Goal: Task Accomplishment & Management: Use online tool/utility

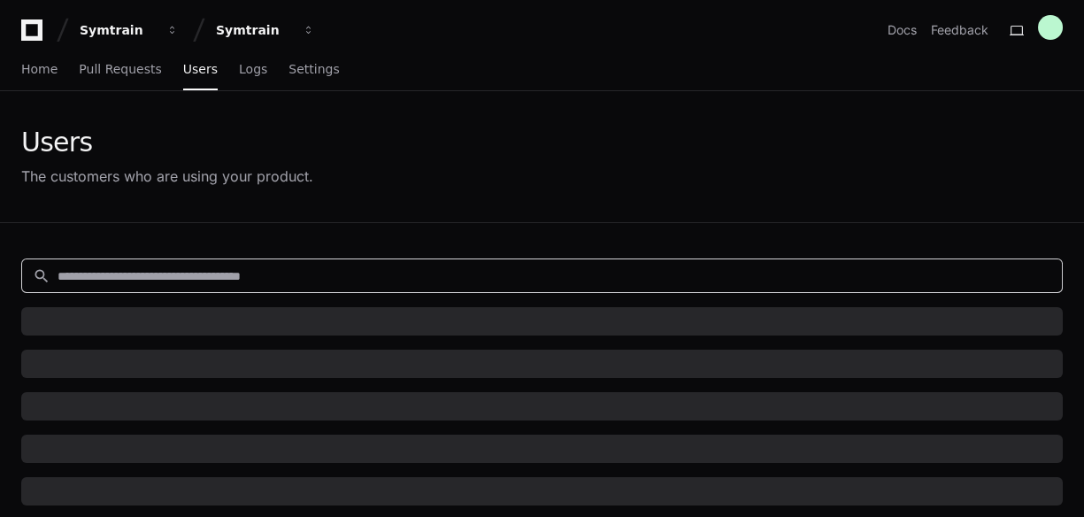
click at [241, 274] on input at bounding box center [555, 276] width 994 height 18
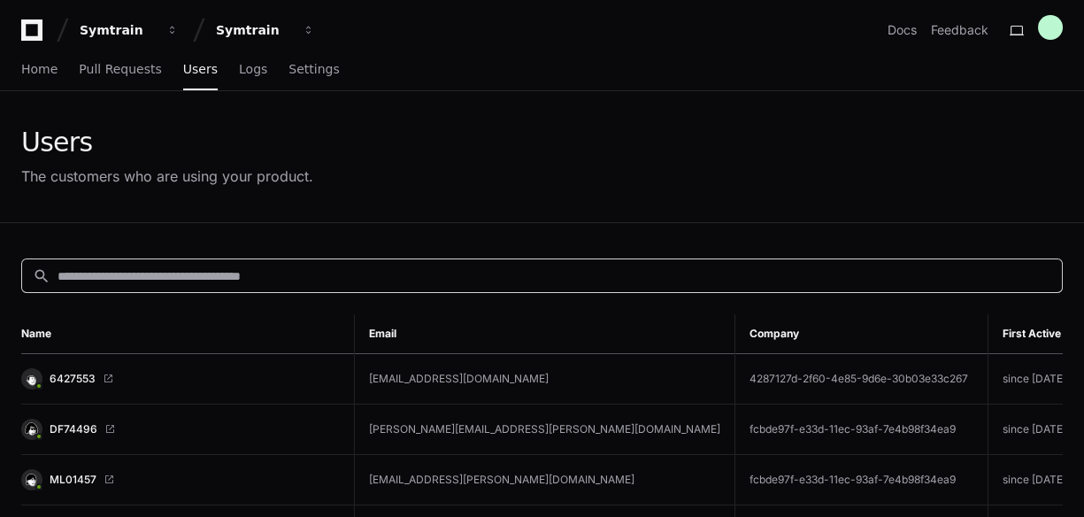
paste input "**********"
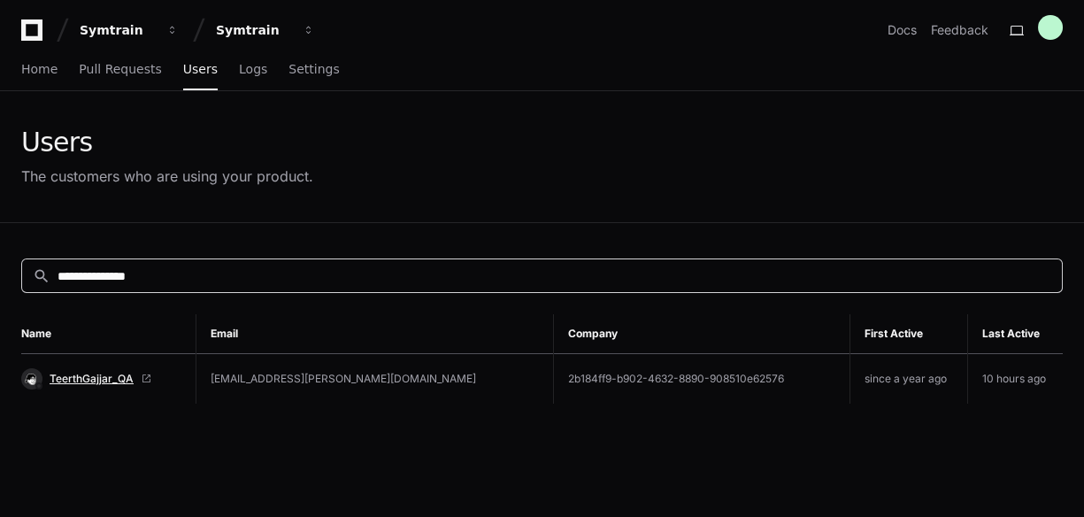
type input "**********"
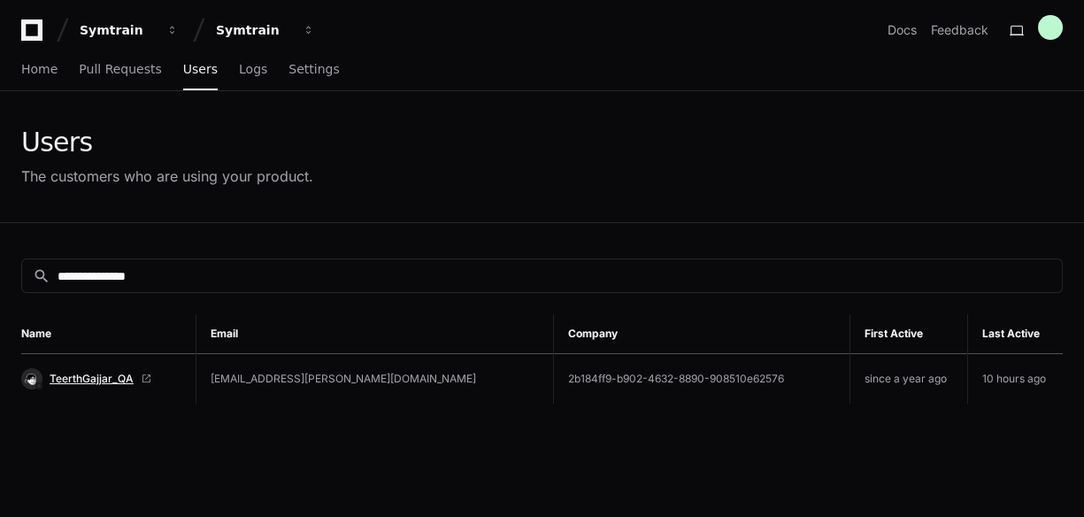
click at [111, 377] on span "TeerthGajjar_QA" at bounding box center [92, 379] width 84 height 14
click at [95, 376] on span "TeerthGajjar_QA" at bounding box center [92, 379] width 84 height 14
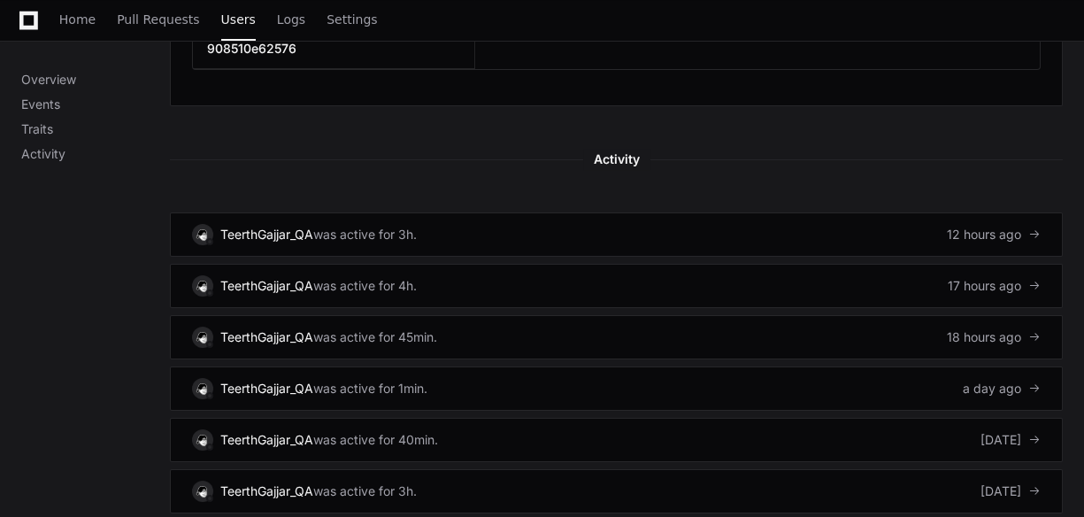
scroll to position [933, 0]
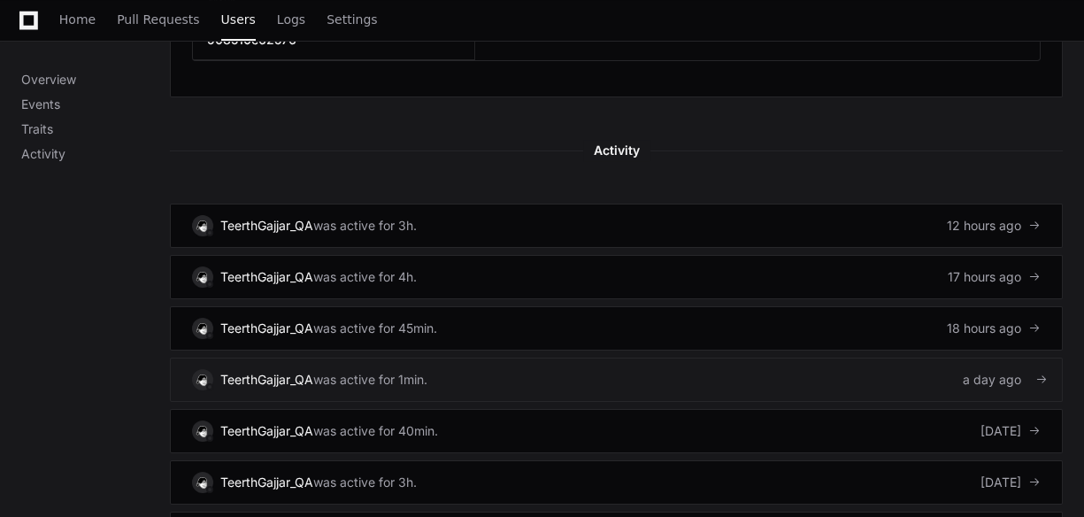
click at [745, 362] on link "TeerthGajjar_QA was active for 1min. a day ago" at bounding box center [616, 379] width 893 height 44
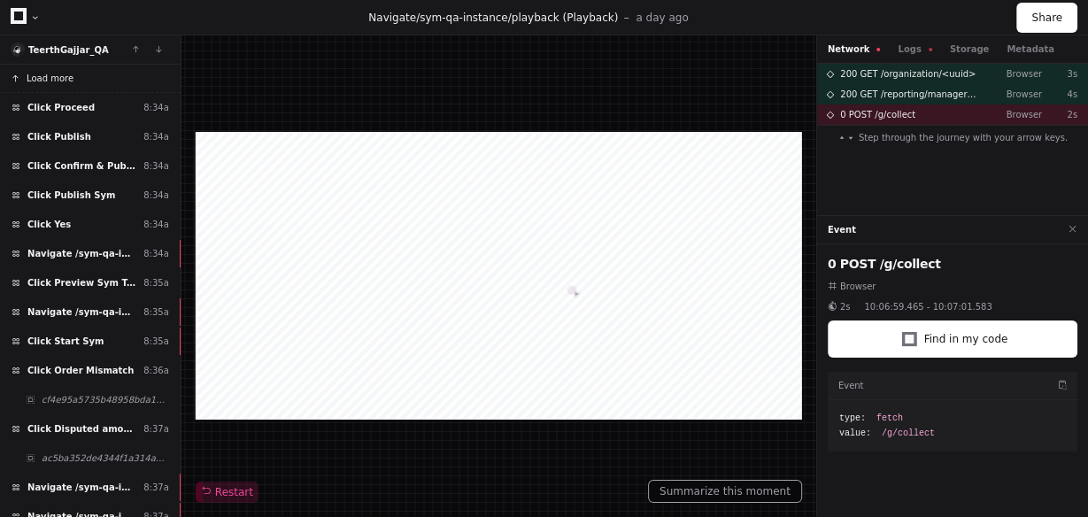
click at [102, 84] on button "Load more" at bounding box center [90, 79] width 181 height 28
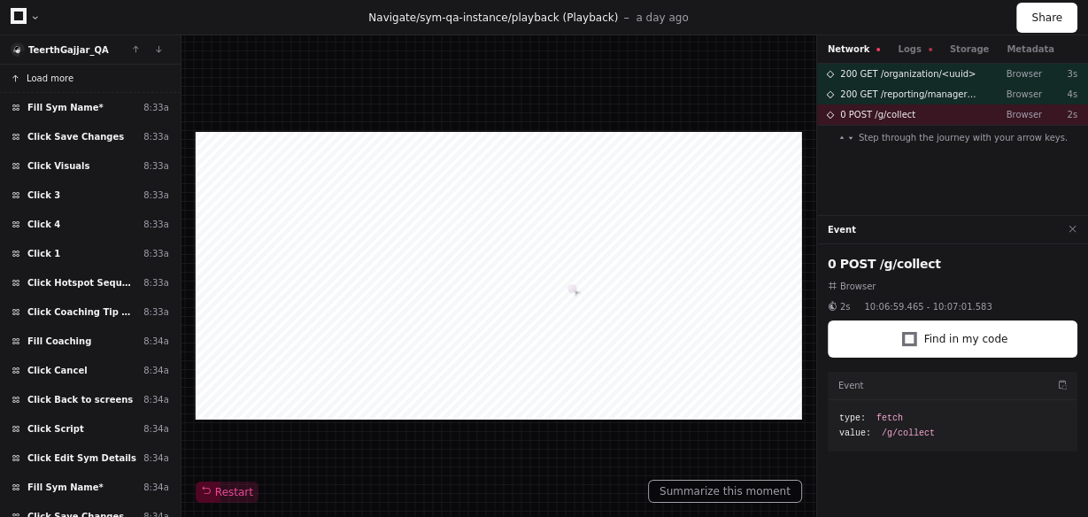
click at [78, 83] on button "Load more" at bounding box center [90, 79] width 181 height 28
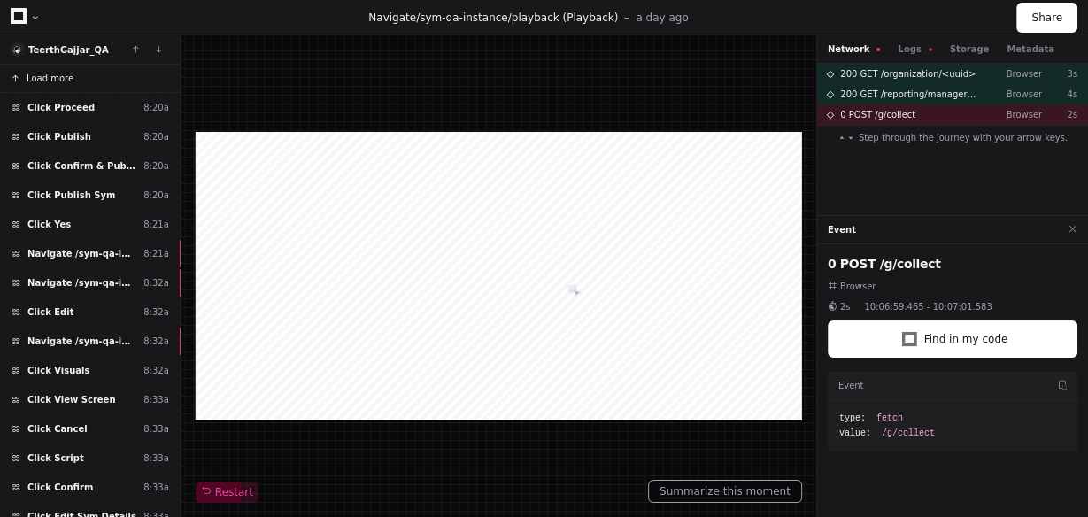
click at [78, 83] on button "Load more" at bounding box center [90, 79] width 181 height 28
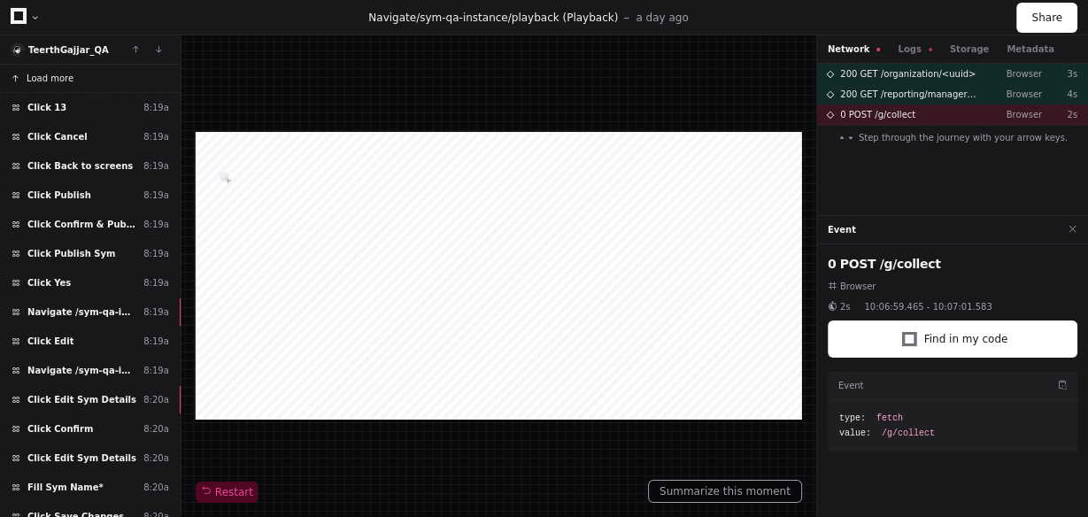
click at [83, 76] on button "Load more" at bounding box center [90, 79] width 181 height 28
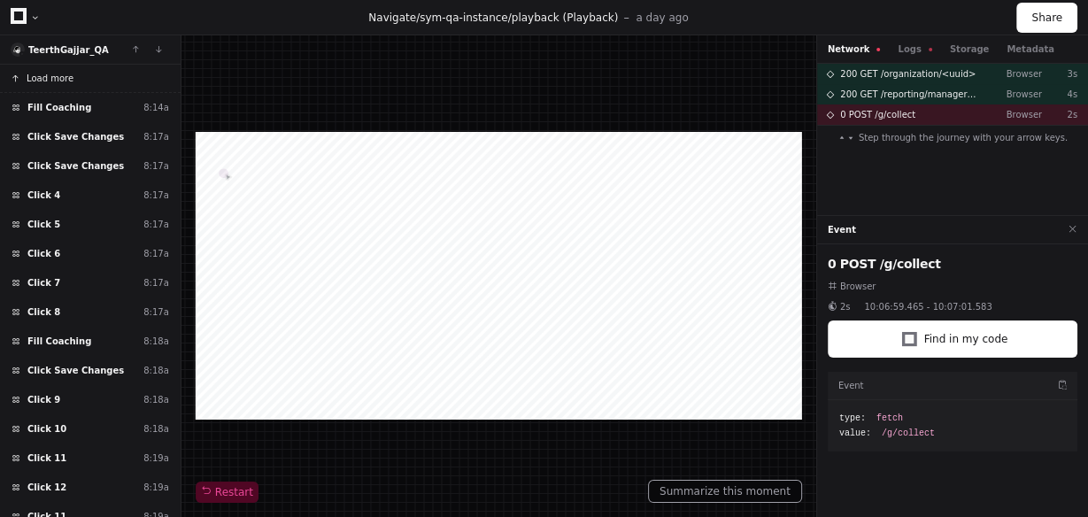
click at [83, 76] on button "Load more" at bounding box center [90, 79] width 181 height 28
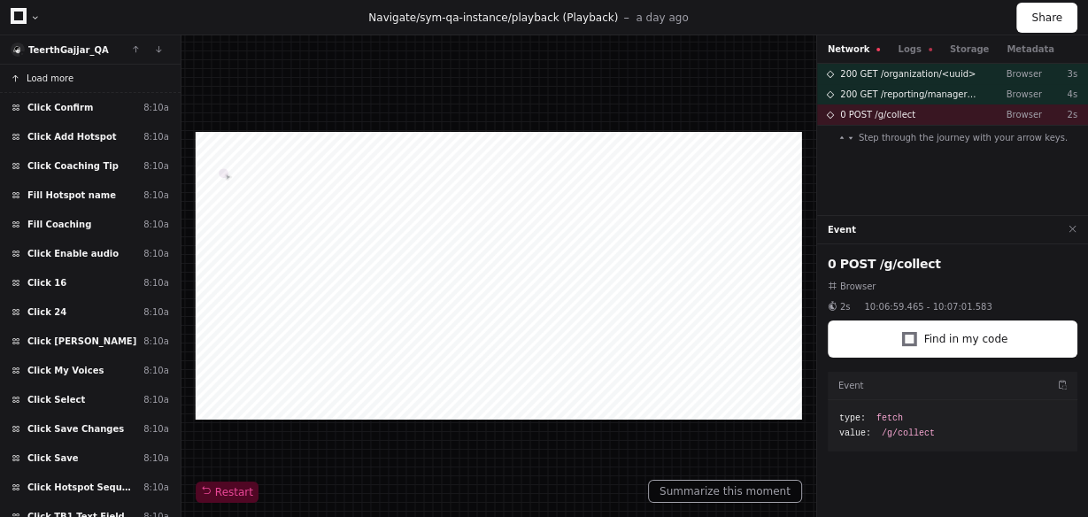
click at [113, 81] on button "Load more" at bounding box center [90, 79] width 181 height 28
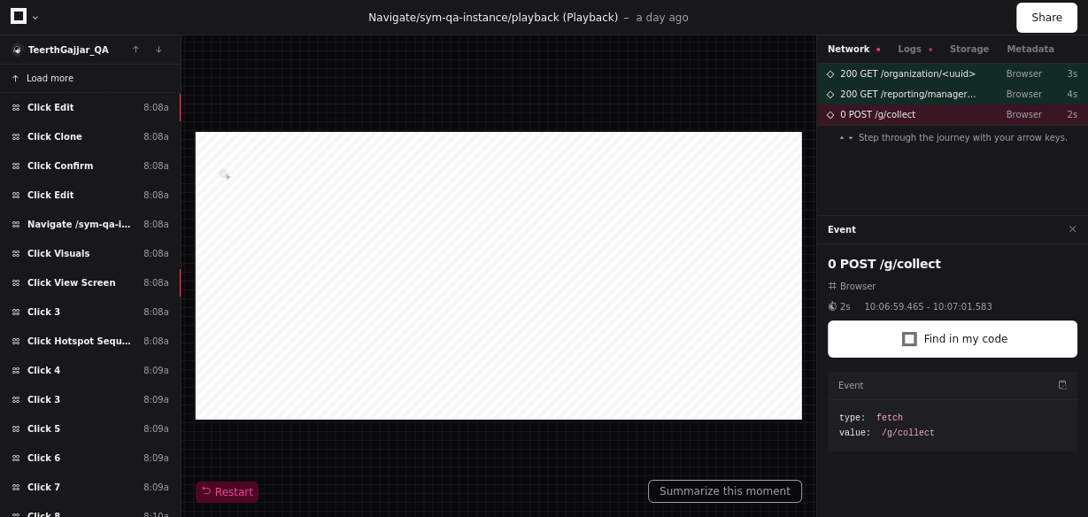
click at [84, 76] on button "Load more" at bounding box center [90, 79] width 181 height 28
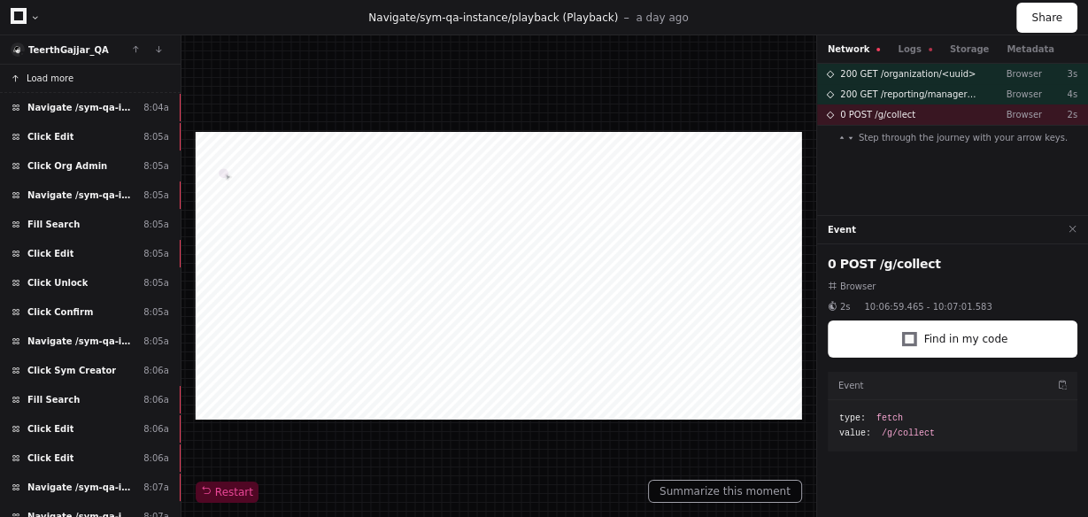
click at [84, 76] on button "Load more" at bounding box center [90, 79] width 181 height 28
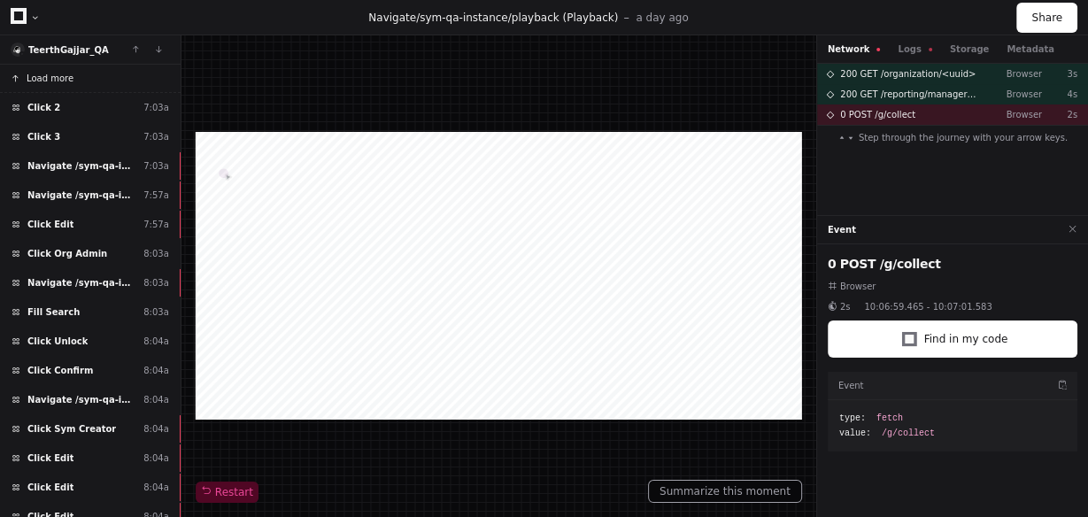
click at [84, 76] on button "Load more" at bounding box center [90, 79] width 181 height 28
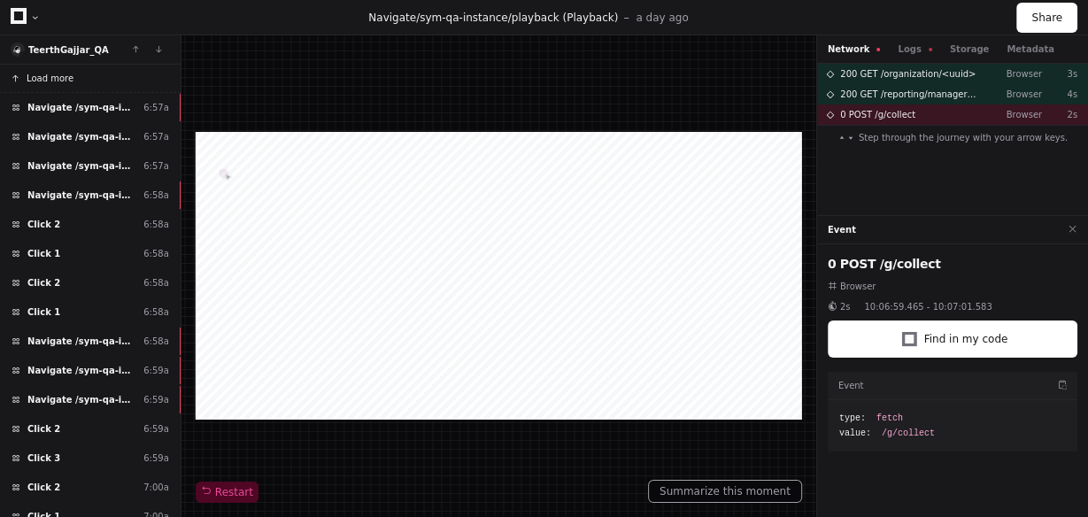
click at [111, 82] on button "Load more" at bounding box center [90, 79] width 181 height 28
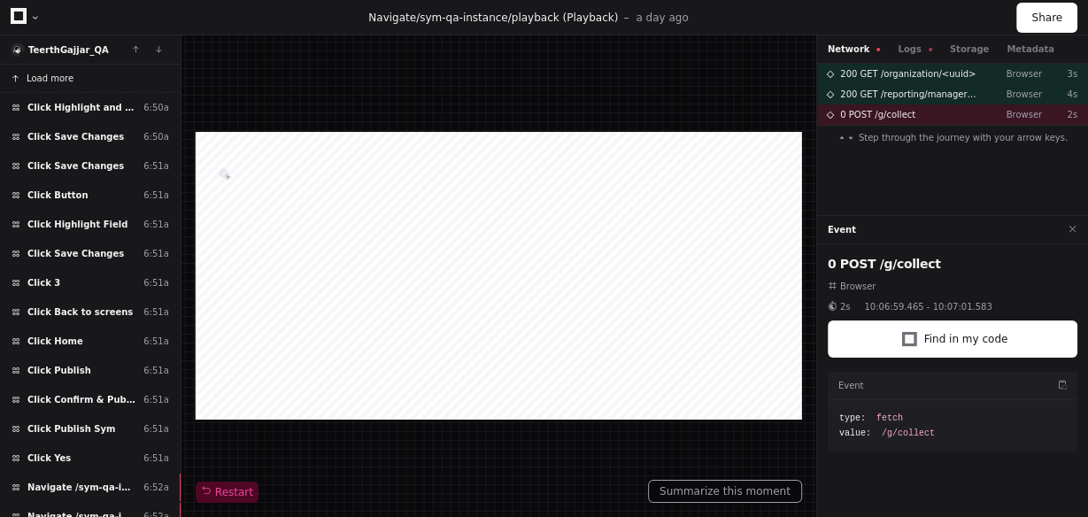
click at [110, 74] on button "Load more" at bounding box center [90, 79] width 181 height 28
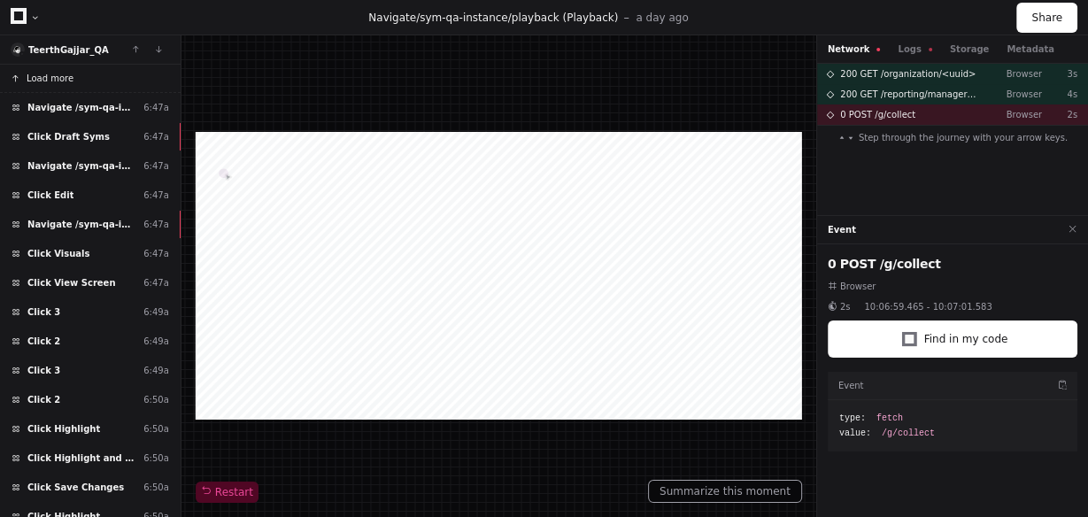
click at [119, 88] on button "Load more" at bounding box center [90, 79] width 181 height 28
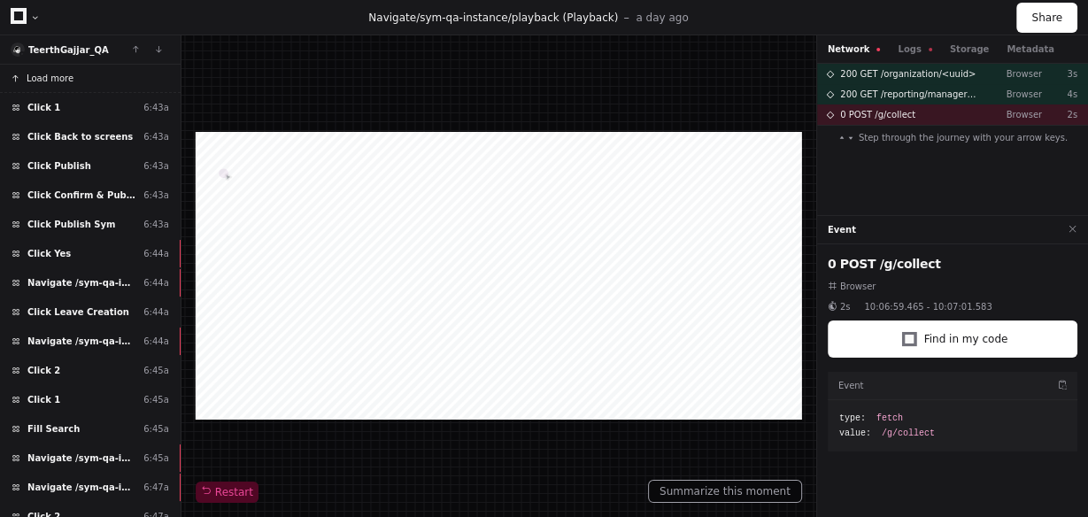
click at [116, 81] on button "Load more" at bounding box center [90, 79] width 181 height 28
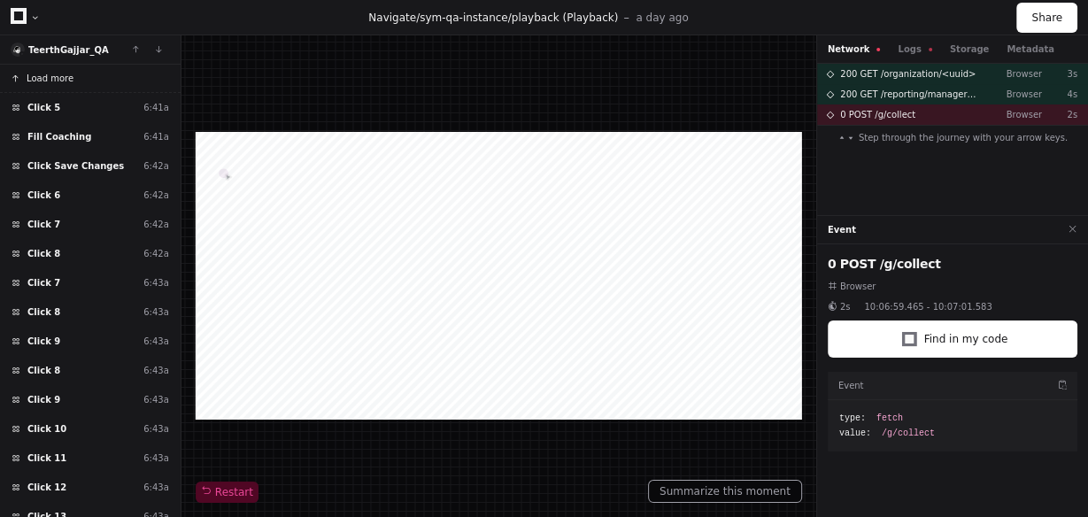
click at [116, 81] on button "Load more" at bounding box center [90, 79] width 181 height 28
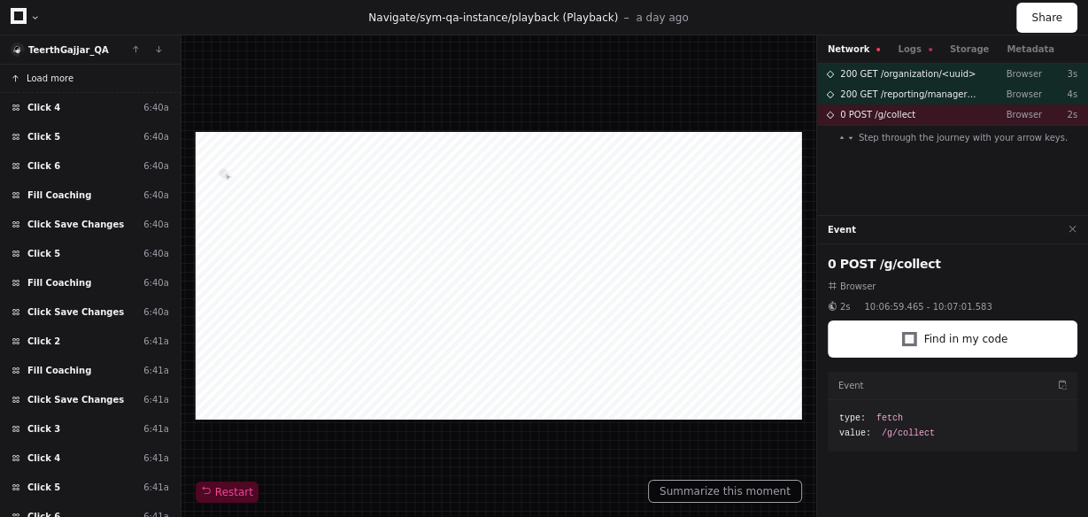
click at [116, 81] on button "Load more" at bounding box center [90, 79] width 181 height 28
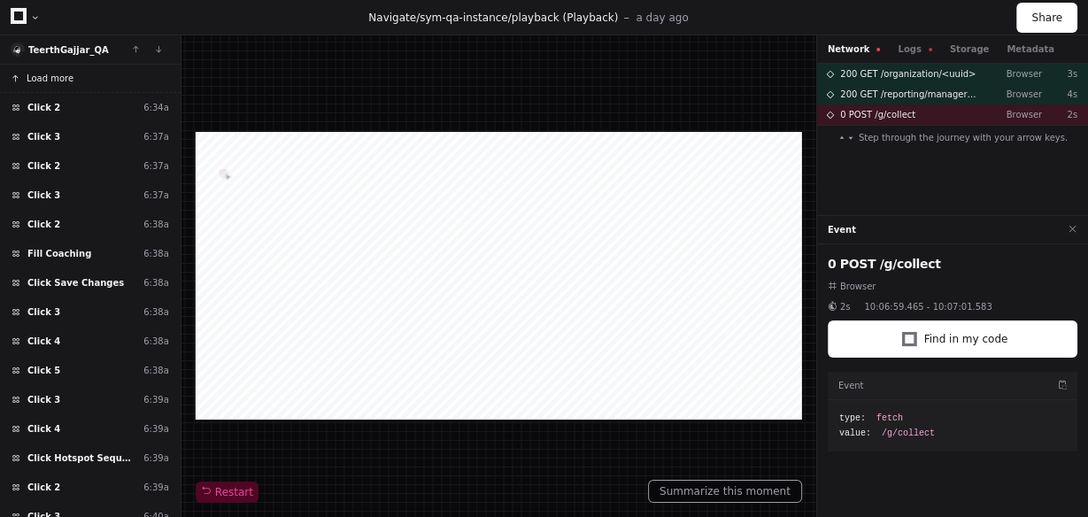
click at [98, 73] on button "Load more" at bounding box center [90, 79] width 181 height 28
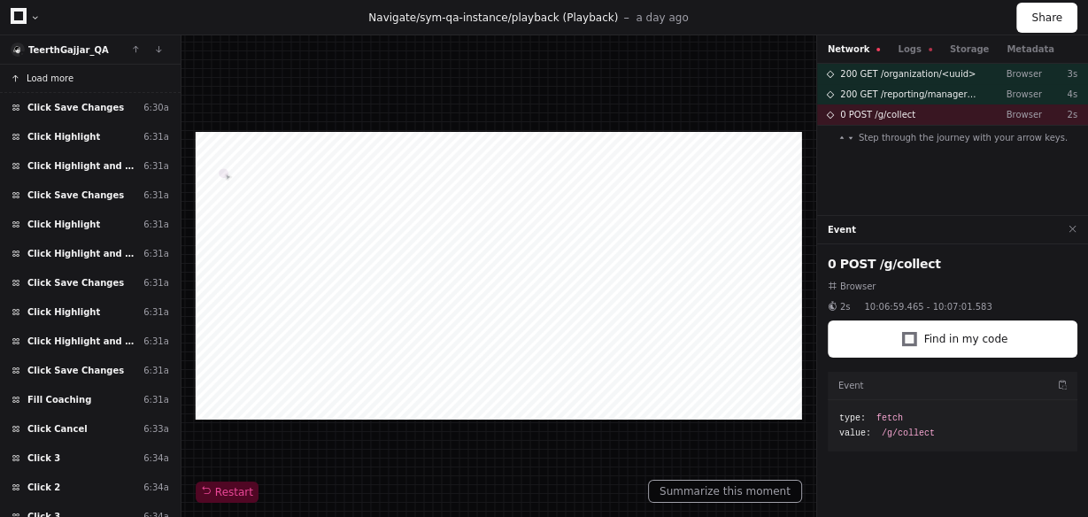
click at [98, 73] on button "Load more" at bounding box center [90, 79] width 181 height 28
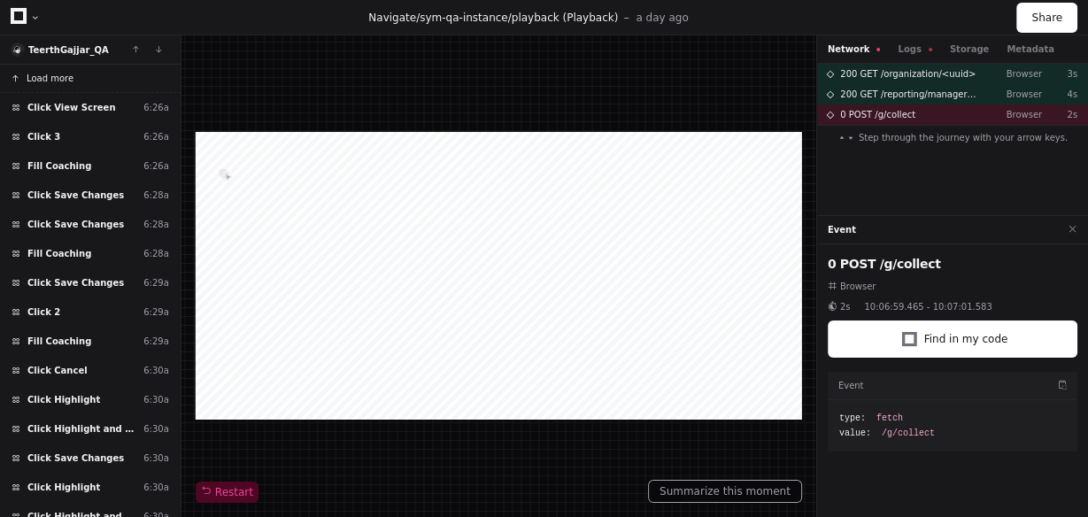
click at [118, 73] on button "Load more" at bounding box center [90, 79] width 181 height 28
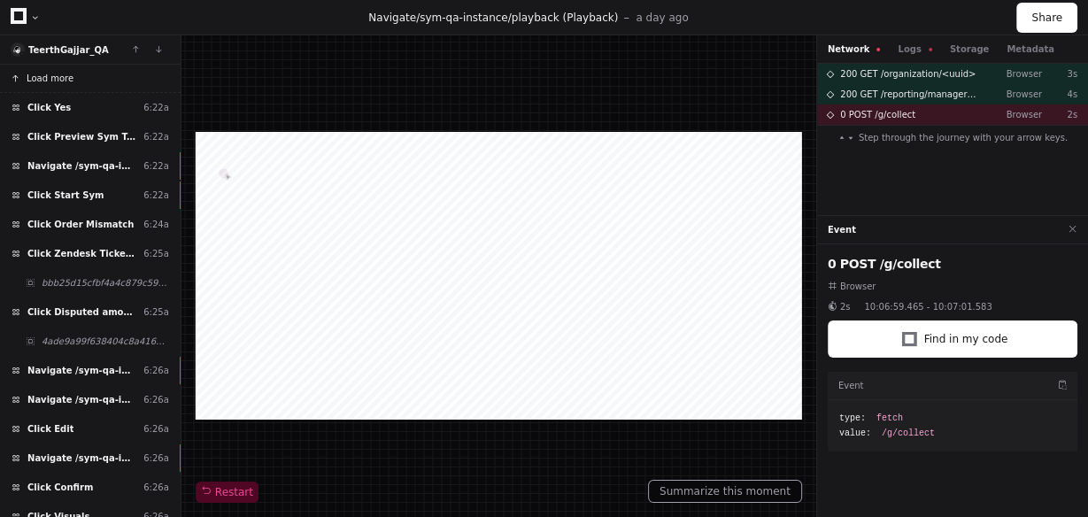
click at [118, 73] on button "Load more" at bounding box center [90, 79] width 181 height 28
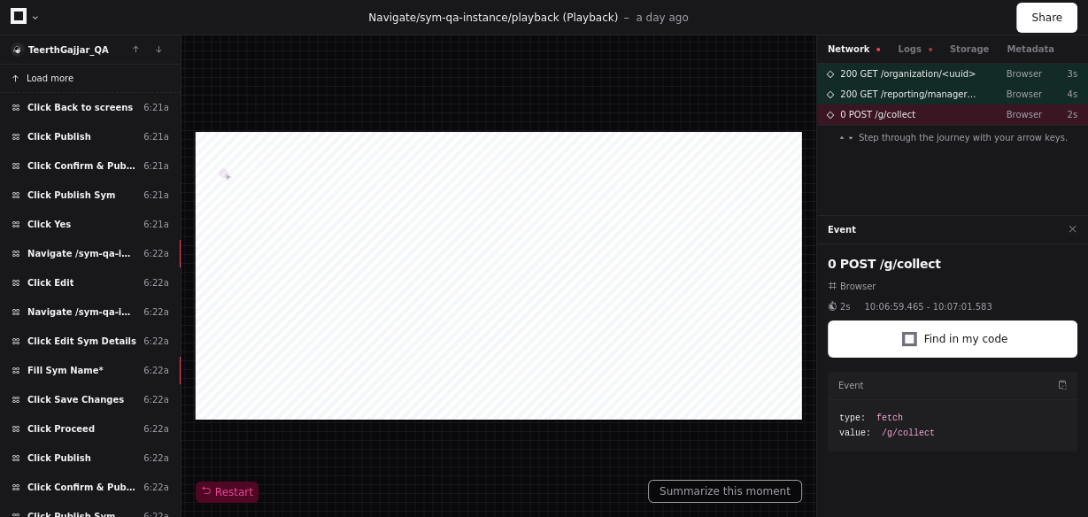
click at [118, 73] on button "Load more" at bounding box center [90, 79] width 181 height 28
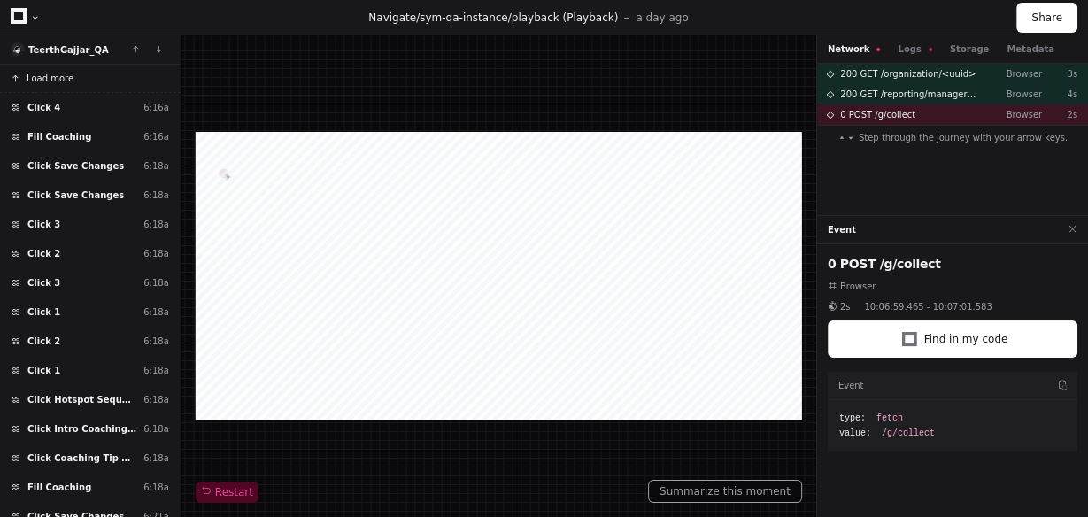
click at [140, 79] on button "Load more" at bounding box center [90, 79] width 181 height 28
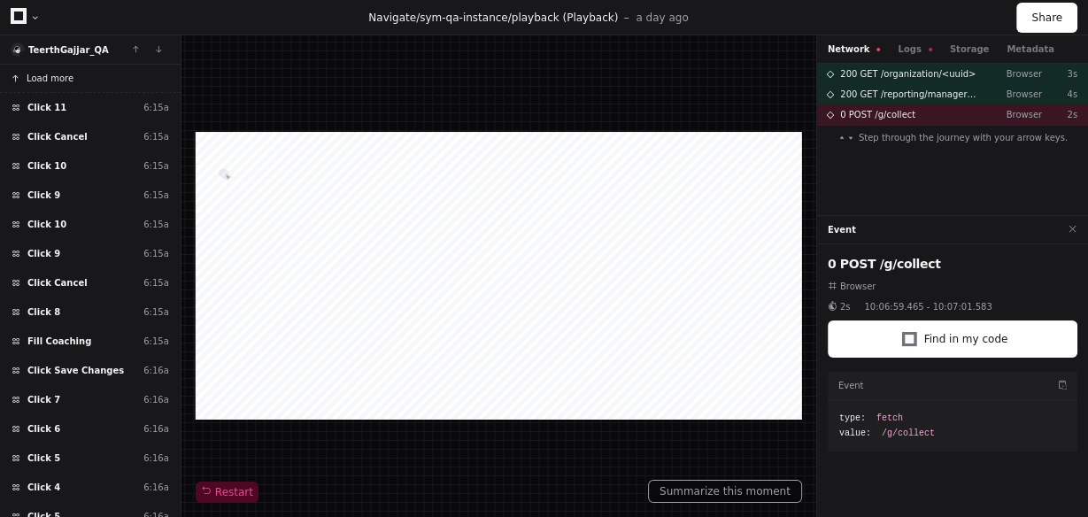
click at [140, 79] on button "Load more" at bounding box center [90, 79] width 181 height 28
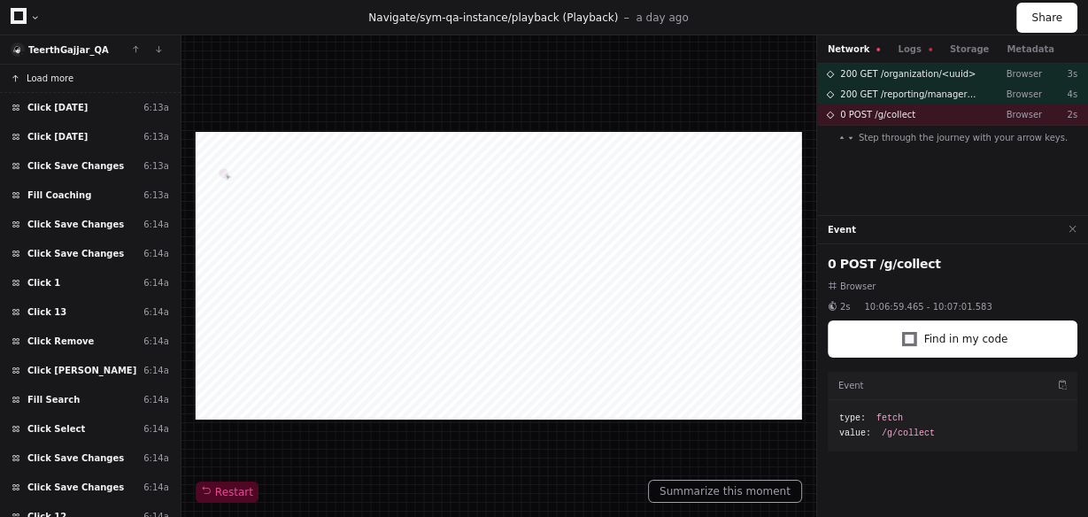
click at [140, 79] on button "Load more" at bounding box center [90, 79] width 181 height 28
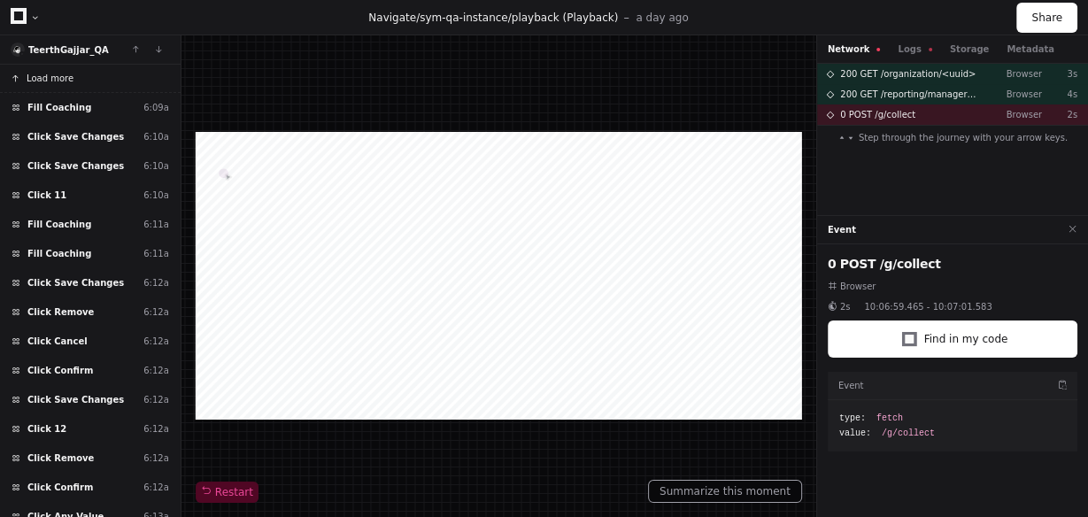
click at [142, 74] on button "Load more" at bounding box center [90, 79] width 181 height 28
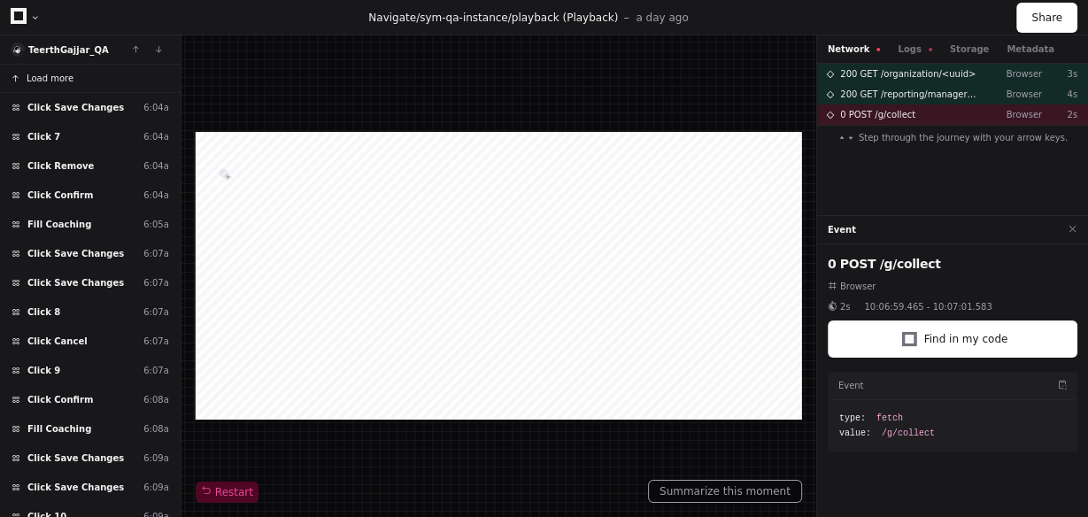
click at [142, 74] on button "Load more" at bounding box center [90, 79] width 181 height 28
click at [142, 73] on button "Load more" at bounding box center [90, 79] width 181 height 28
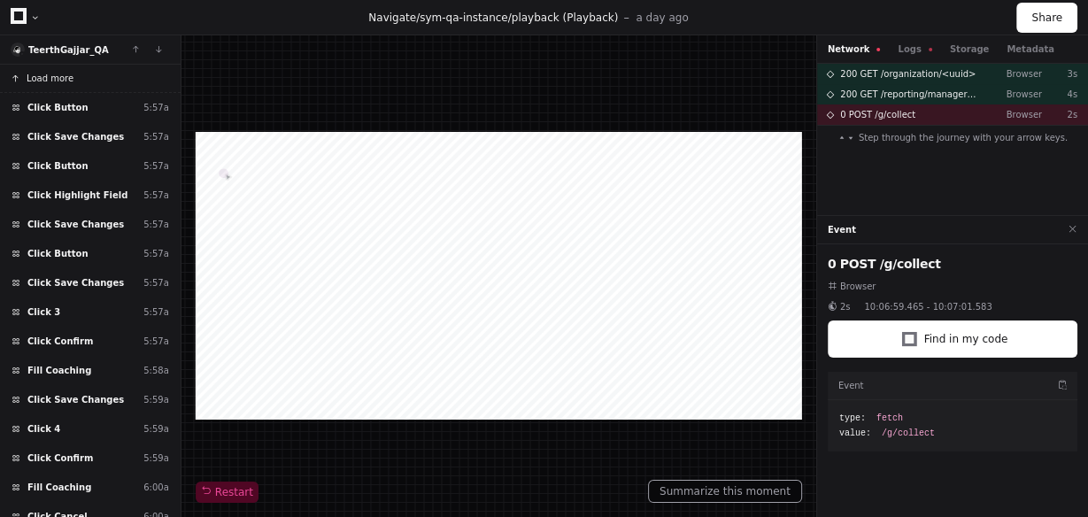
click at [142, 73] on button "Load more" at bounding box center [90, 79] width 181 height 28
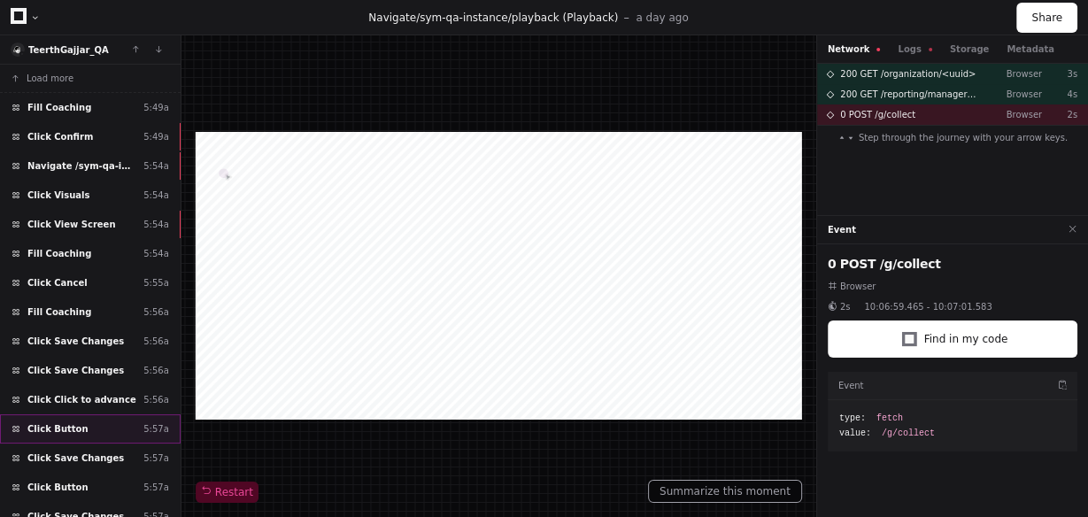
click at [102, 421] on div "Click Button 5:57a" at bounding box center [90, 428] width 181 height 29
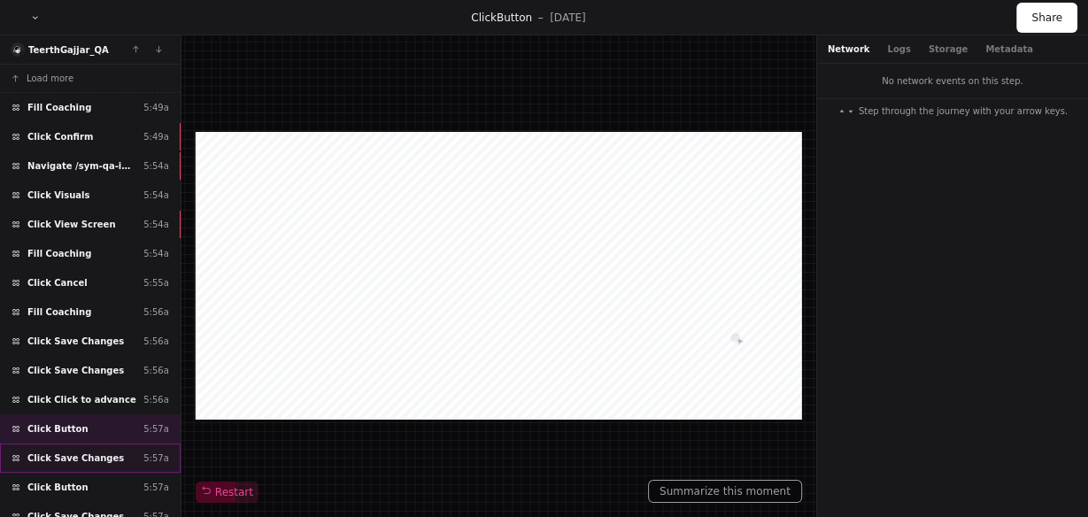
click at [110, 455] on div "Click Save Changes 5:57a" at bounding box center [90, 457] width 181 height 29
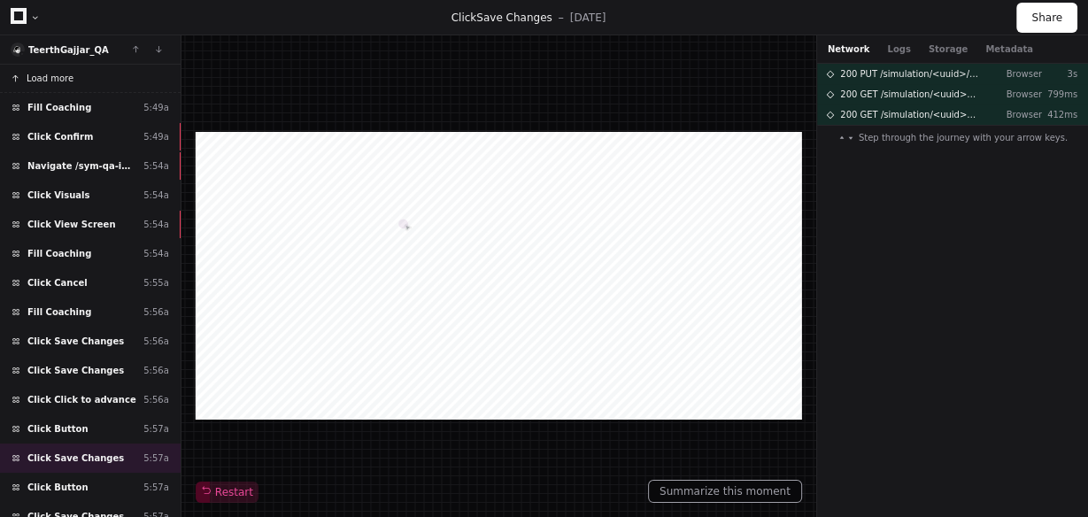
click at [127, 75] on button "Load more" at bounding box center [90, 79] width 181 height 28
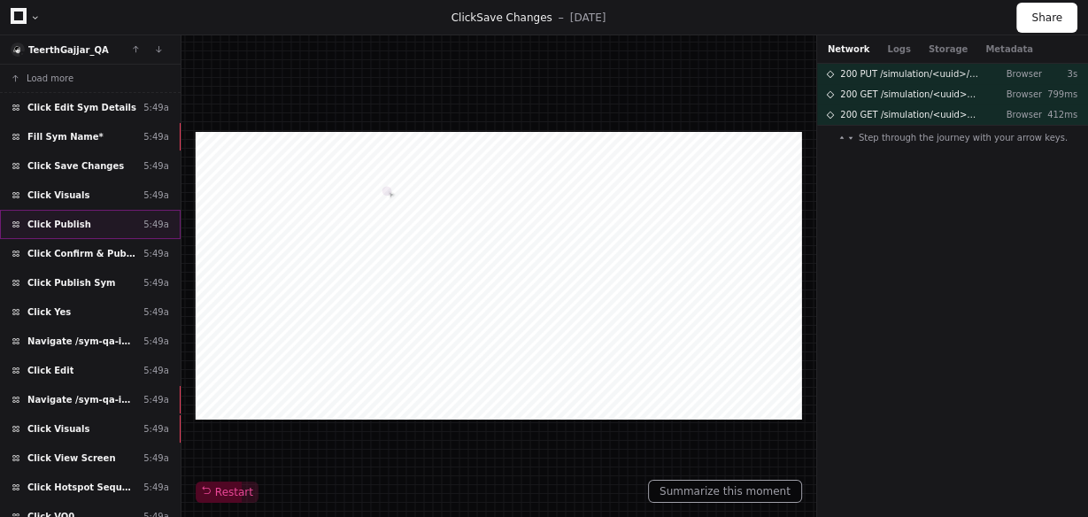
click at [71, 218] on span "Click Publish" at bounding box center [59, 224] width 64 height 13
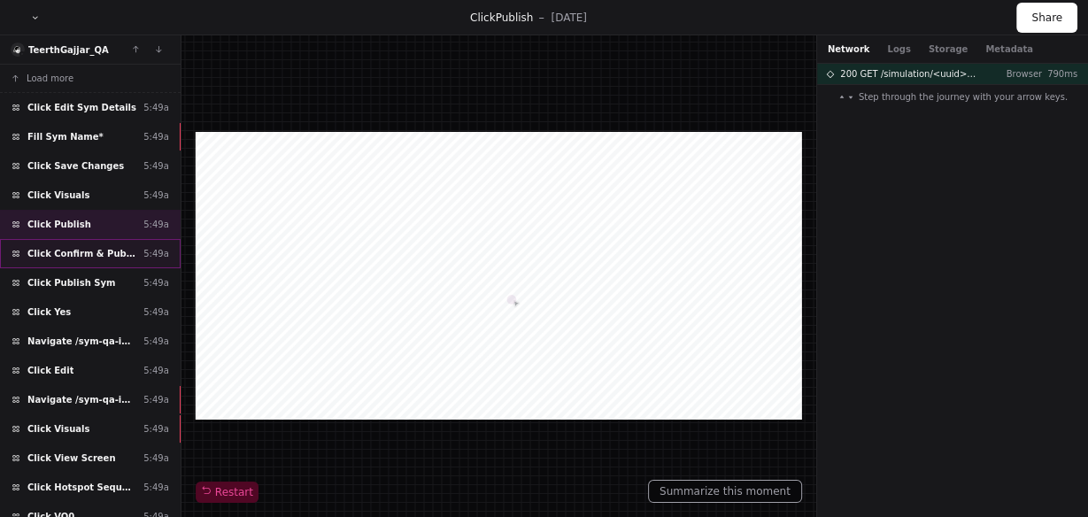
click at [88, 249] on span "Click Confirm & Publish" at bounding box center [81, 253] width 109 height 13
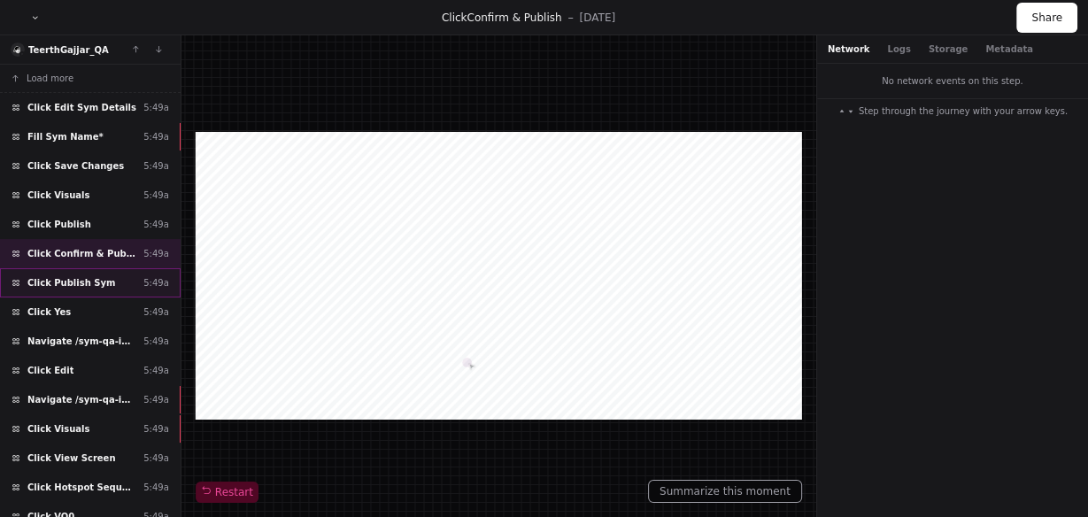
click at [99, 287] on div "Click Publish Sym 5:49a" at bounding box center [90, 282] width 181 height 29
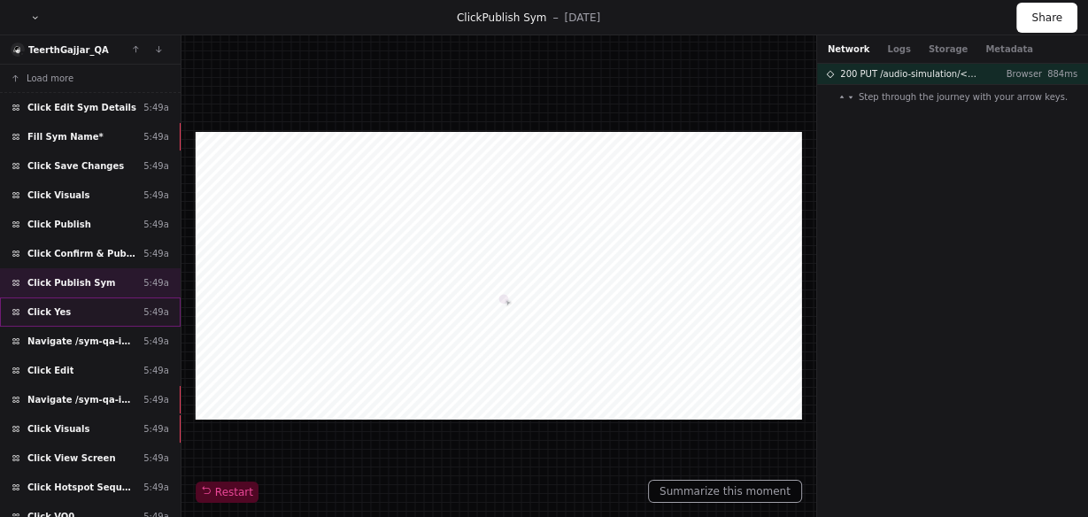
click at [104, 311] on div "Click Yes 5:49a" at bounding box center [90, 311] width 181 height 29
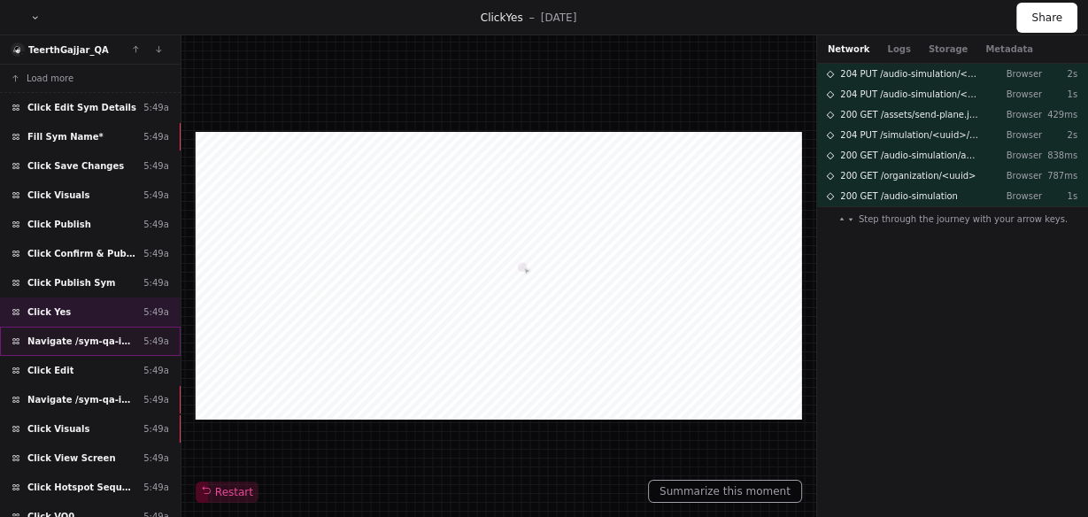
click at [114, 334] on span "Navigate /sym-qa-instance/" at bounding box center [81, 340] width 109 height 13
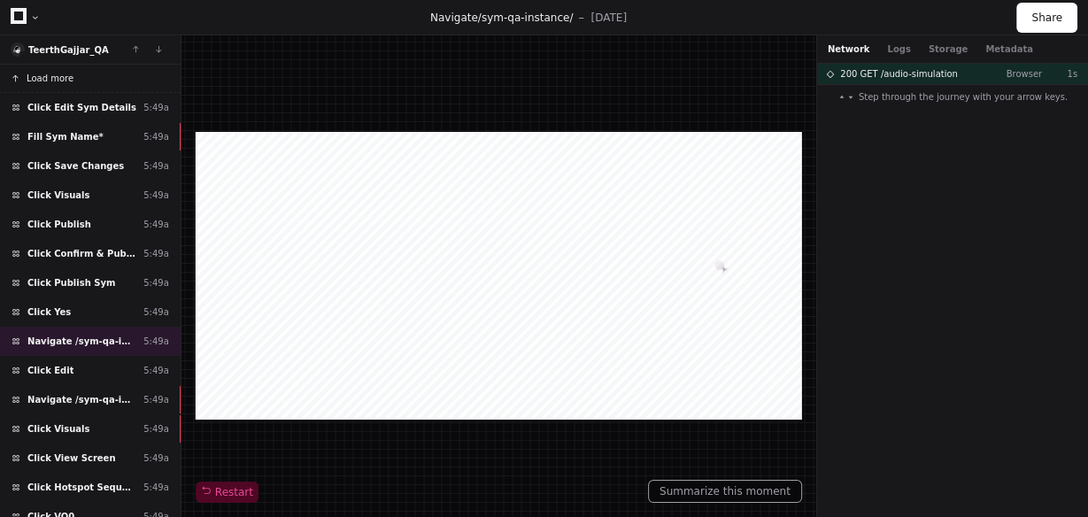
click at [57, 81] on span "Load more" at bounding box center [50, 78] width 47 height 13
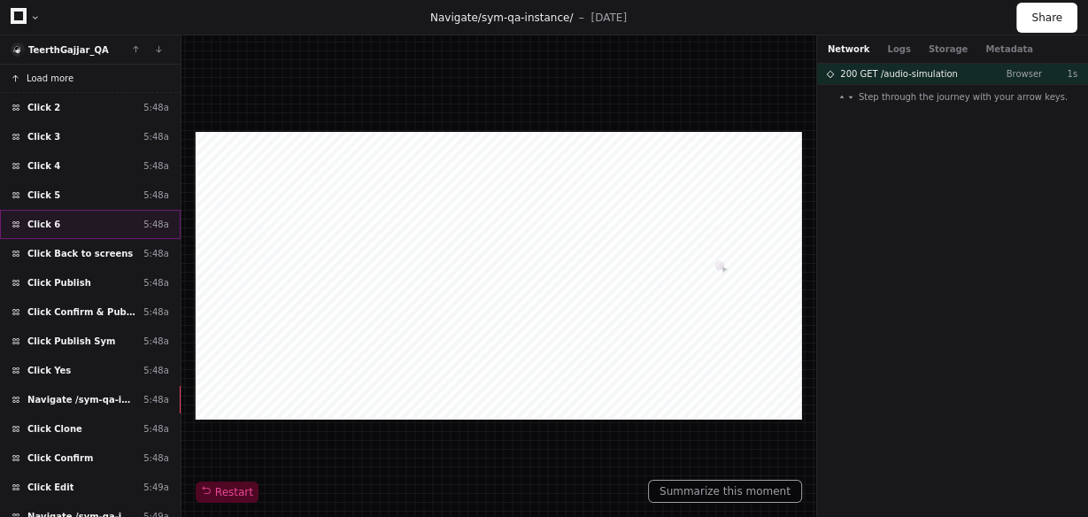
click at [71, 219] on div "Click 6 5:48a" at bounding box center [90, 224] width 181 height 29
click at [78, 181] on div "Click 5 5:48a" at bounding box center [90, 195] width 181 height 29
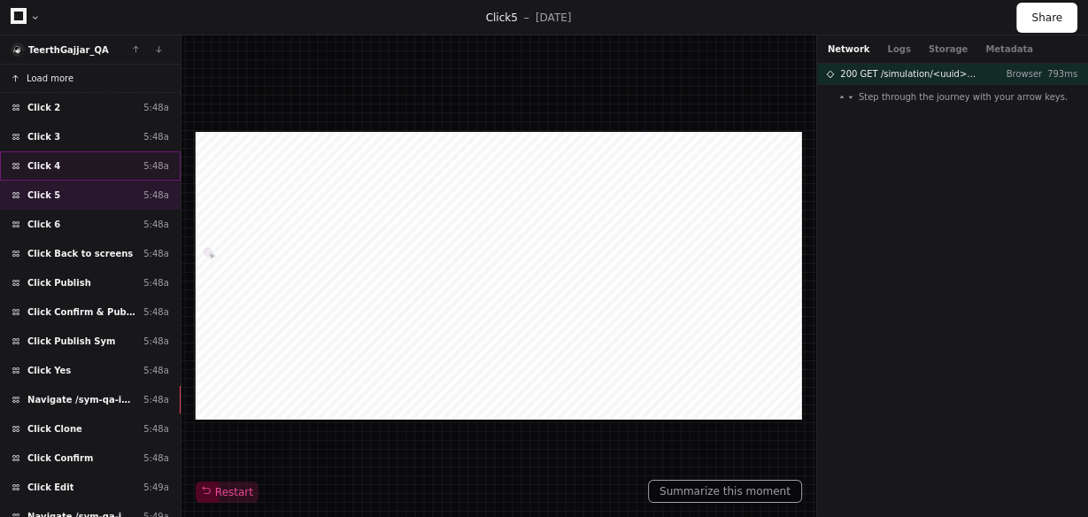
click at [81, 157] on div "Click 4 5:48a" at bounding box center [90, 165] width 181 height 29
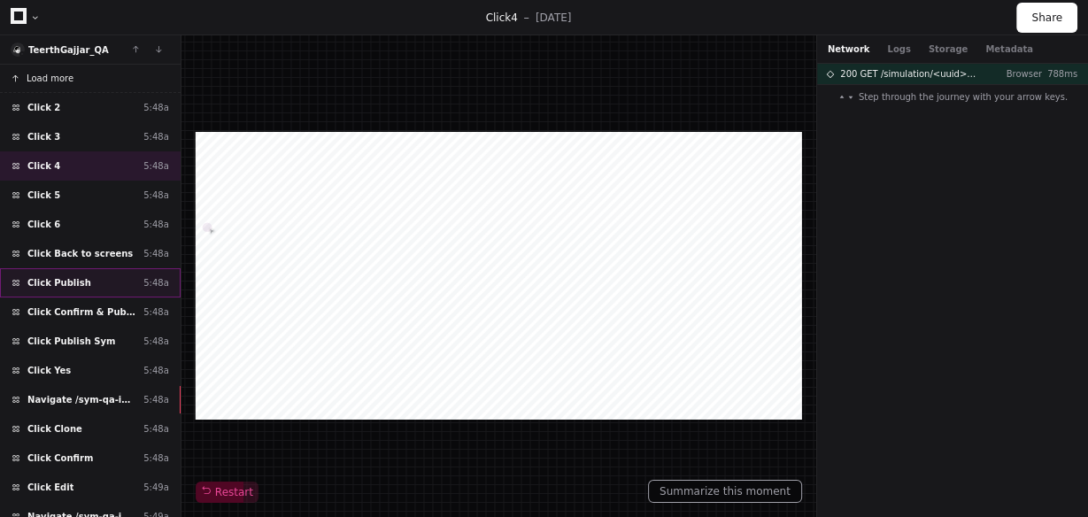
click at [74, 279] on span "Click Publish" at bounding box center [59, 282] width 64 height 13
click at [88, 84] on button "Load more" at bounding box center [90, 79] width 181 height 28
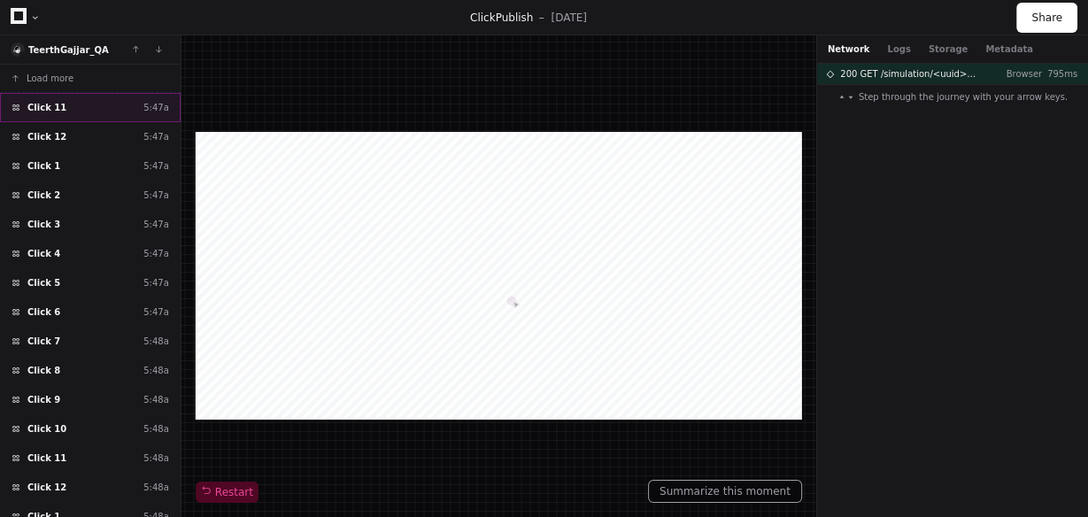
click at [115, 104] on div "Click 11 5:47a" at bounding box center [90, 107] width 181 height 29
click at [87, 83] on button "Load more" at bounding box center [90, 79] width 181 height 28
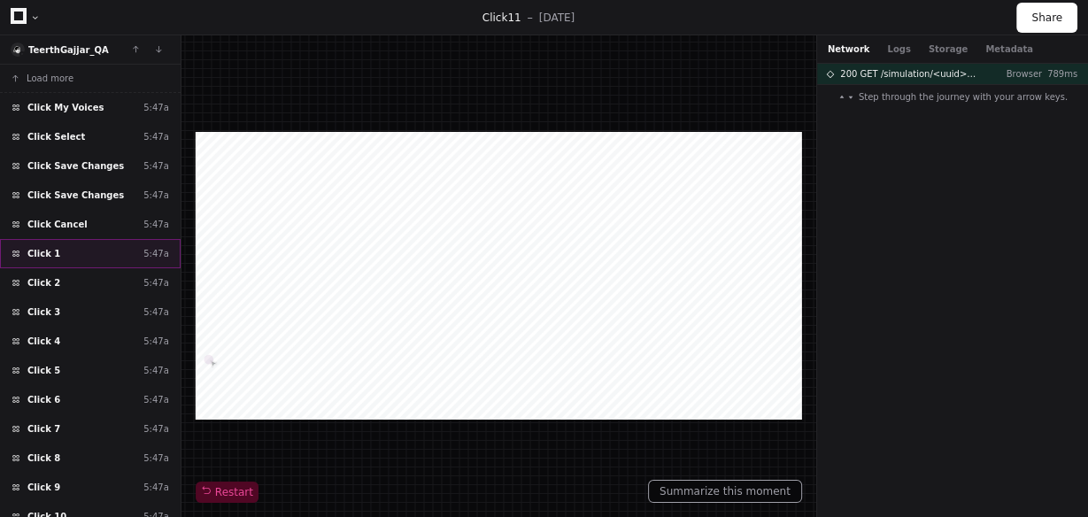
click at [43, 250] on span "Click 1" at bounding box center [43, 253] width 33 height 13
click at [70, 79] on button "Load more" at bounding box center [90, 79] width 181 height 28
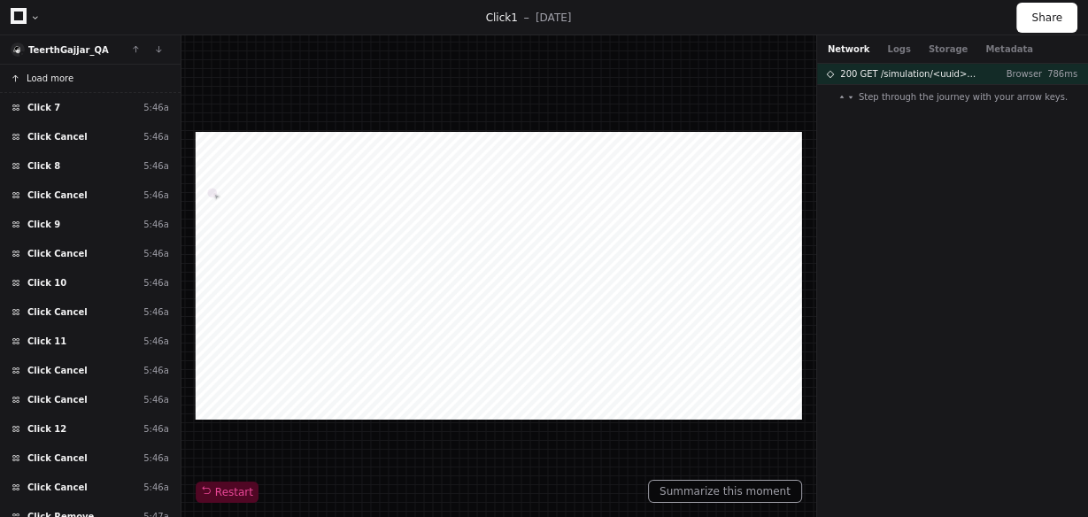
click at [70, 79] on button "Load more" at bounding box center [90, 79] width 181 height 28
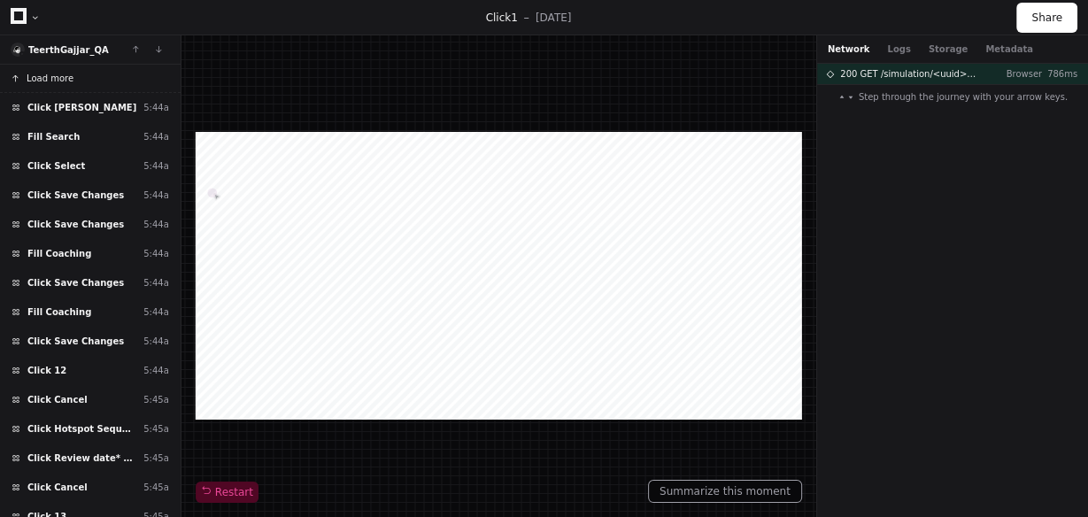
click at [70, 79] on button "Load more" at bounding box center [90, 79] width 181 height 28
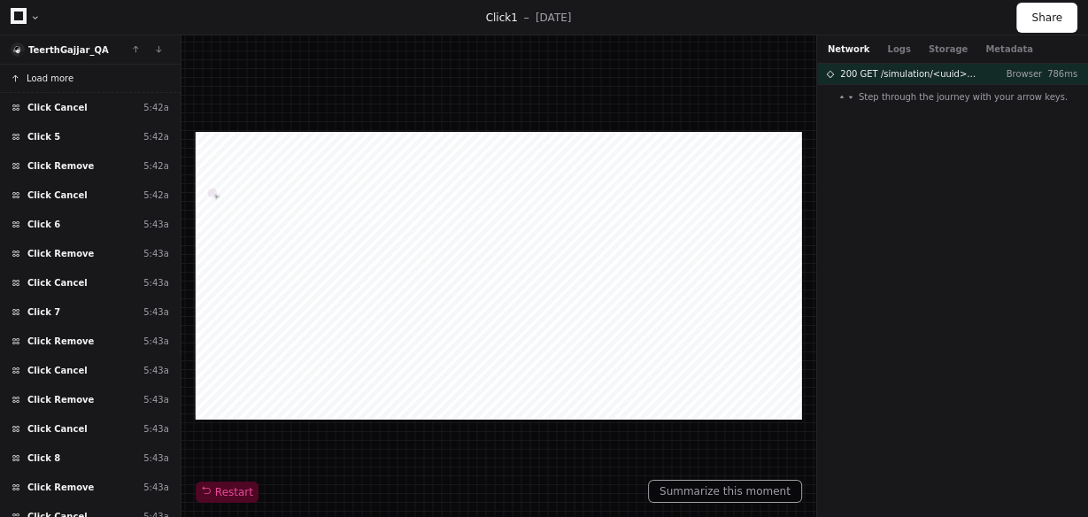
click at [70, 79] on button "Load more" at bounding box center [90, 79] width 181 height 28
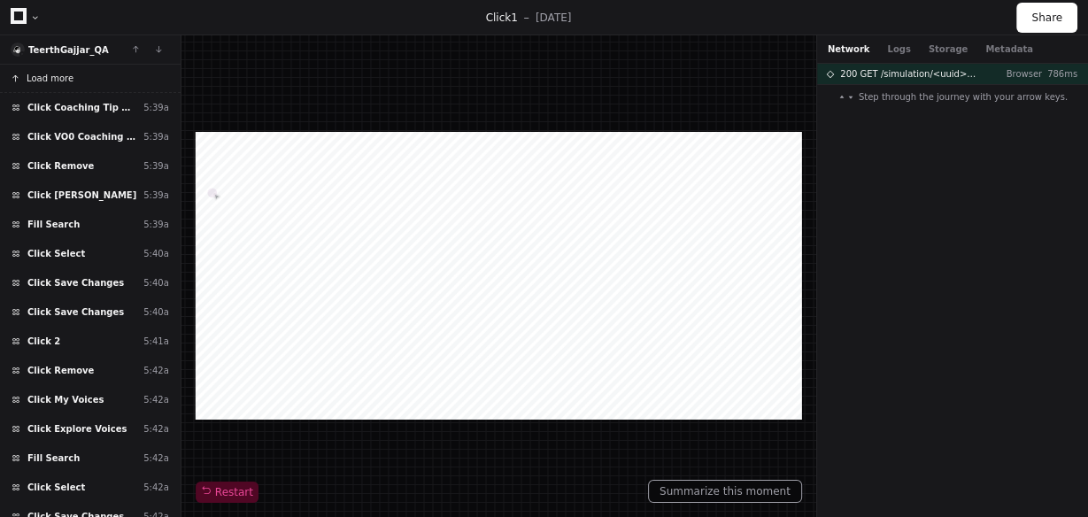
click at [70, 79] on button "Load more" at bounding box center [90, 79] width 181 height 28
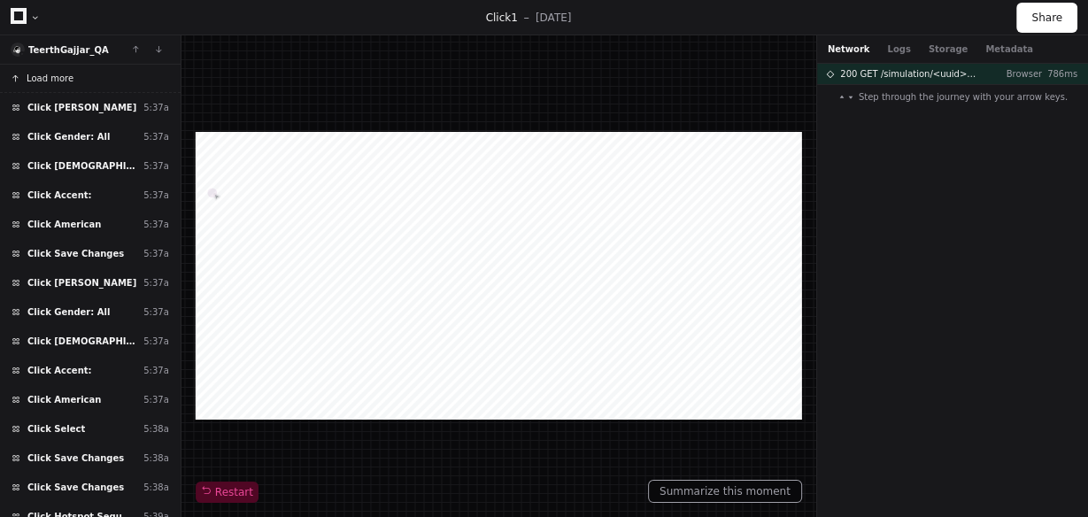
click at [70, 79] on button "Load more" at bounding box center [90, 79] width 181 height 28
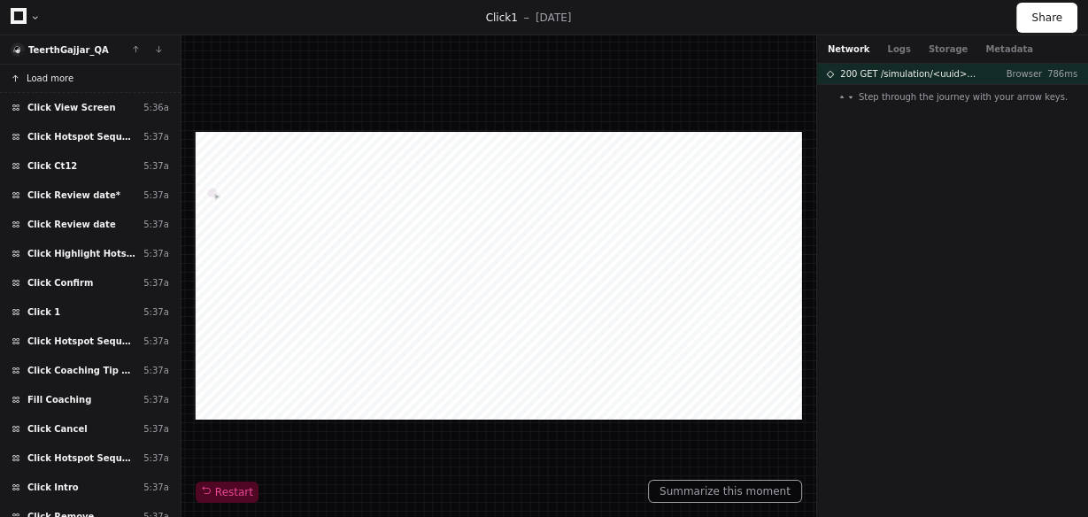
click at [67, 81] on span "Load more" at bounding box center [50, 78] width 47 height 13
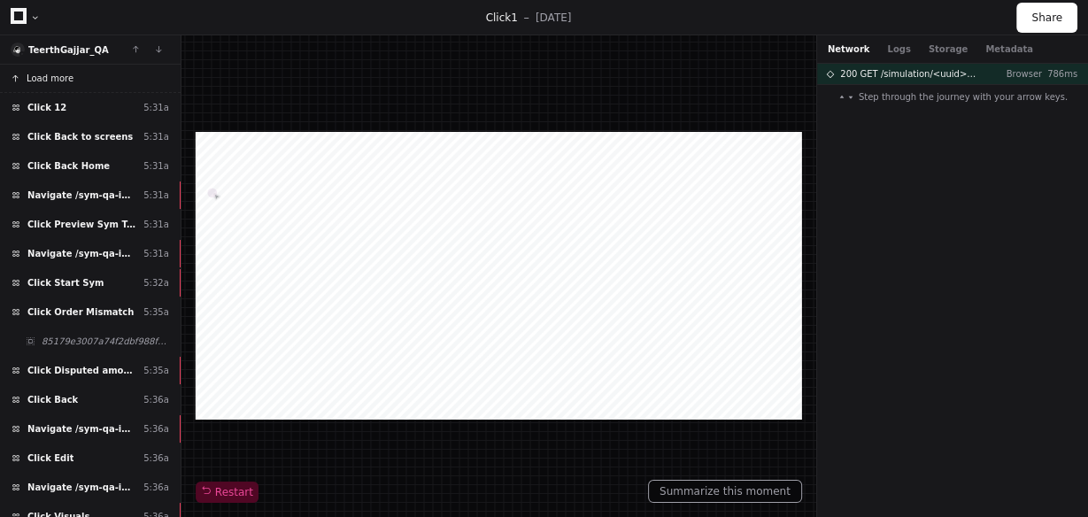
click at [60, 79] on span "Load more" at bounding box center [50, 78] width 47 height 13
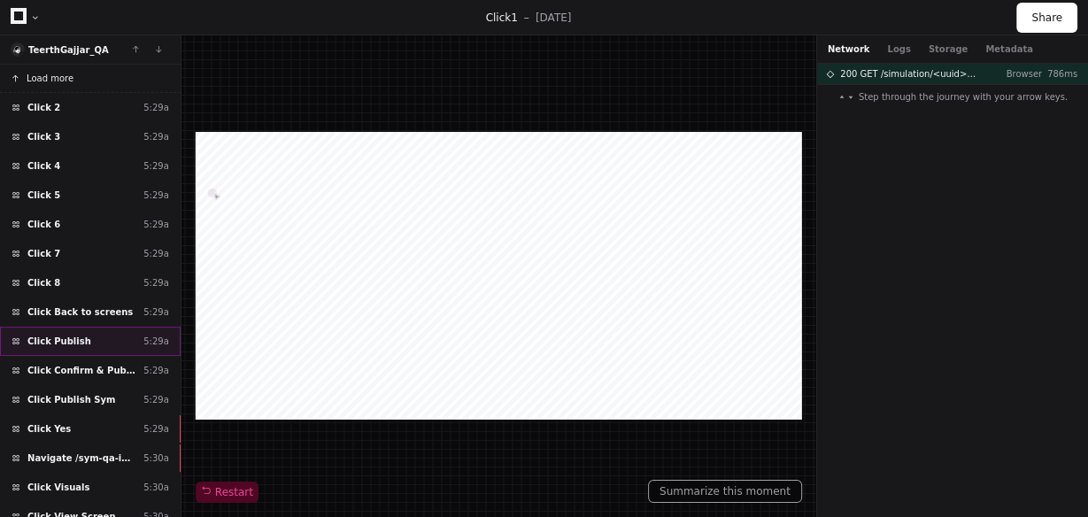
click at [56, 337] on span "Click Publish" at bounding box center [59, 340] width 64 height 13
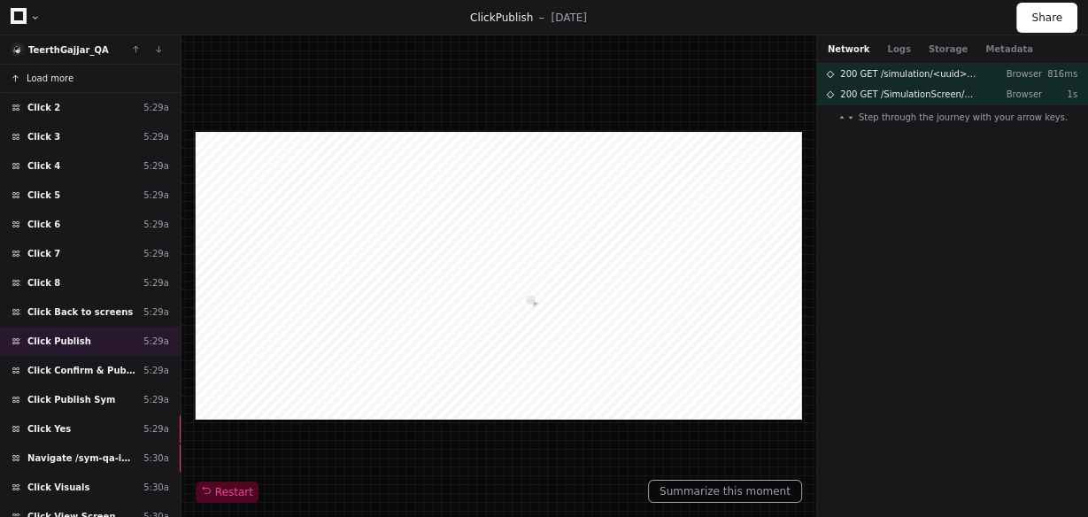
click at [67, 77] on span "Load more" at bounding box center [50, 78] width 47 height 13
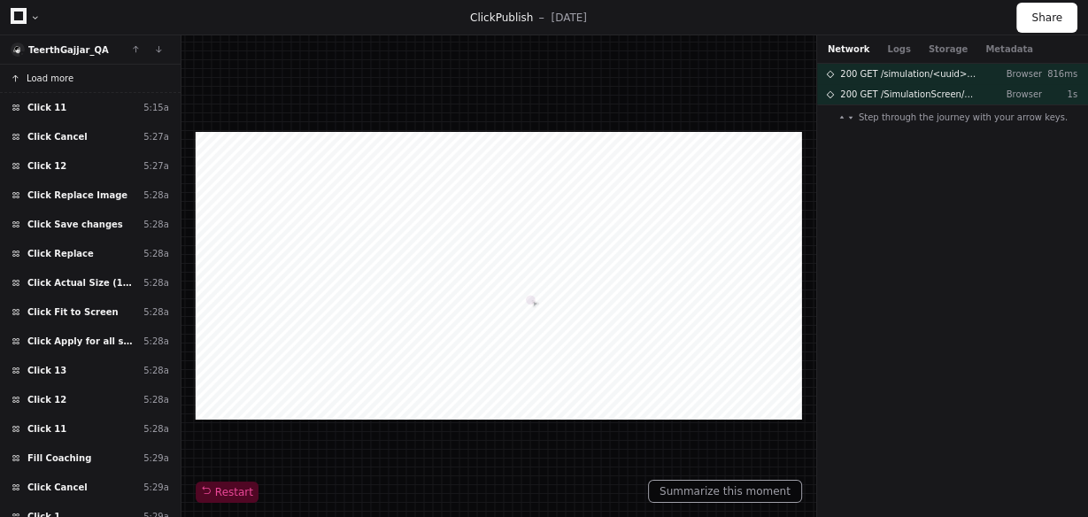
click at [61, 77] on span "Load more" at bounding box center [50, 78] width 47 height 13
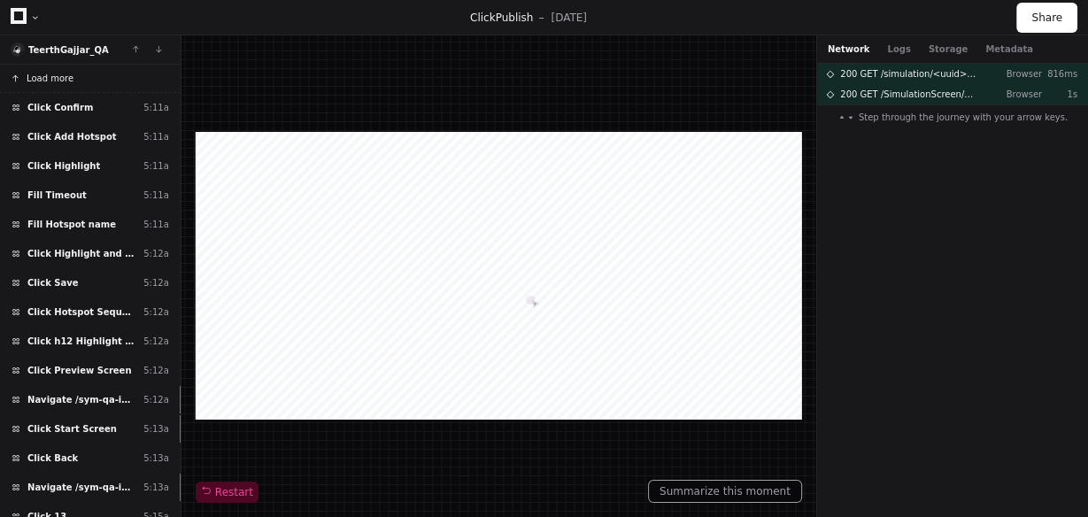
click at [61, 77] on span "Load more" at bounding box center [50, 78] width 47 height 13
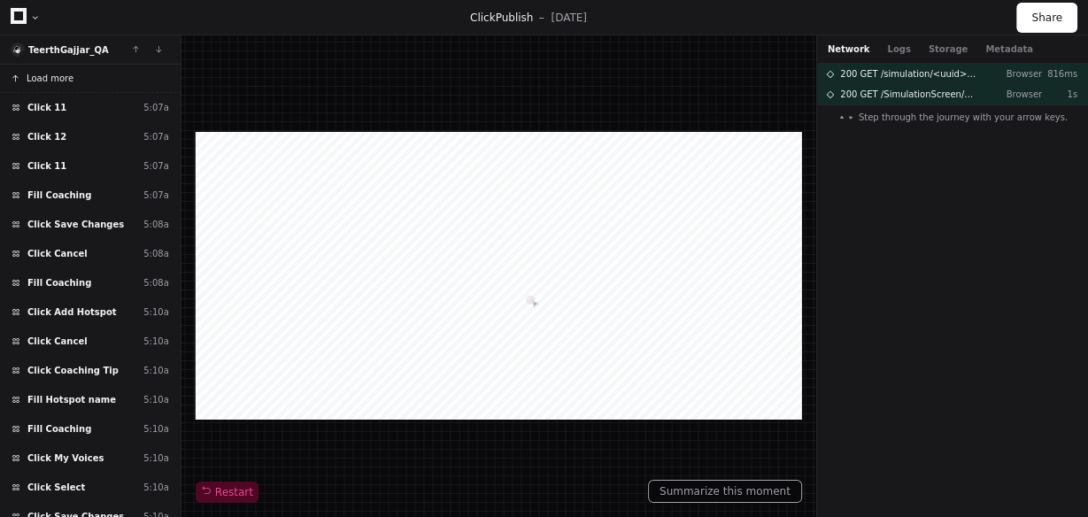
click at [61, 77] on span "Load more" at bounding box center [50, 78] width 47 height 13
click at [61, 77] on button "Loading . . ." at bounding box center [90, 79] width 181 height 28
click at [61, 77] on span "Load more" at bounding box center [50, 78] width 47 height 13
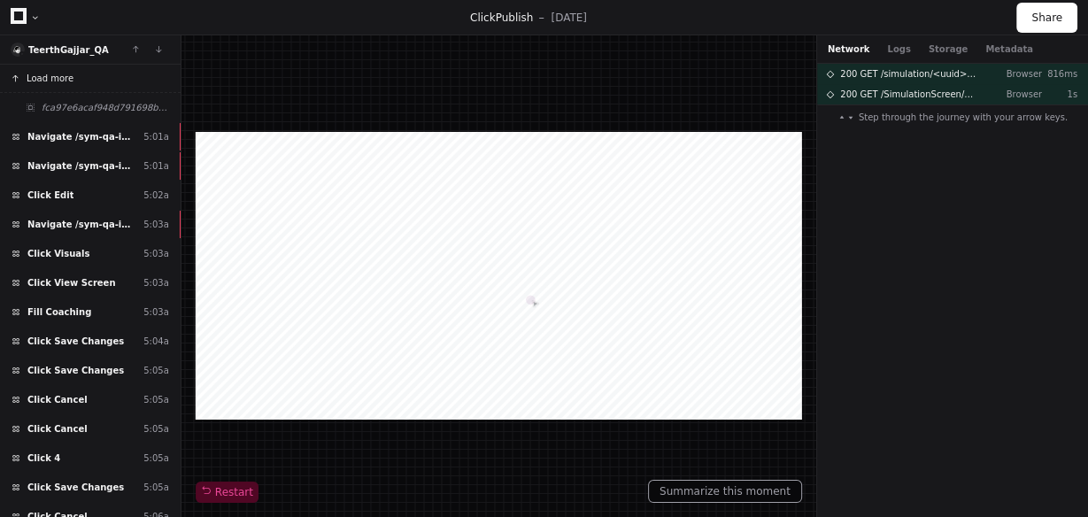
click at [61, 77] on span "Load more" at bounding box center [50, 78] width 47 height 13
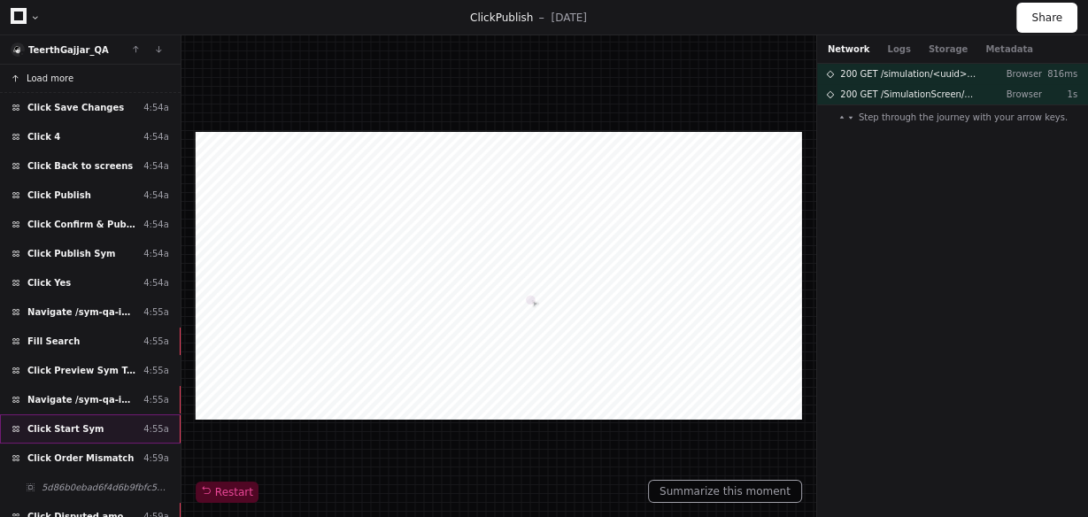
click at [47, 422] on span "Click Start Sym" at bounding box center [65, 428] width 76 height 13
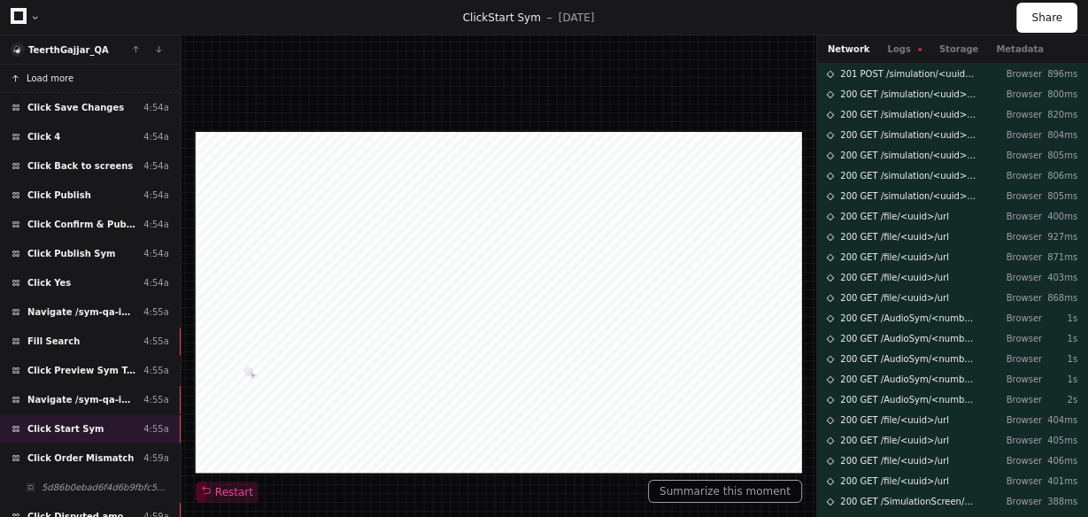
click at [61, 75] on span "Load more" at bounding box center [50, 78] width 47 height 13
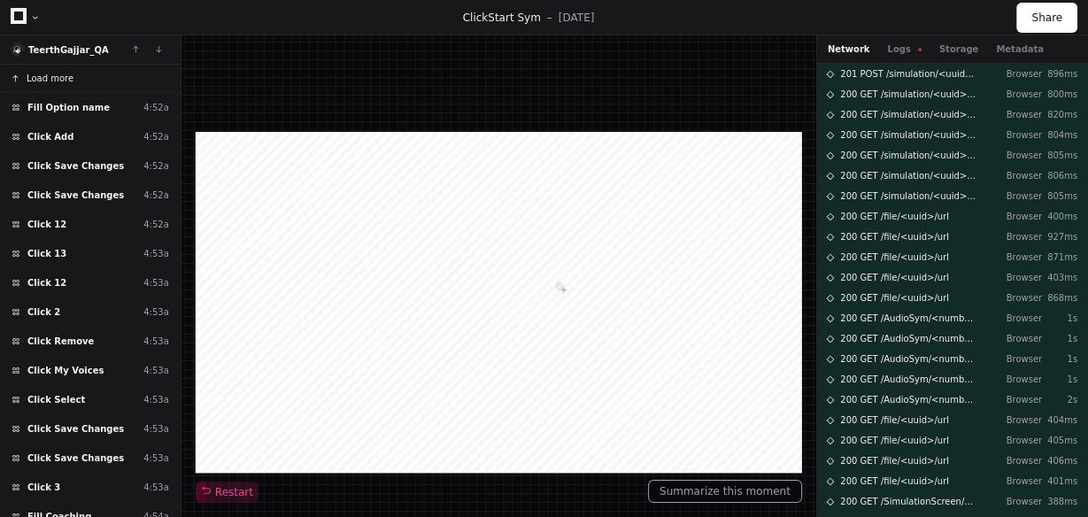
click at [61, 75] on span "Load more" at bounding box center [50, 78] width 47 height 13
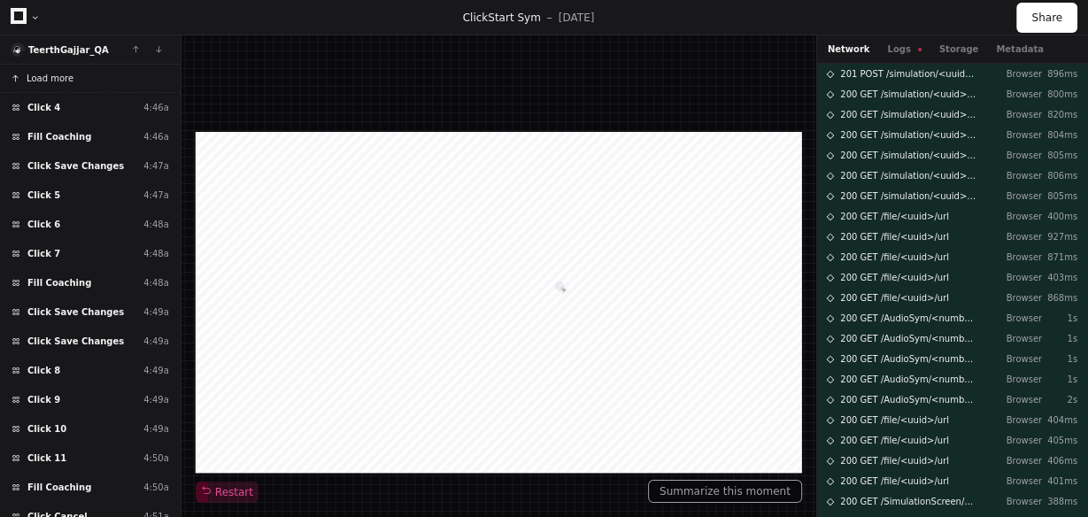
click at [61, 75] on span "Load more" at bounding box center [50, 78] width 47 height 13
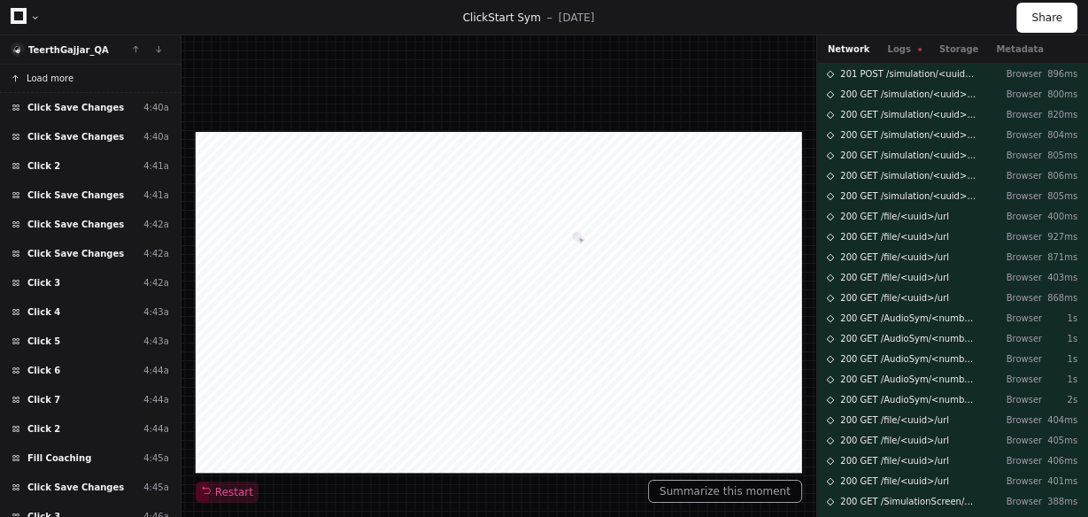
click at [61, 75] on span "Load more" at bounding box center [50, 78] width 47 height 13
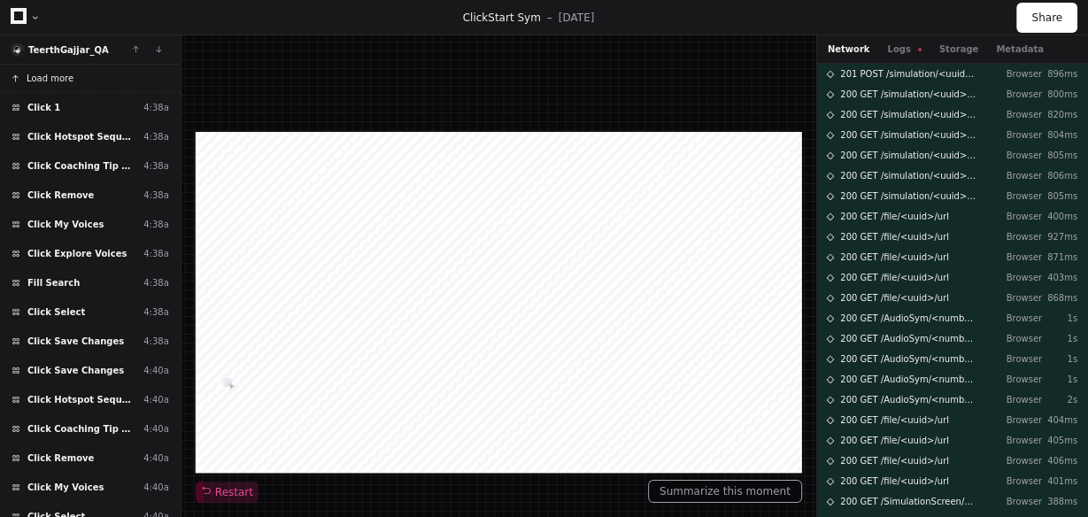
click at [58, 72] on span "Load more" at bounding box center [50, 78] width 47 height 13
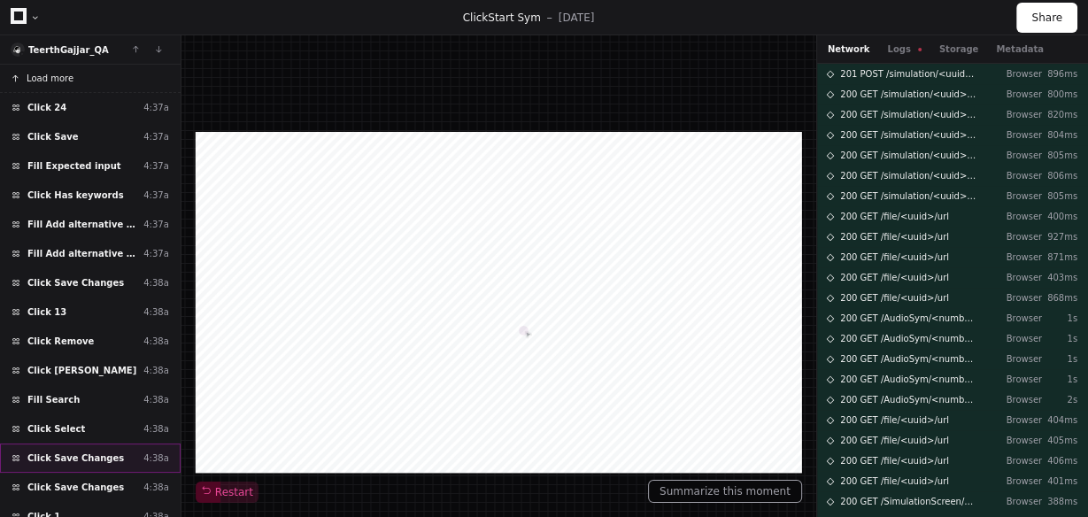
click at [78, 455] on span "Click Save Changes" at bounding box center [75, 457] width 96 height 13
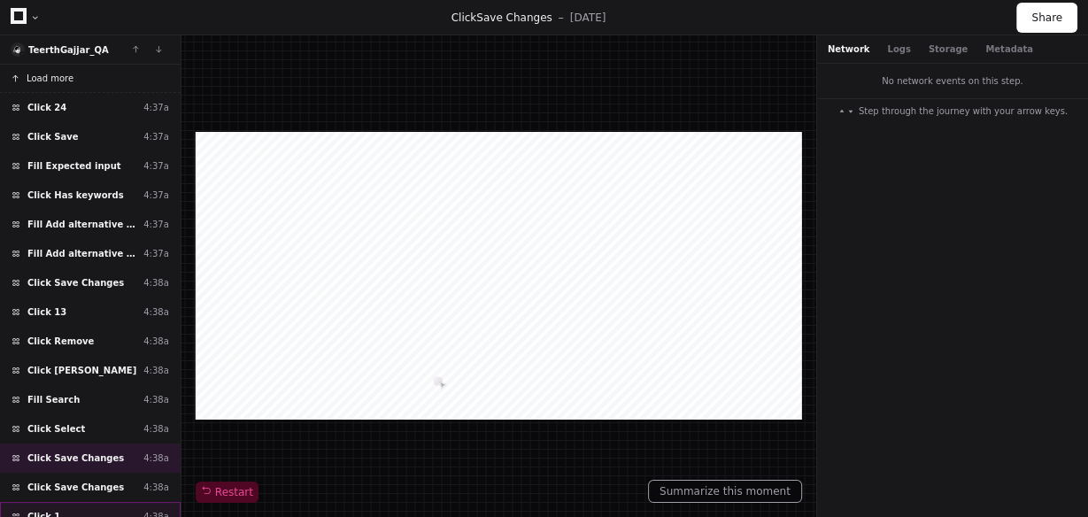
click at [63, 502] on div "Click 1 4:38a" at bounding box center [90, 516] width 181 height 29
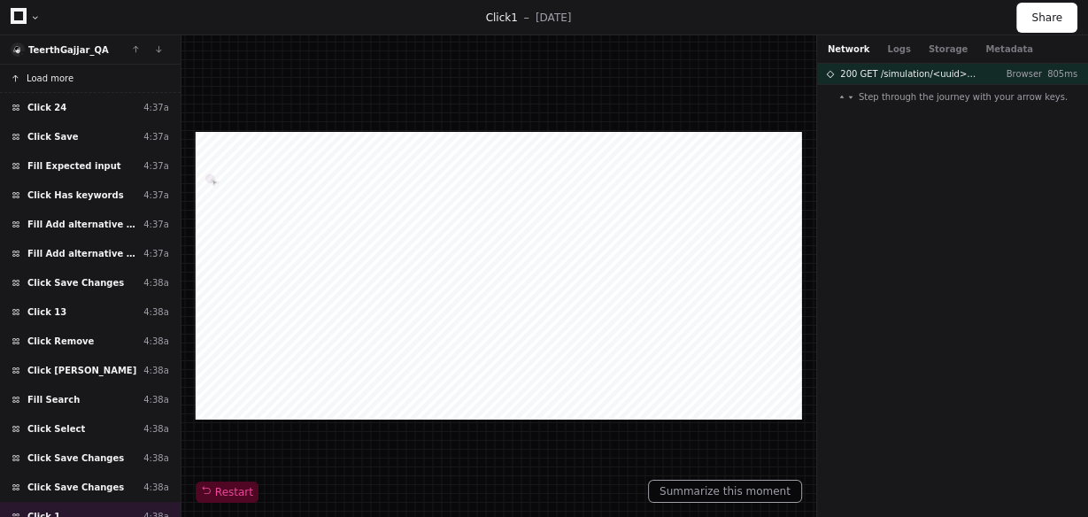
click at [71, 73] on button "Load more" at bounding box center [90, 79] width 181 height 28
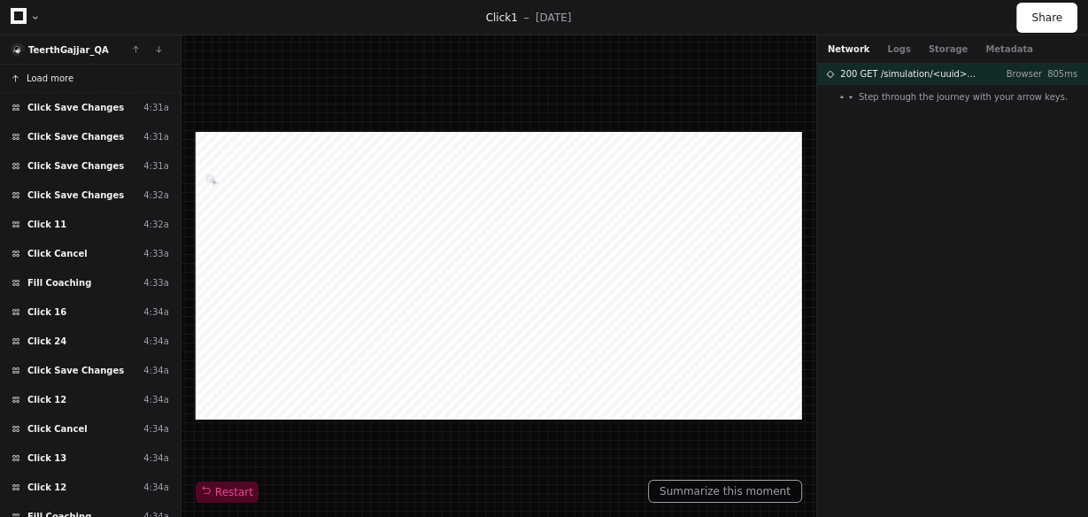
click at [71, 73] on button "Load more" at bounding box center [90, 79] width 181 height 28
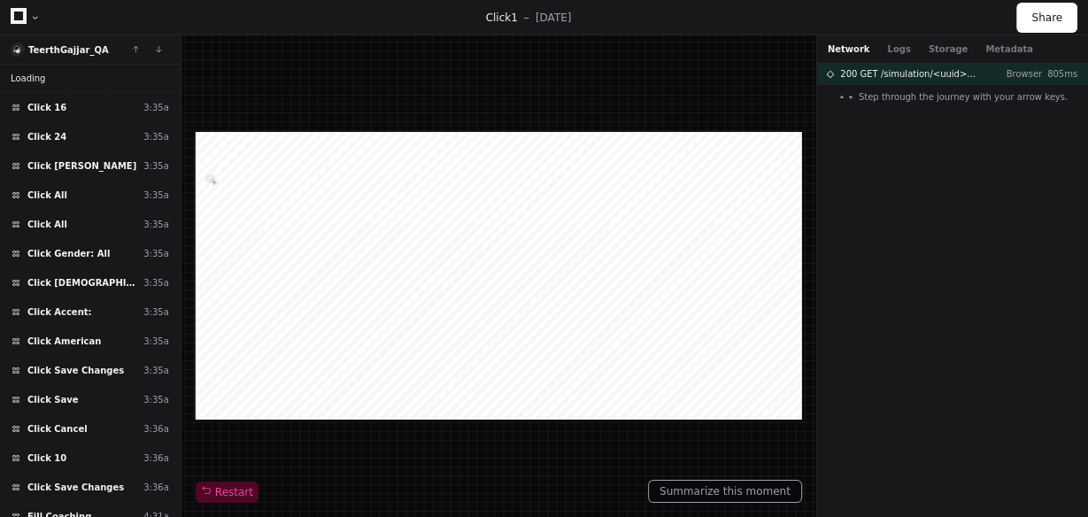
click at [71, 73] on button "Loading . . ." at bounding box center [90, 79] width 181 height 28
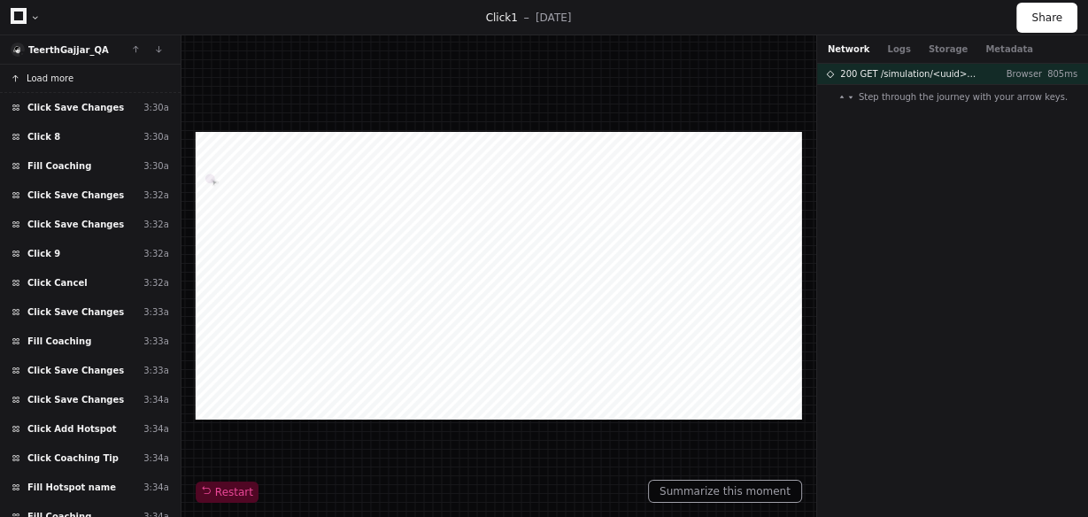
click at [71, 73] on button "Load more" at bounding box center [90, 79] width 181 height 28
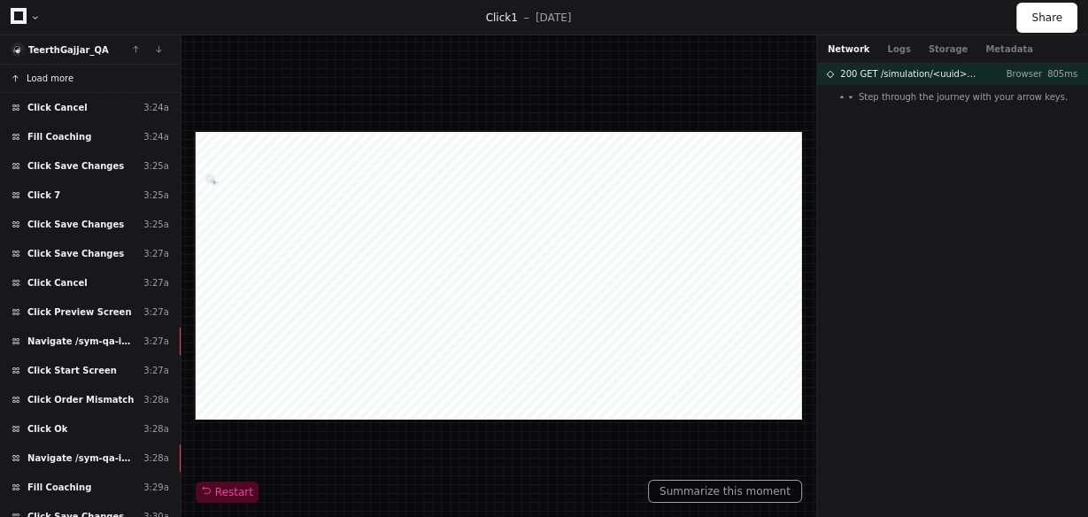
click at [71, 73] on button "Load more" at bounding box center [90, 79] width 181 height 28
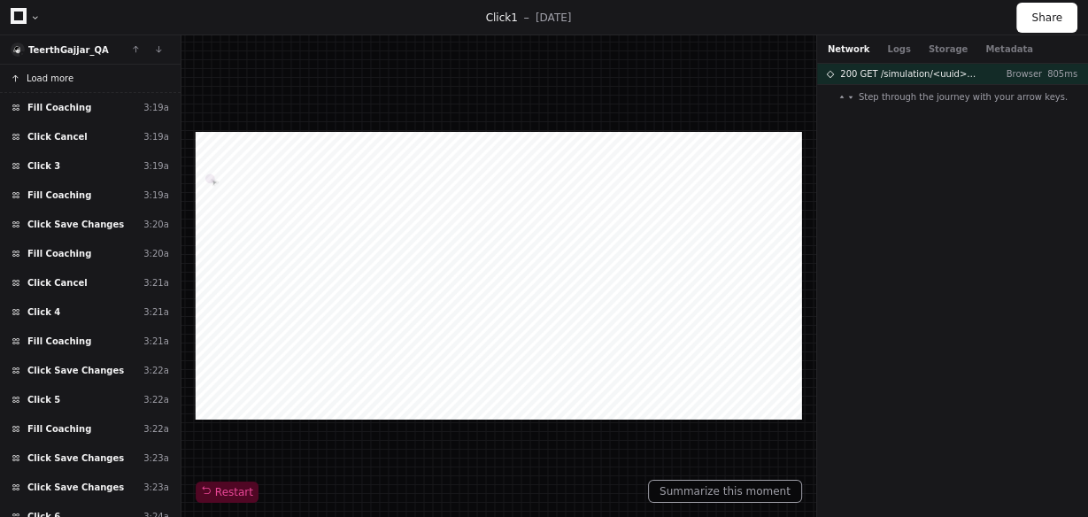
click at [71, 73] on button "Load more" at bounding box center [90, 79] width 181 height 28
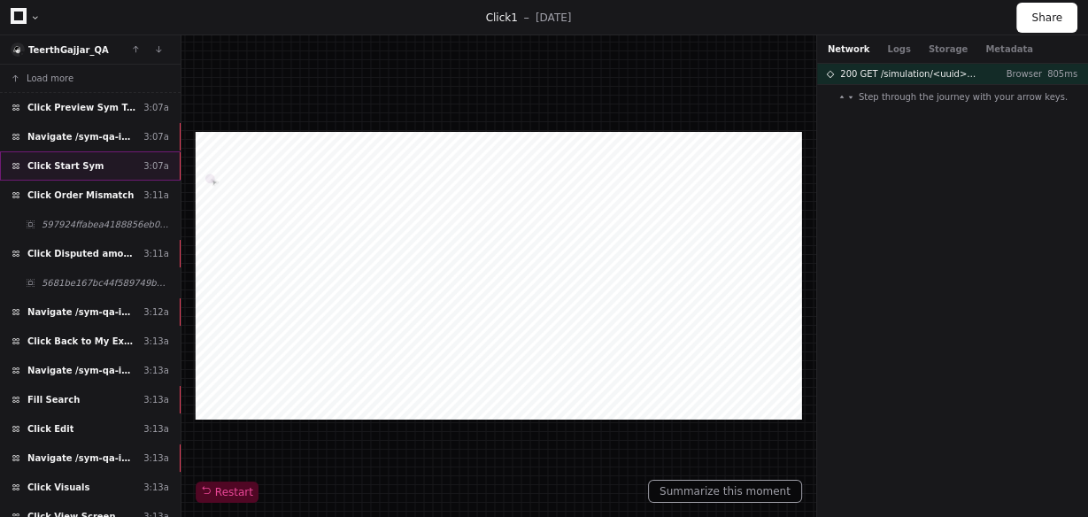
click at [92, 164] on div "Click Start Sym 3:07a" at bounding box center [90, 165] width 181 height 29
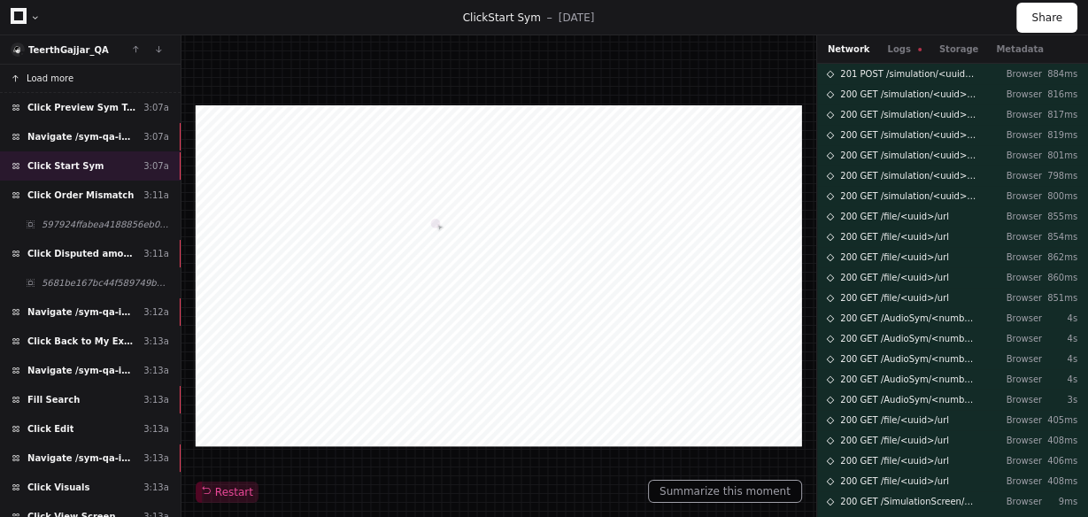
click at [61, 79] on span "Load more" at bounding box center [50, 78] width 47 height 13
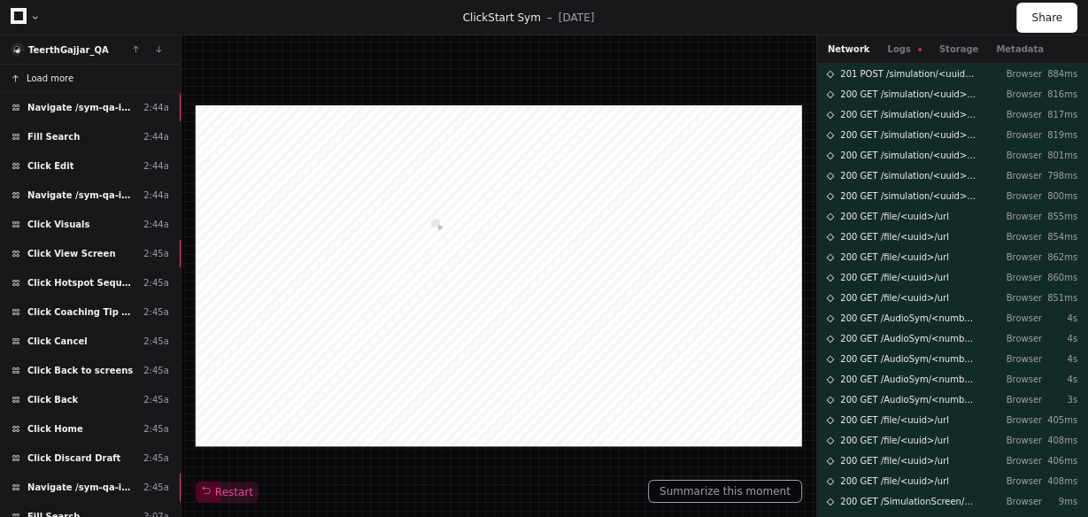
click at [61, 79] on span "Load more" at bounding box center [50, 78] width 47 height 13
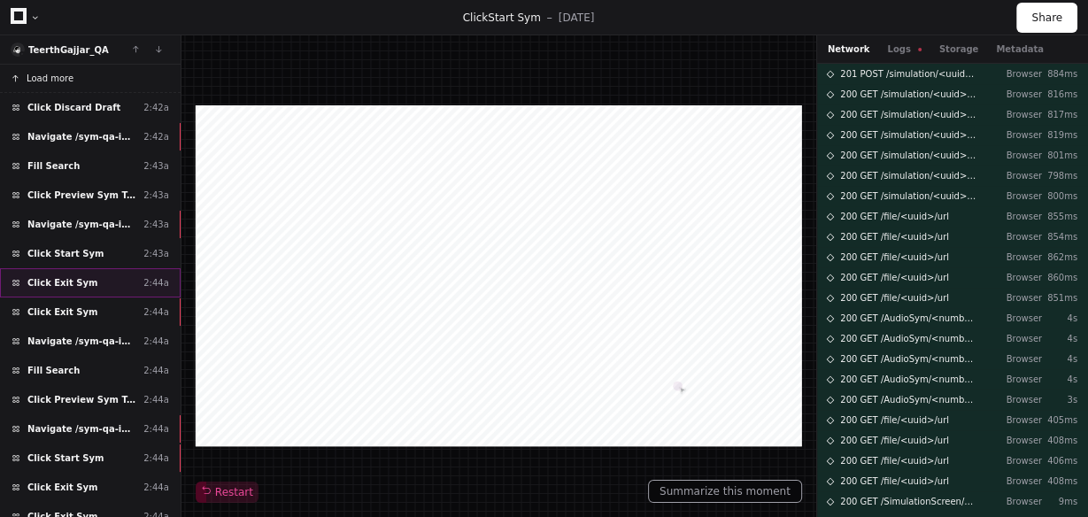
click at [89, 277] on div "Click Exit Sym 2:44a" at bounding box center [90, 282] width 181 height 29
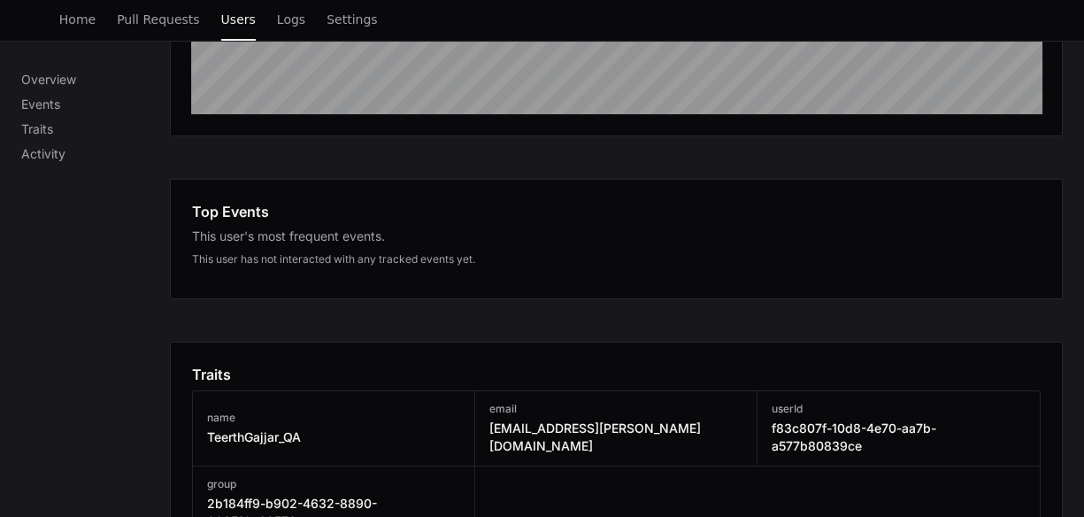
scroll to position [903, 0]
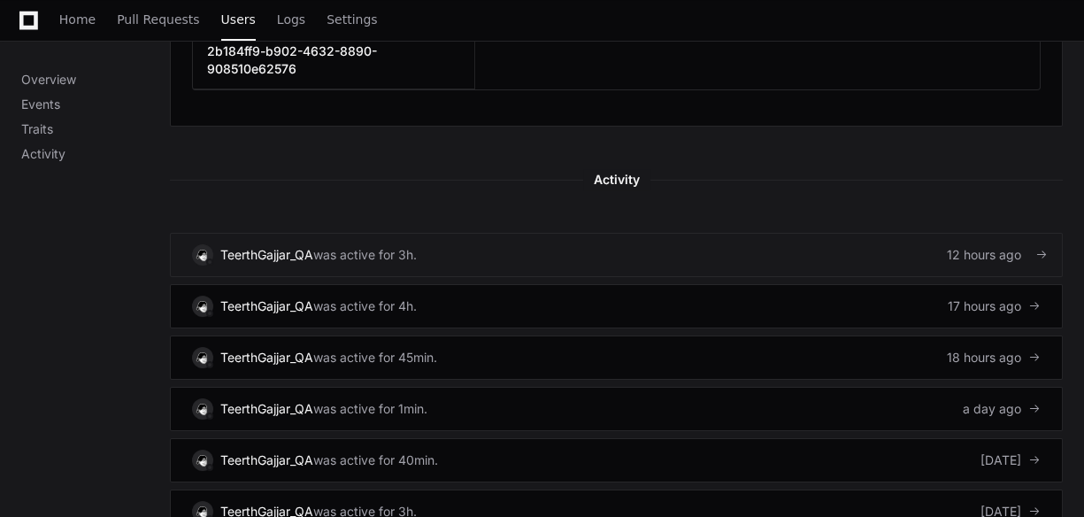
click at [858, 233] on link "TeerthGajjar_QA was active for 3h. 12 hours ago" at bounding box center [616, 255] width 893 height 44
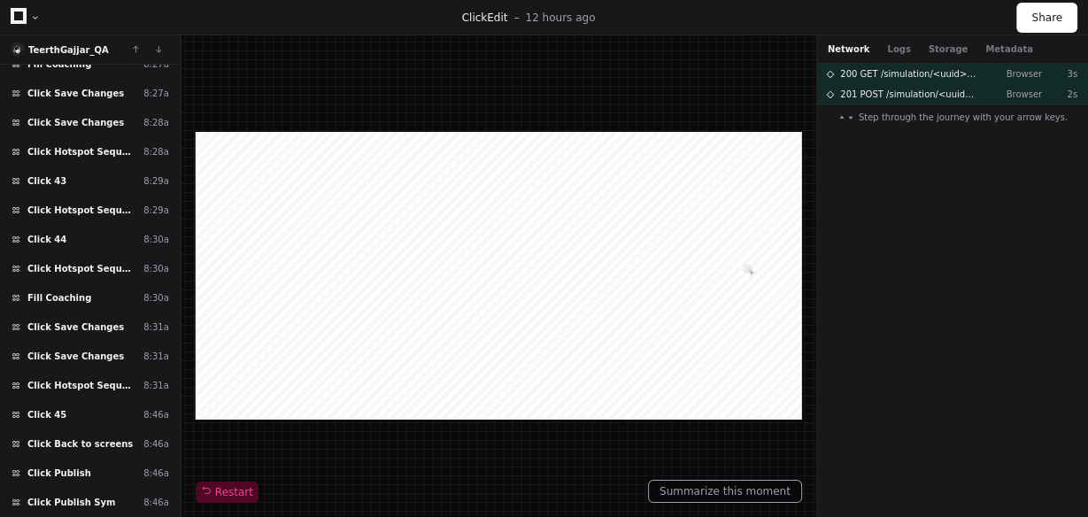
scroll to position [2592, 0]
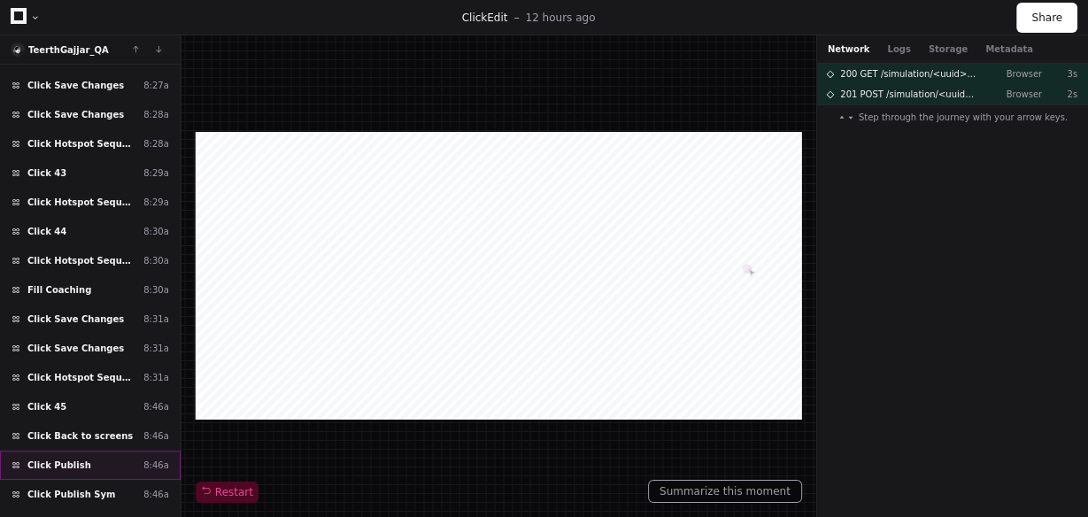
click at [99, 450] on div "Click Publish 8:46a" at bounding box center [90, 464] width 181 height 29
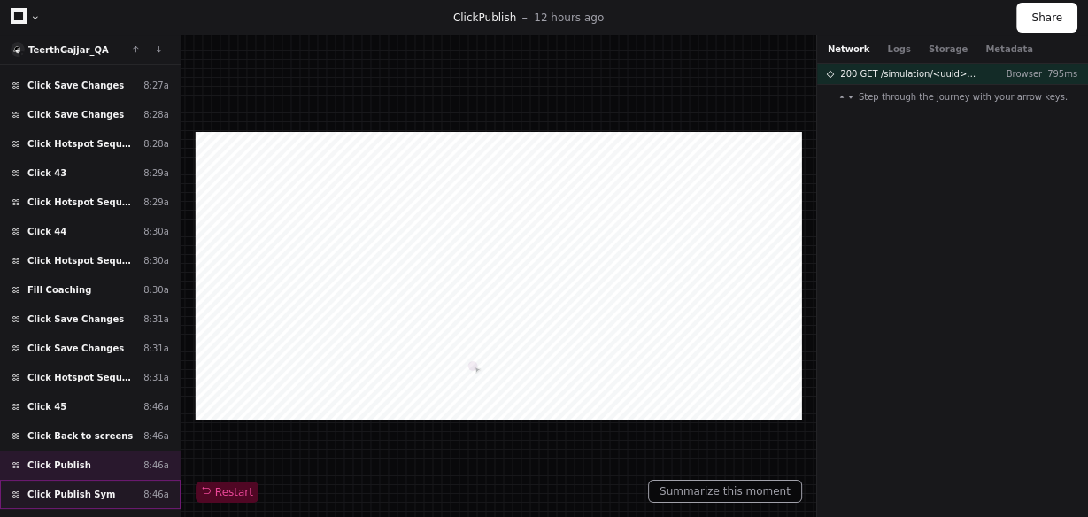
click at [100, 480] on div "Click Publish Sym 8:46a" at bounding box center [90, 494] width 181 height 29
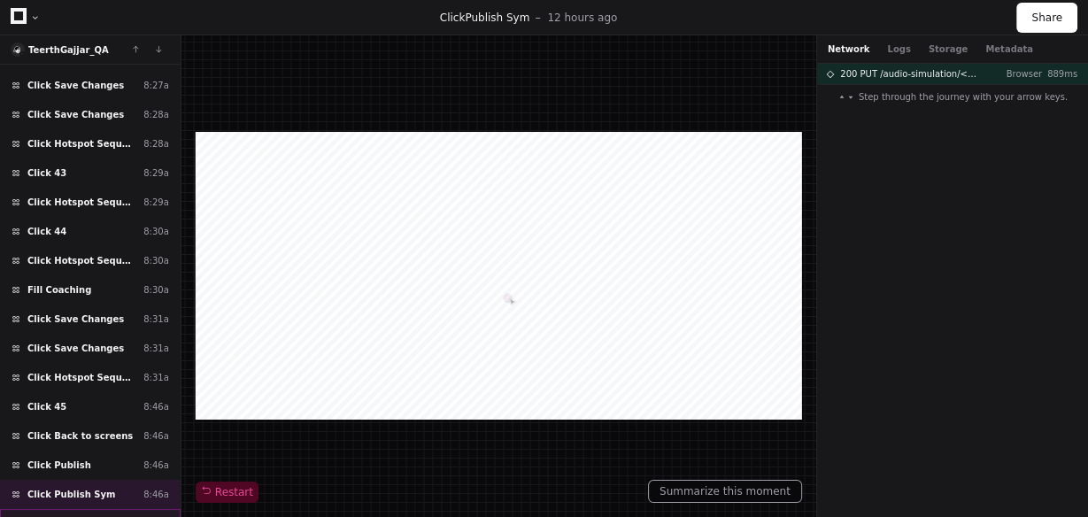
click at [91, 509] on div "Click Yes 8:46a" at bounding box center [90, 523] width 181 height 29
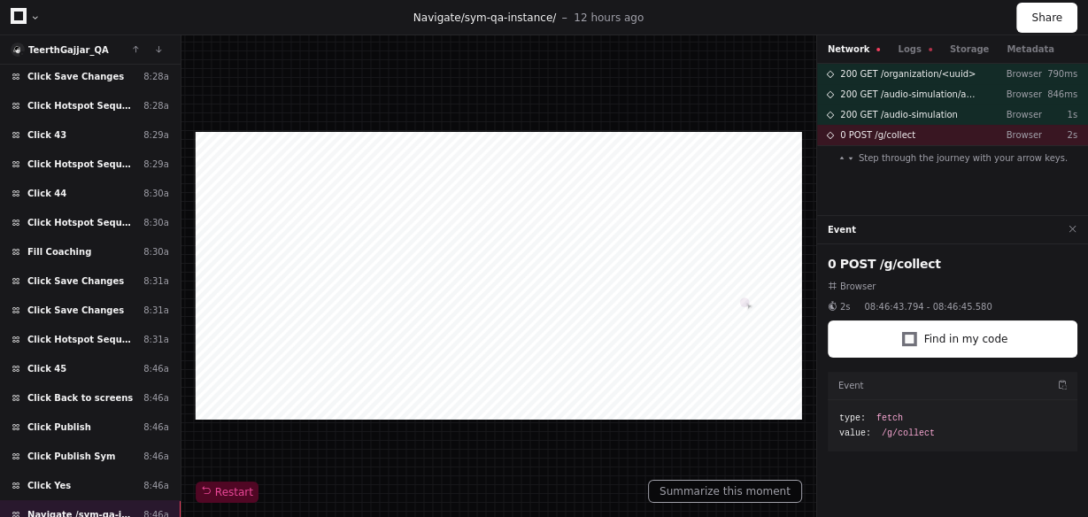
scroll to position [2764, 0]
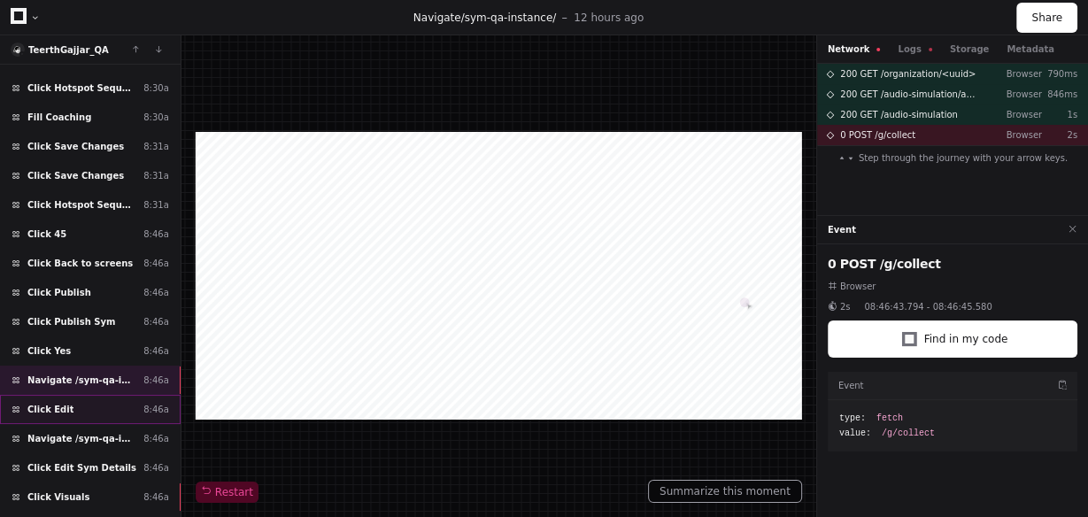
click at [105, 395] on div "Click Edit 8:46a" at bounding box center [90, 409] width 181 height 29
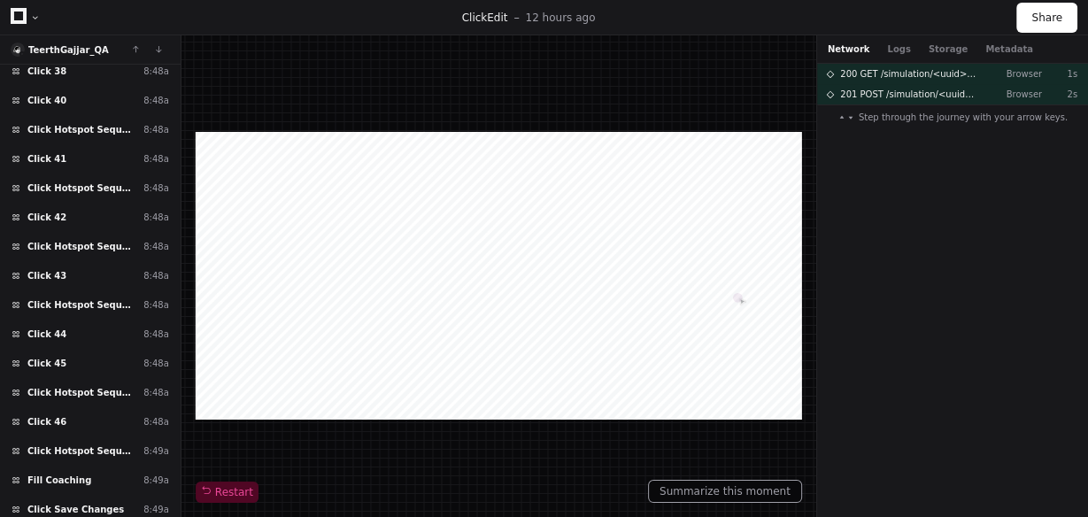
scroll to position [3604, 0]
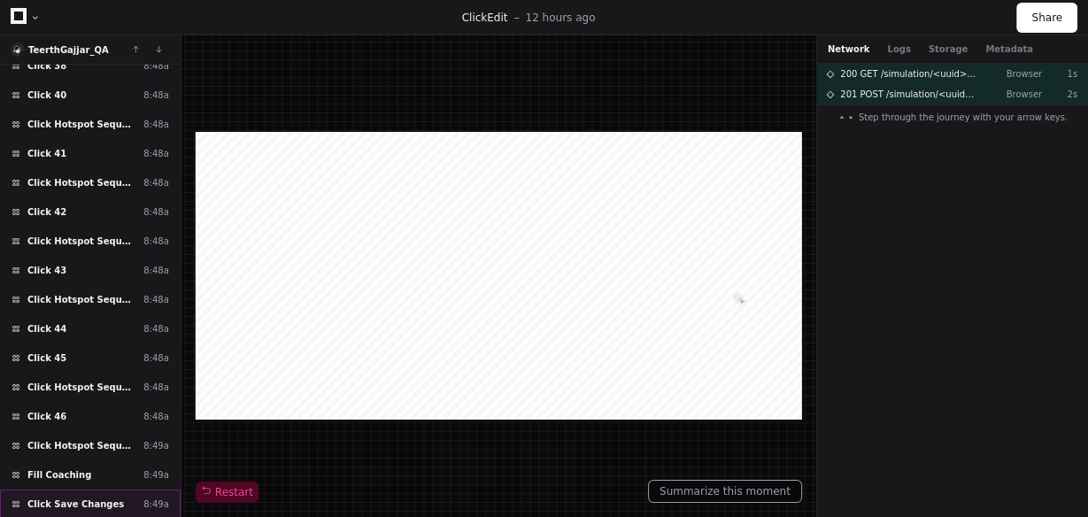
click at [94, 497] on span "Click Save Changes" at bounding box center [75, 503] width 96 height 13
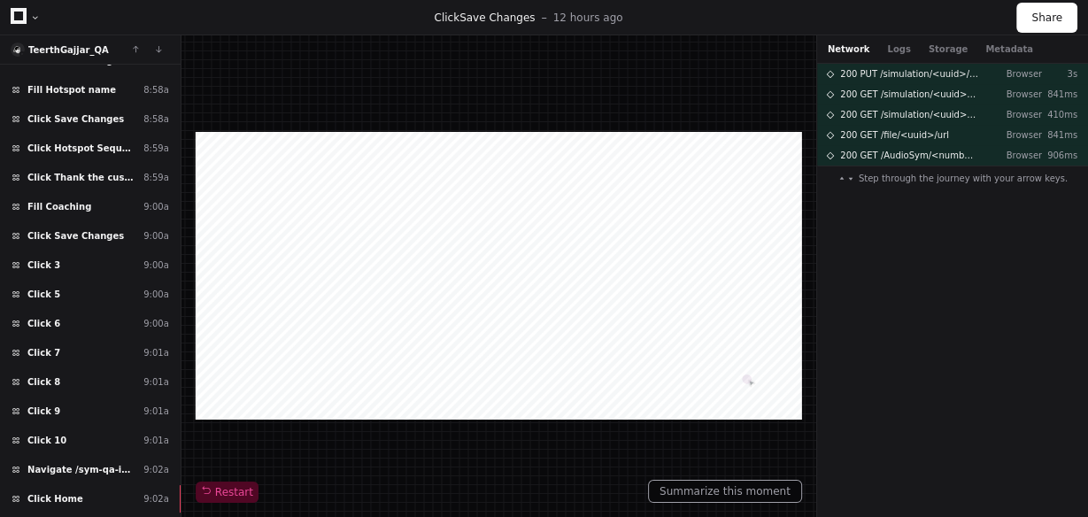
scroll to position [5911, 0]
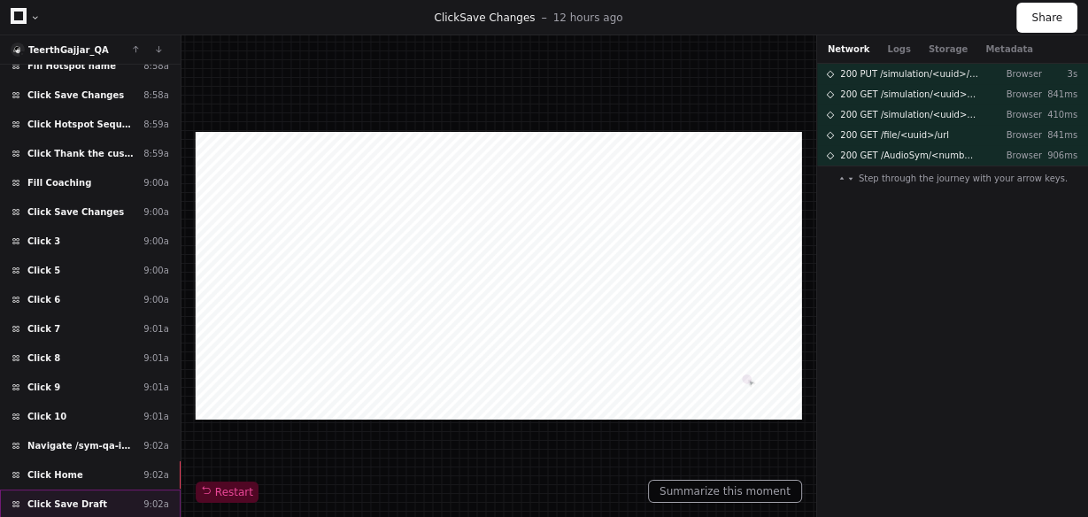
click at [88, 497] on span "Click Save Draft" at bounding box center [67, 503] width 80 height 13
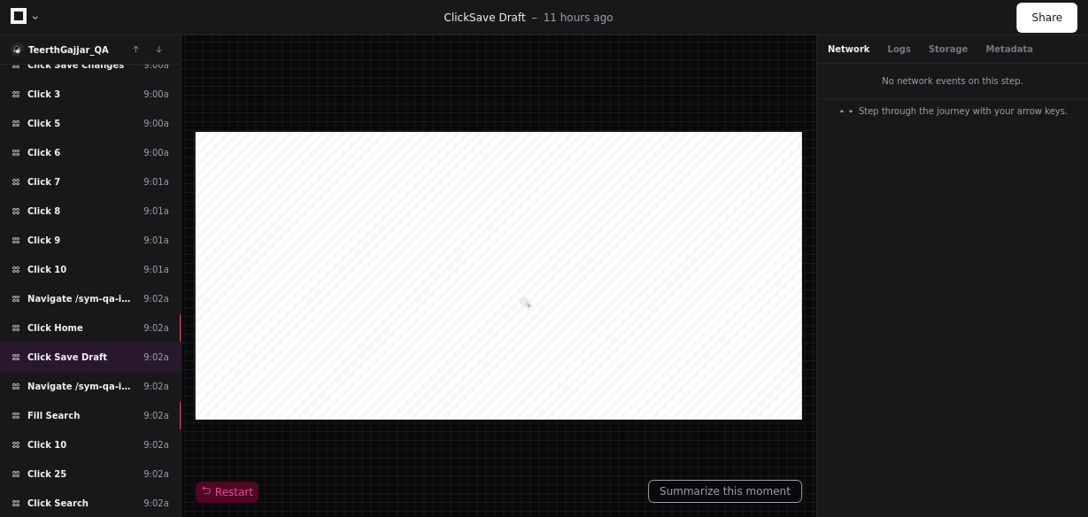
scroll to position [6122, 0]
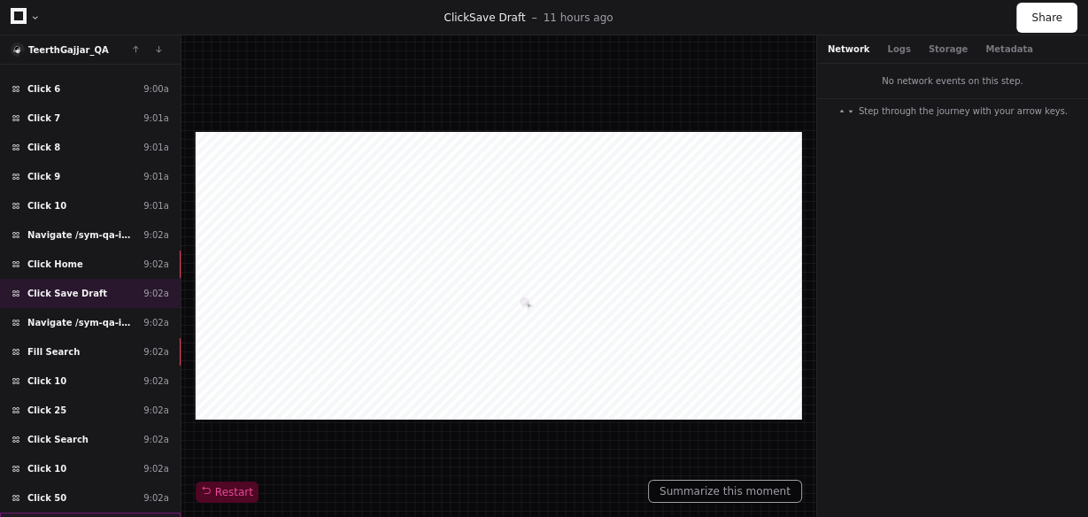
click at [99, 512] on div "Click Edit 9:02a" at bounding box center [90, 526] width 181 height 29
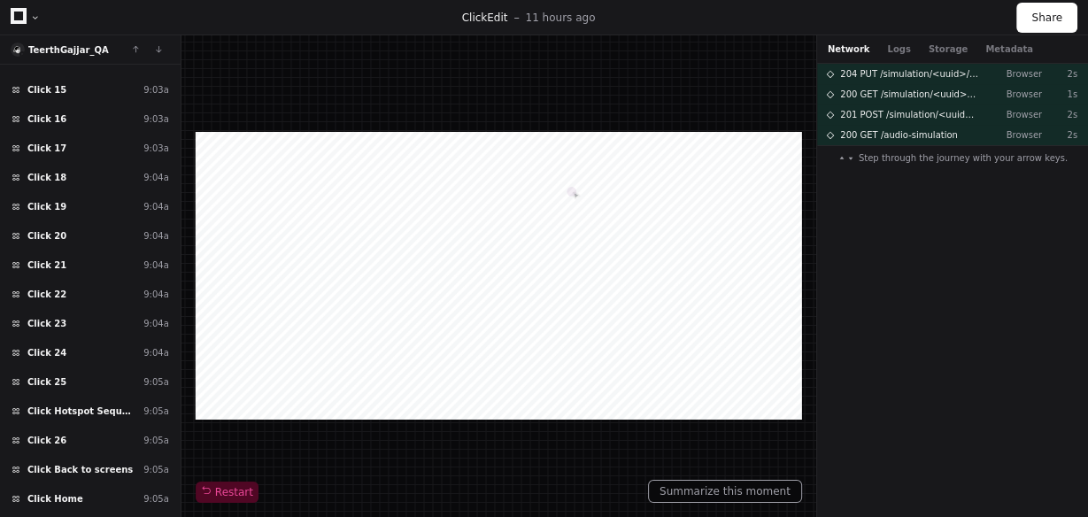
scroll to position [6860, 0]
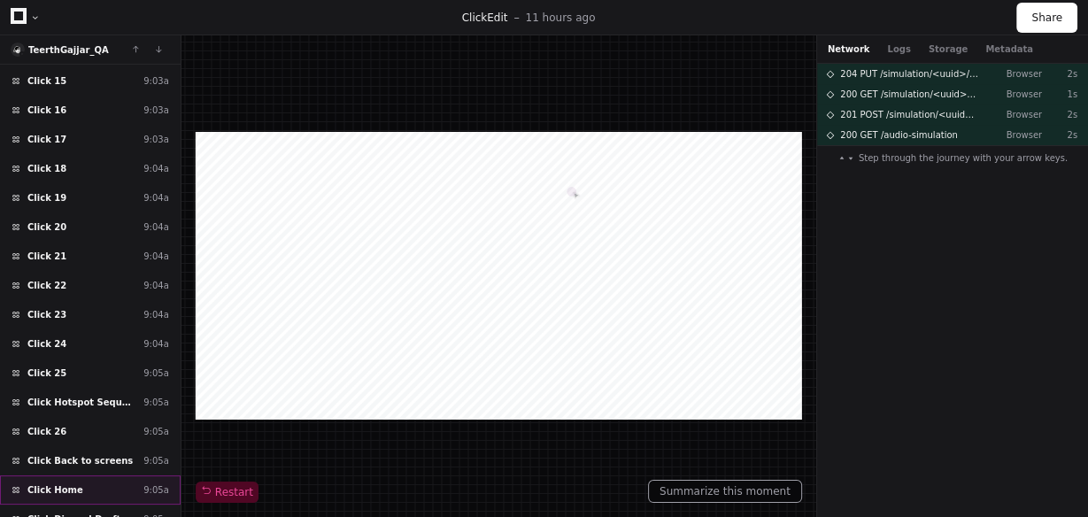
click at [99, 475] on div "Click Home 9:05a" at bounding box center [90, 489] width 181 height 29
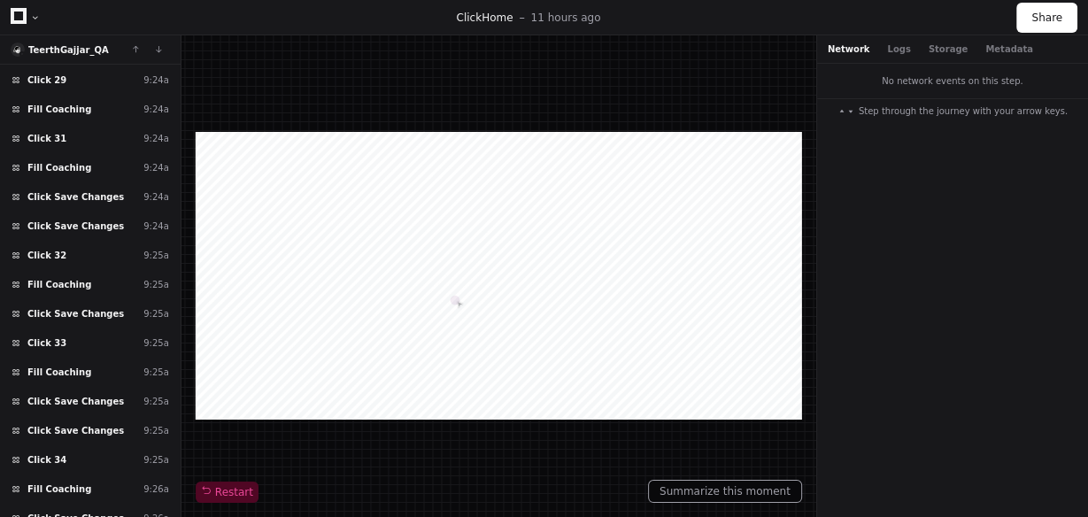
scroll to position [10343, 0]
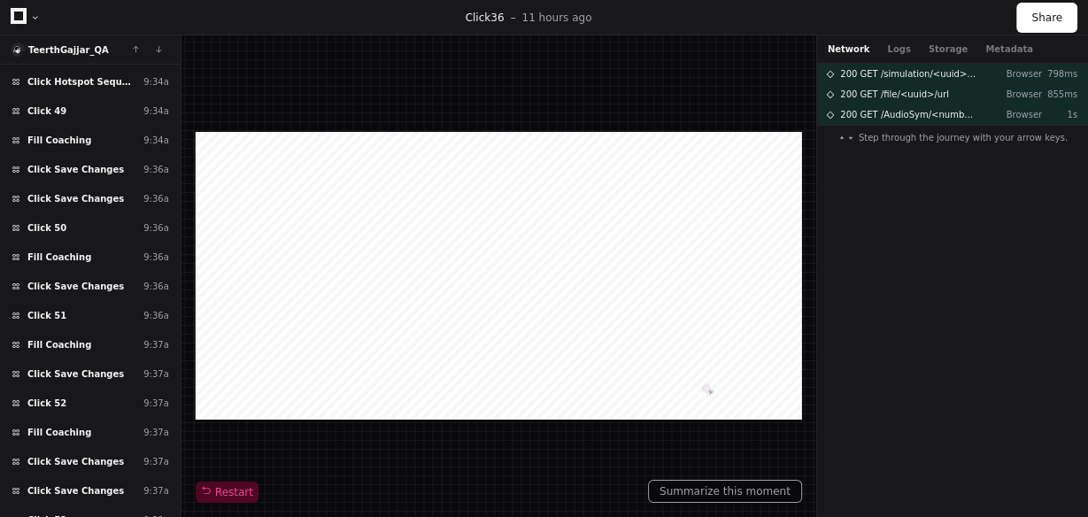
scroll to position [12193, 0]
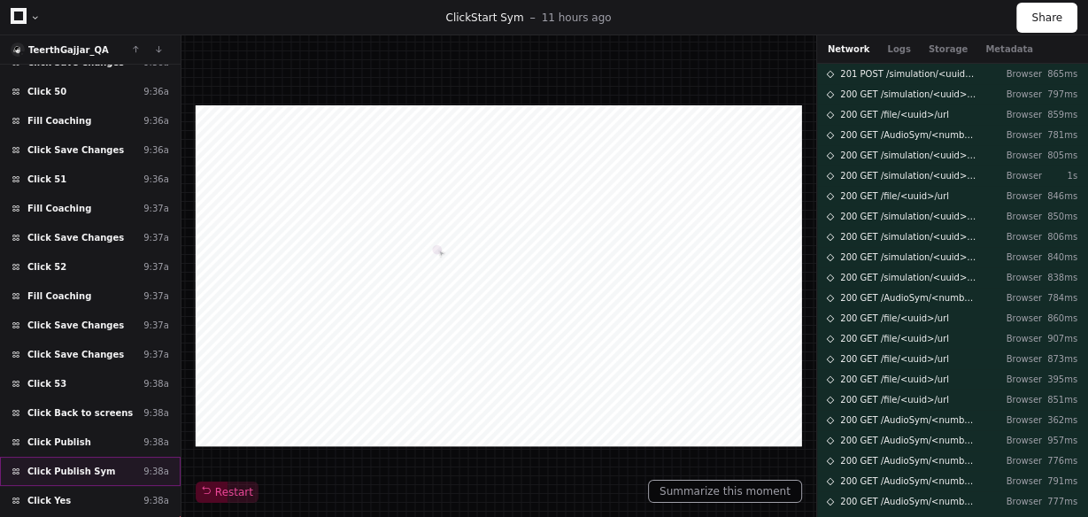
click at [101, 457] on div "Click Publish Sym 9:38a" at bounding box center [90, 471] width 181 height 29
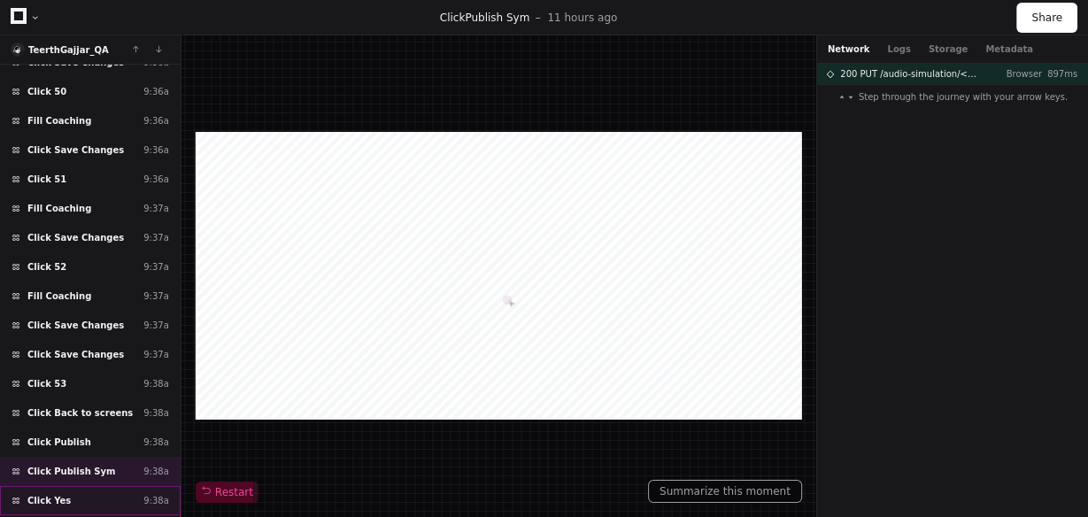
click at [80, 486] on div "Click Yes 9:38a" at bounding box center [90, 500] width 181 height 29
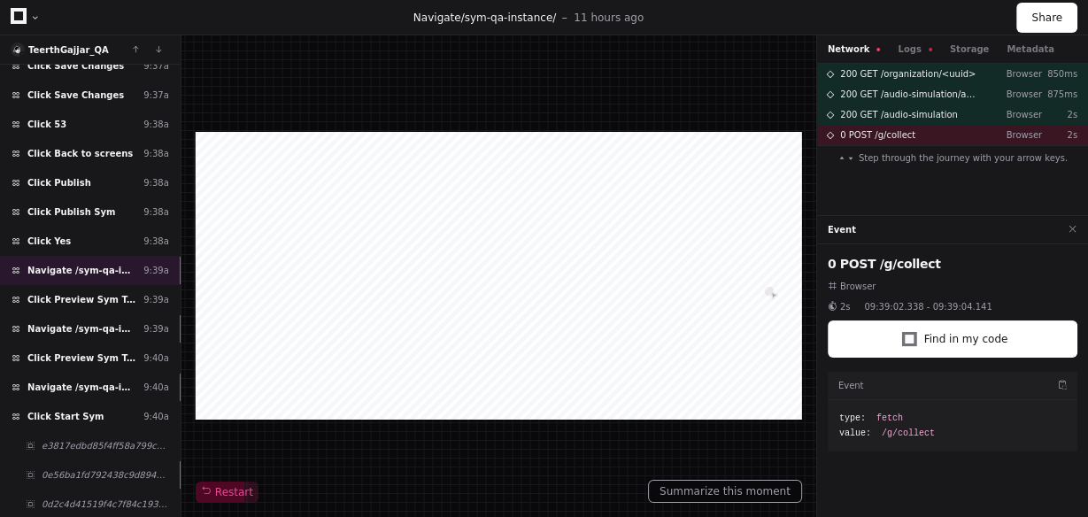
scroll to position [12485, 0]
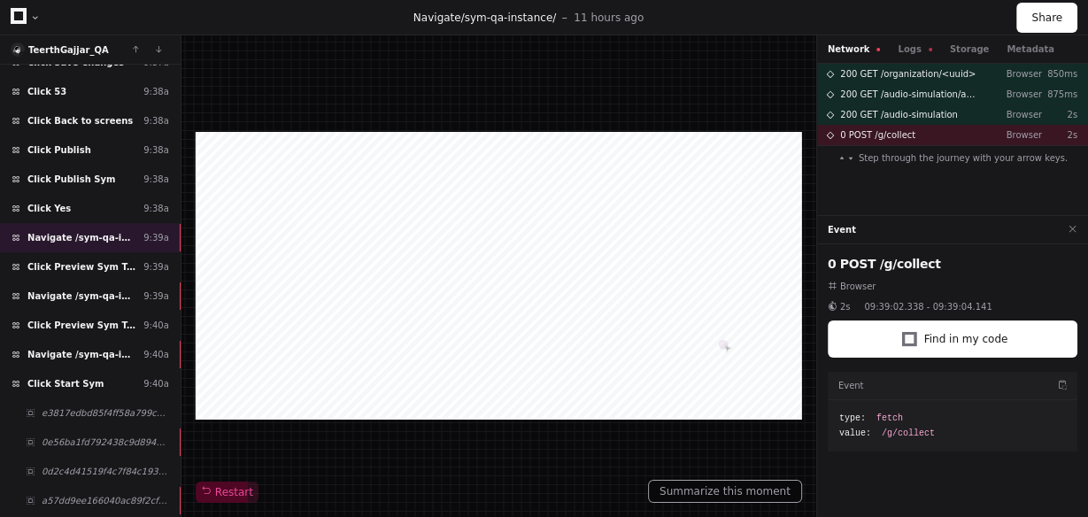
click at [181, 498] on div "Restart" at bounding box center [498, 275] width 634 height 481
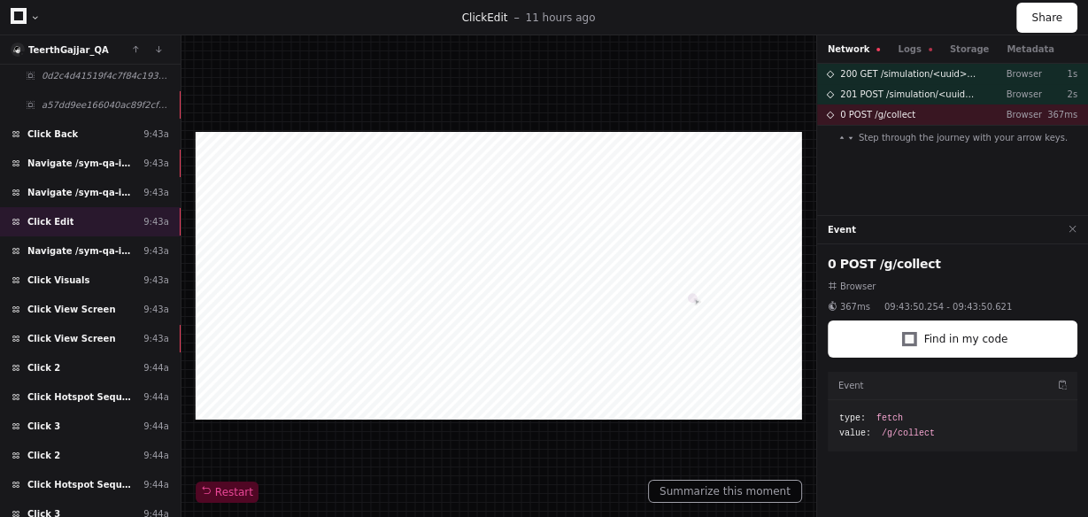
scroll to position [12897, 0]
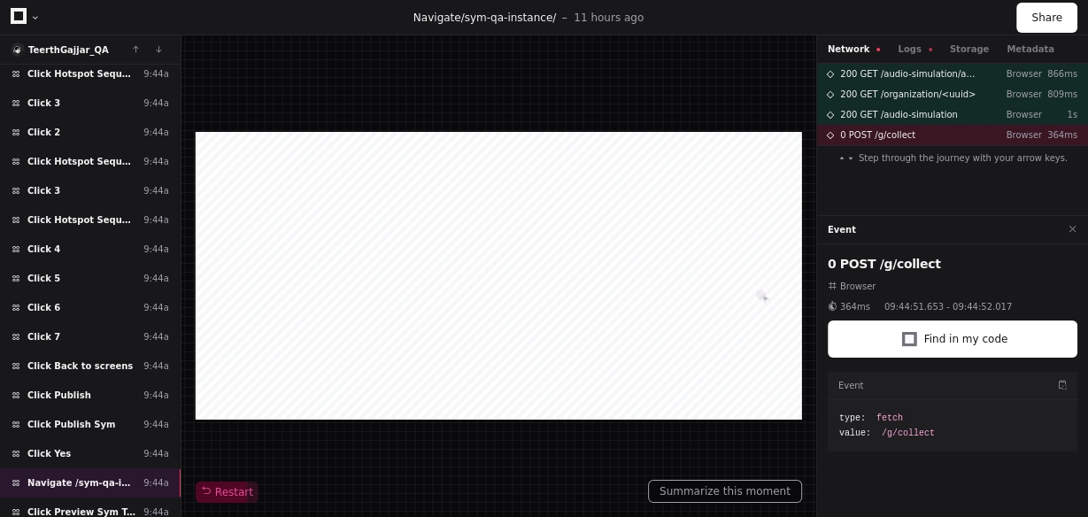
scroll to position [13238, 0]
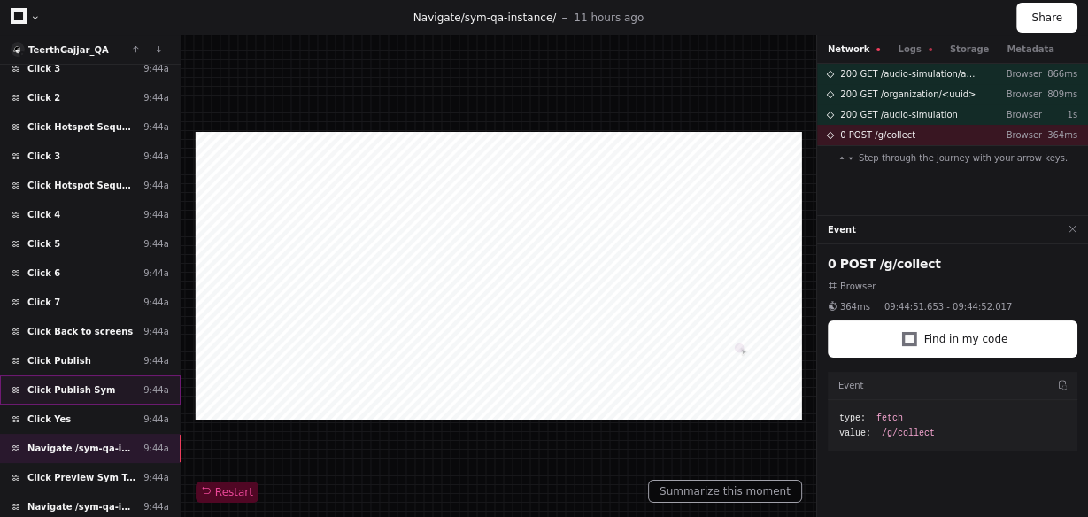
click at [104, 375] on div "Click Publish Sym 9:44a" at bounding box center [90, 389] width 181 height 29
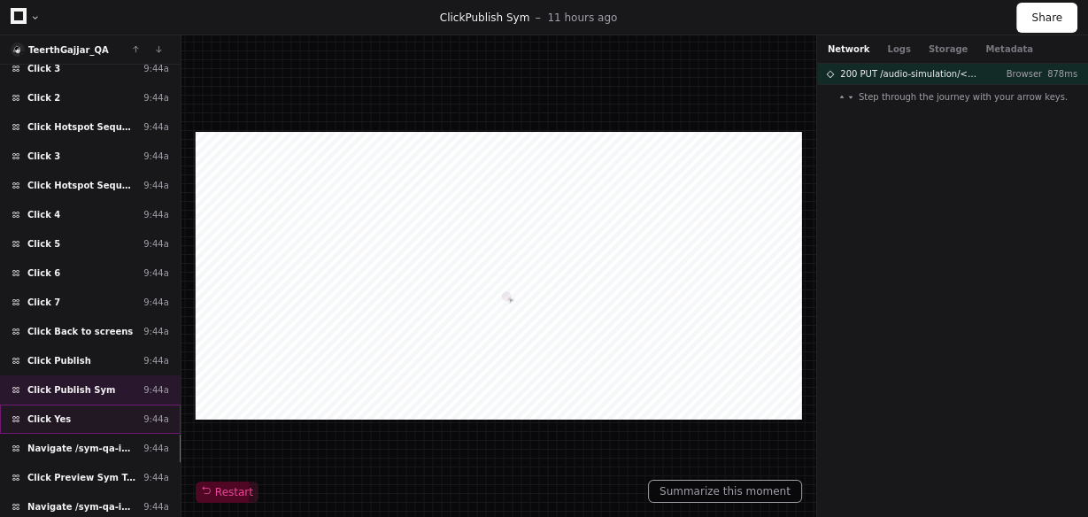
click at [93, 404] on div "Click Yes 9:44a" at bounding box center [90, 418] width 181 height 29
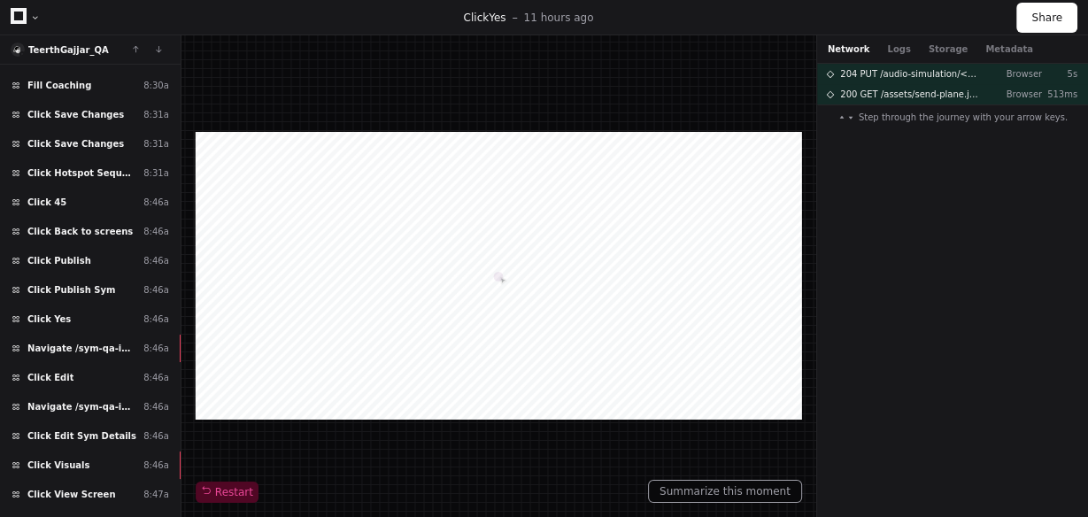
scroll to position [2813, 0]
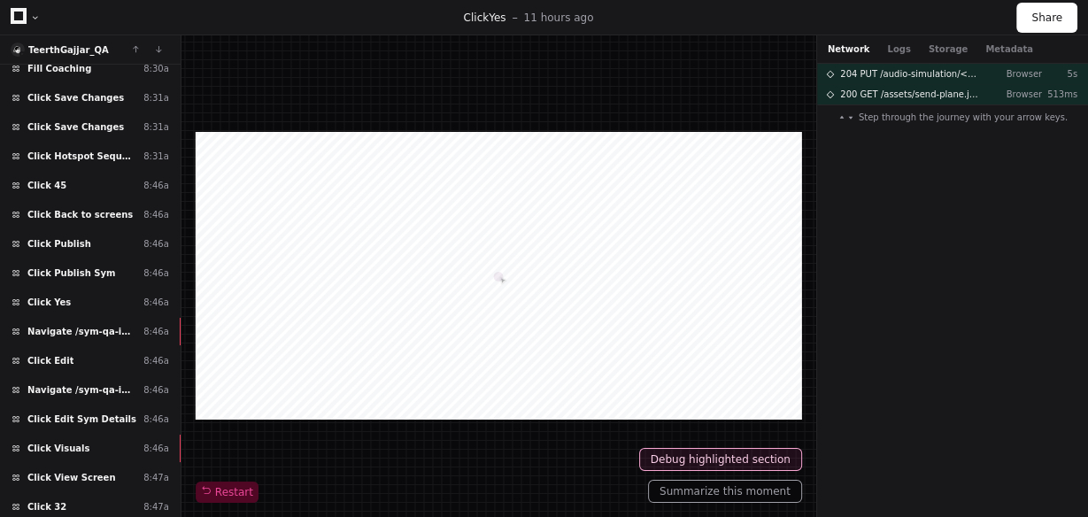
drag, startPoint x: 181, startPoint y: 168, endPoint x: 188, endPoint y: 132, distance: 37.1
click at [188, 132] on div "TeerthGajjar_QA Load more Click Hotspot Sequence 7:10a Click 35 7:10a Click Hot…" at bounding box center [544, 275] width 1088 height 481
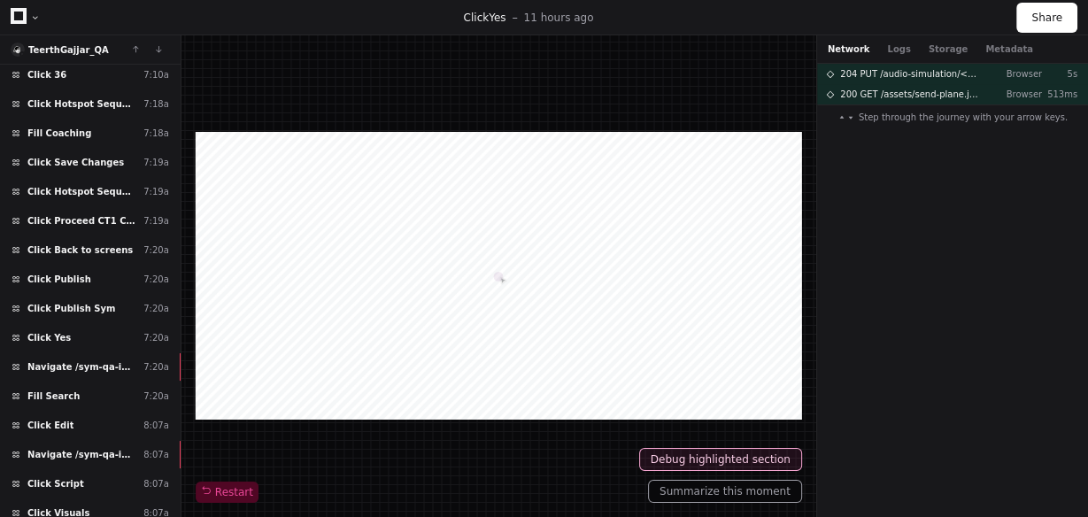
scroll to position [0, 0]
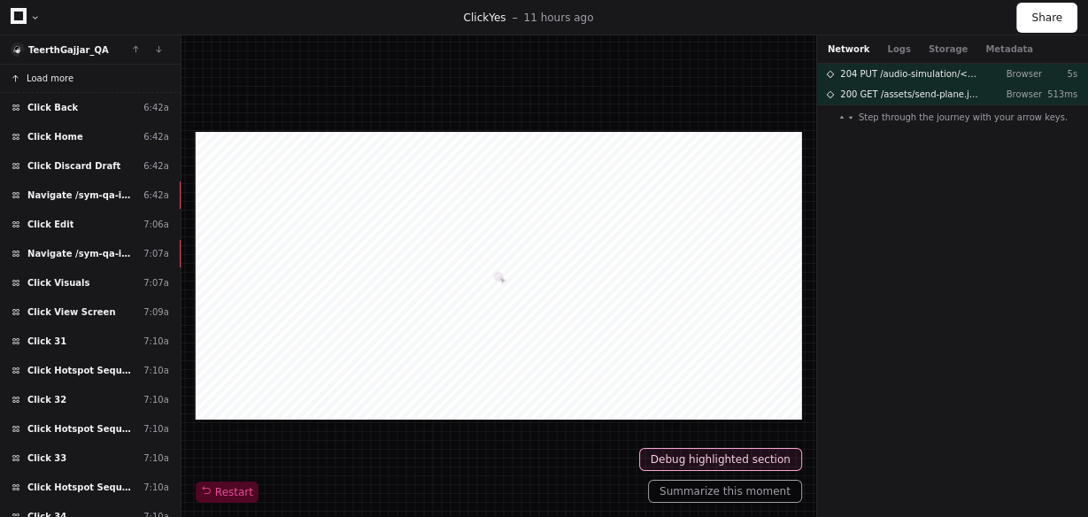
click at [128, 70] on button "Load more" at bounding box center [90, 79] width 181 height 28
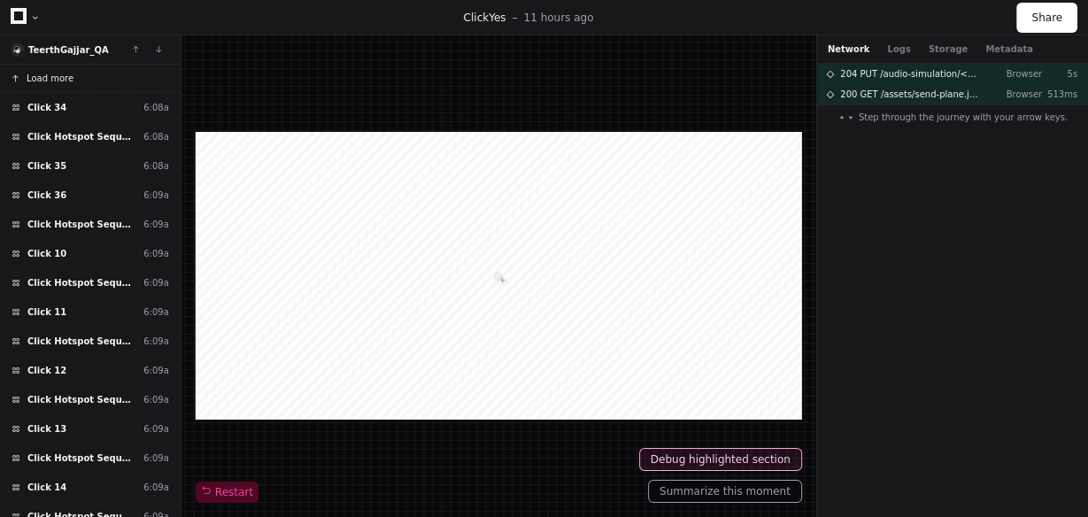
click at [128, 70] on button "Load more" at bounding box center [90, 79] width 181 height 28
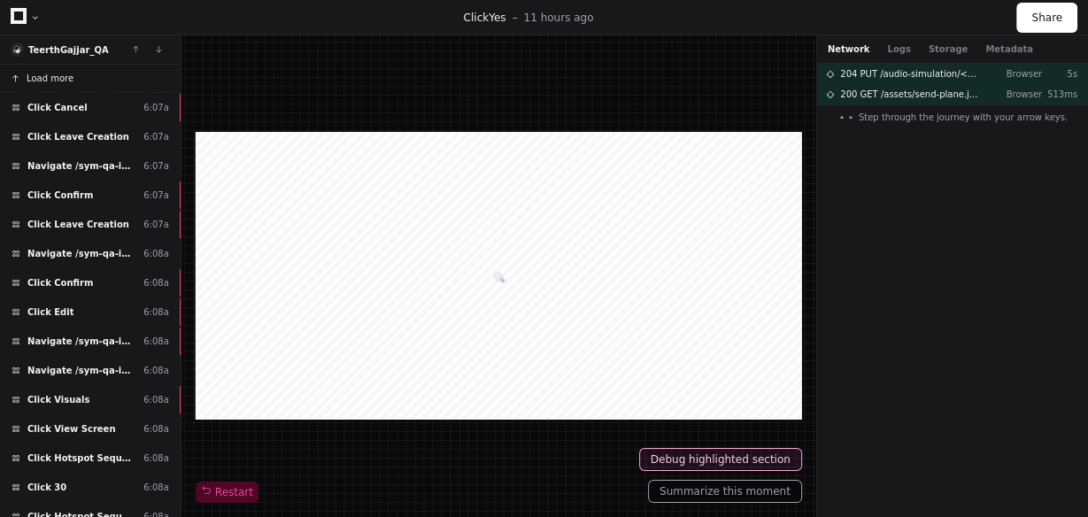
click at [128, 70] on button "Load more" at bounding box center [90, 79] width 181 height 28
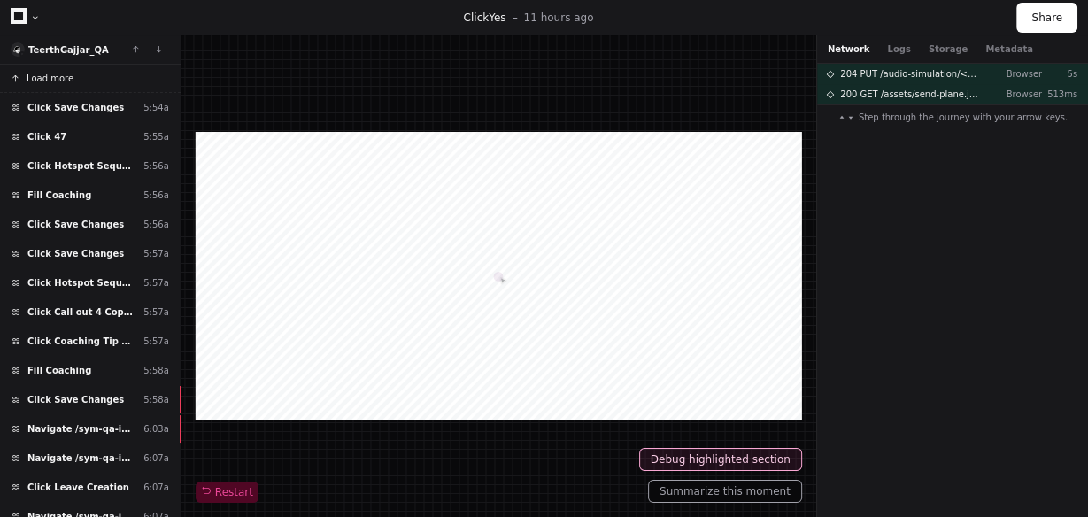
click at [106, 74] on button "Load more" at bounding box center [90, 79] width 181 height 28
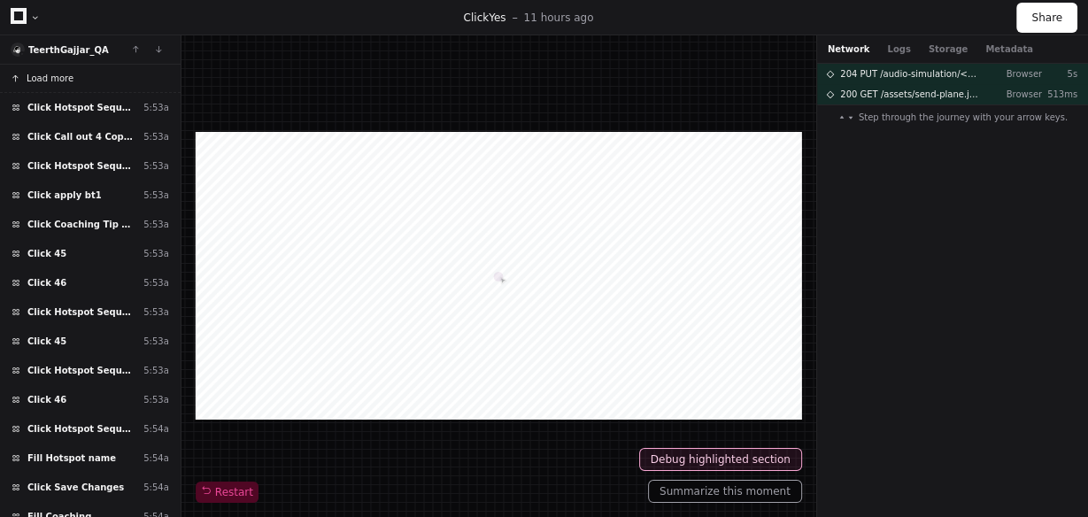
click at [106, 74] on button "Load more" at bounding box center [90, 79] width 181 height 28
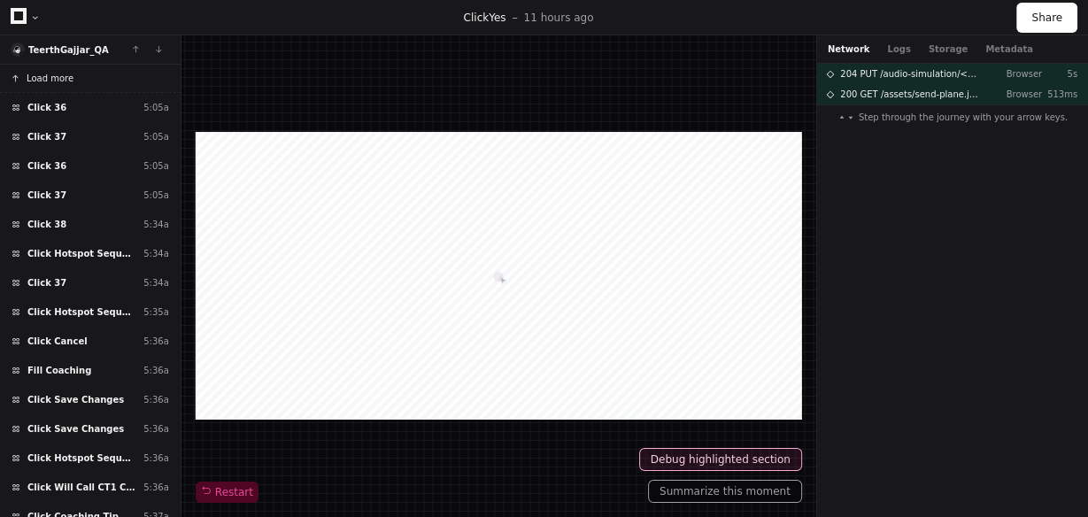
click at [94, 73] on button "Load more" at bounding box center [90, 79] width 181 height 28
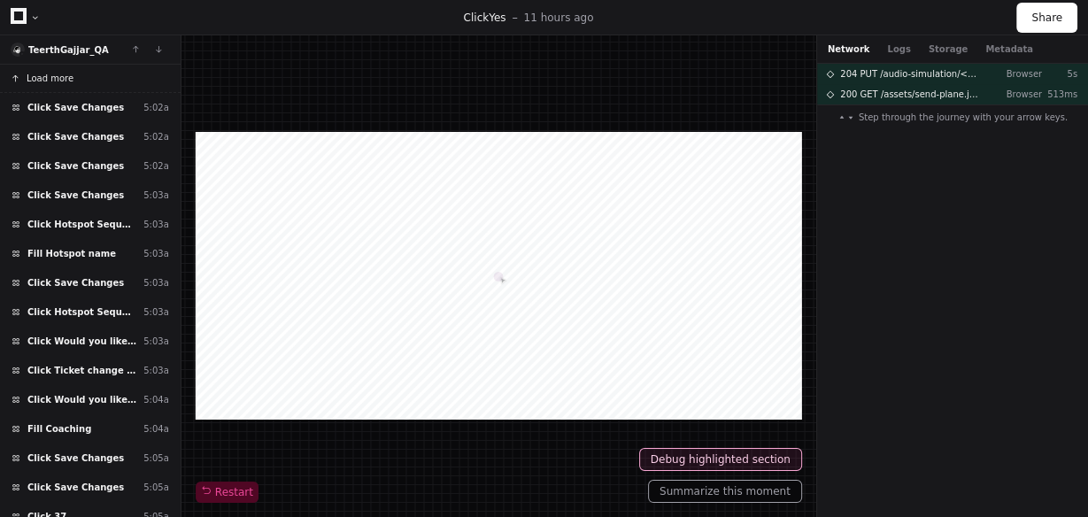
click at [94, 73] on button "Load more" at bounding box center [90, 79] width 181 height 28
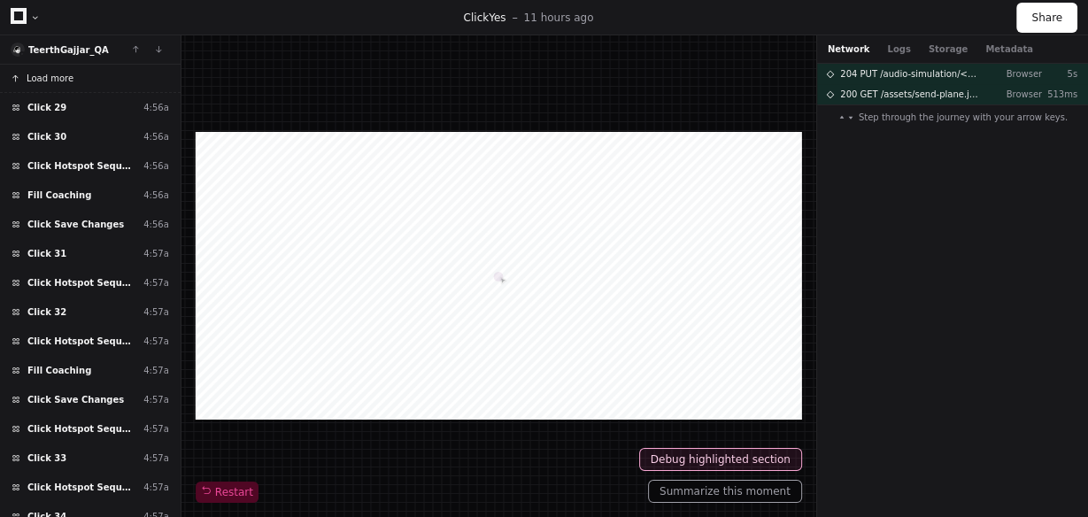
click at [118, 77] on button "Load more" at bounding box center [90, 79] width 181 height 28
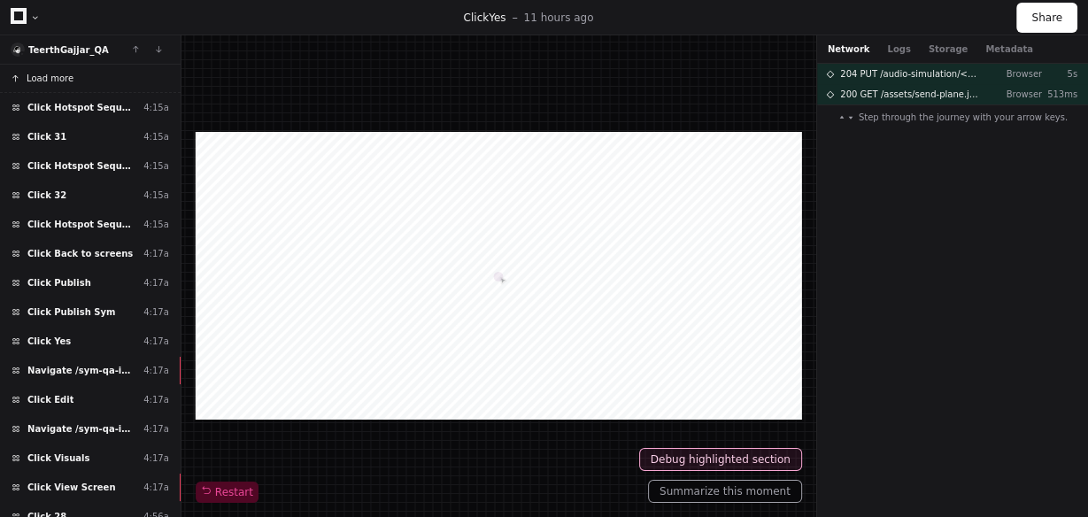
click at [118, 77] on button "Load more" at bounding box center [90, 79] width 181 height 28
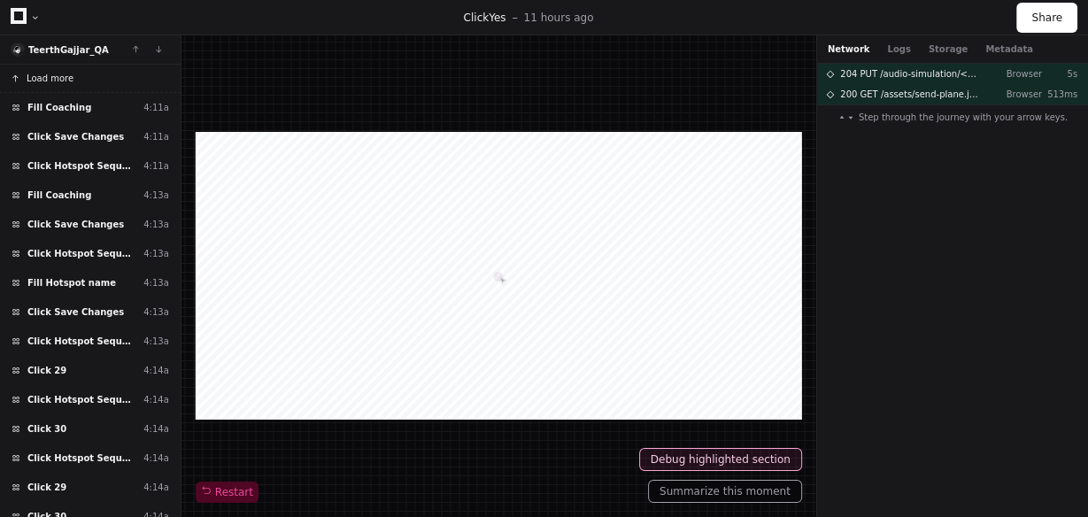
click at [118, 77] on button "Load more" at bounding box center [90, 79] width 181 height 28
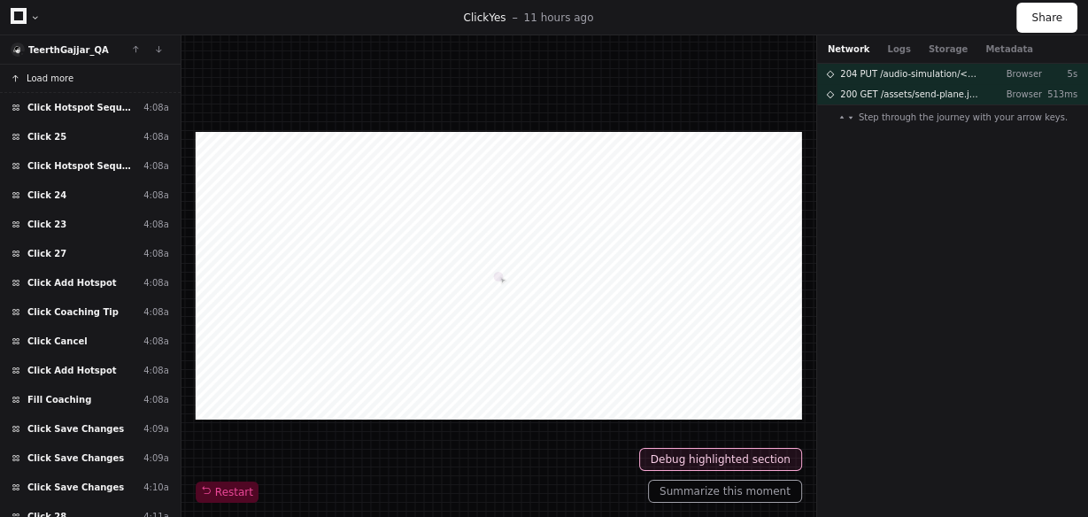
click at [118, 77] on button "Load more" at bounding box center [90, 79] width 181 height 28
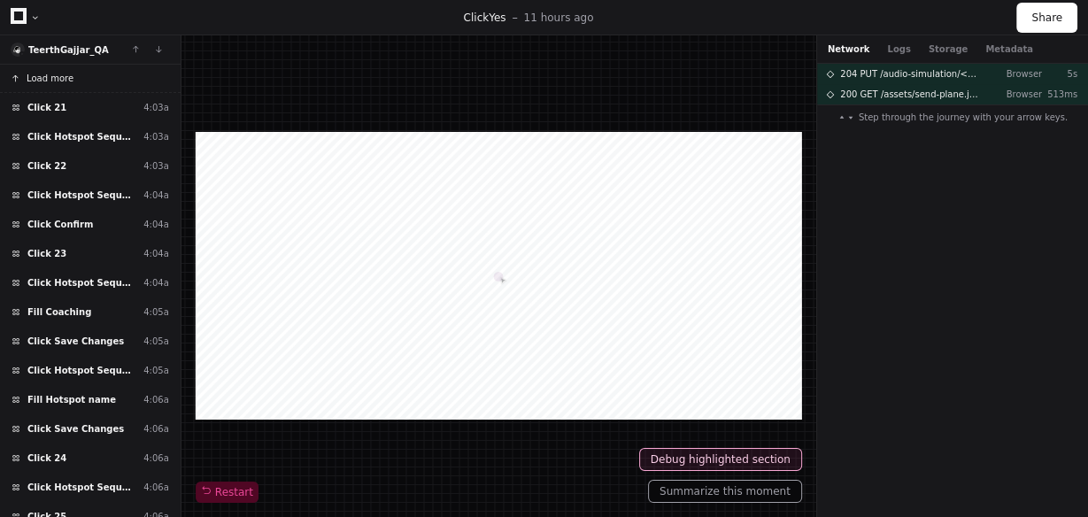
click at [118, 77] on button "Load more" at bounding box center [90, 79] width 181 height 28
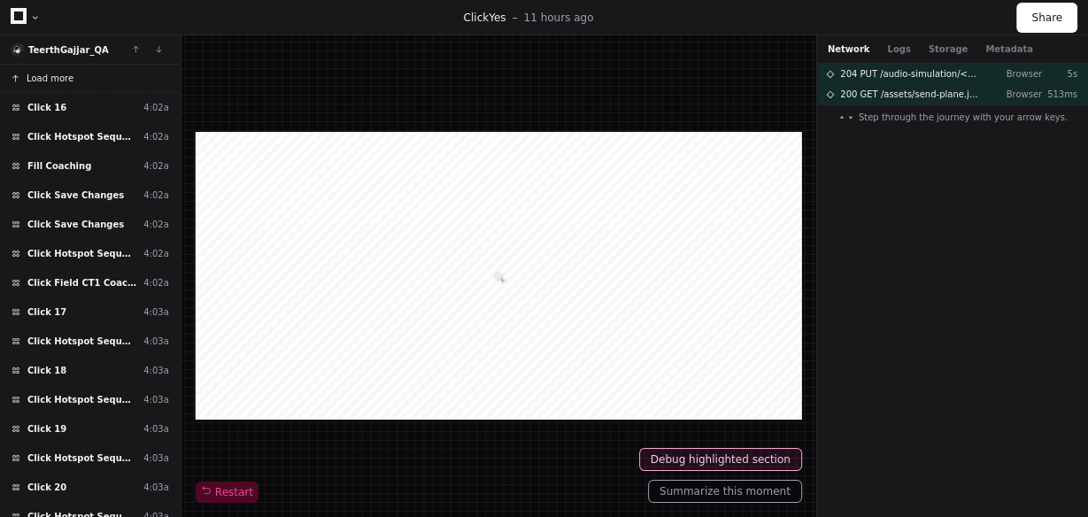
click at [118, 77] on button "Load more" at bounding box center [90, 79] width 181 height 28
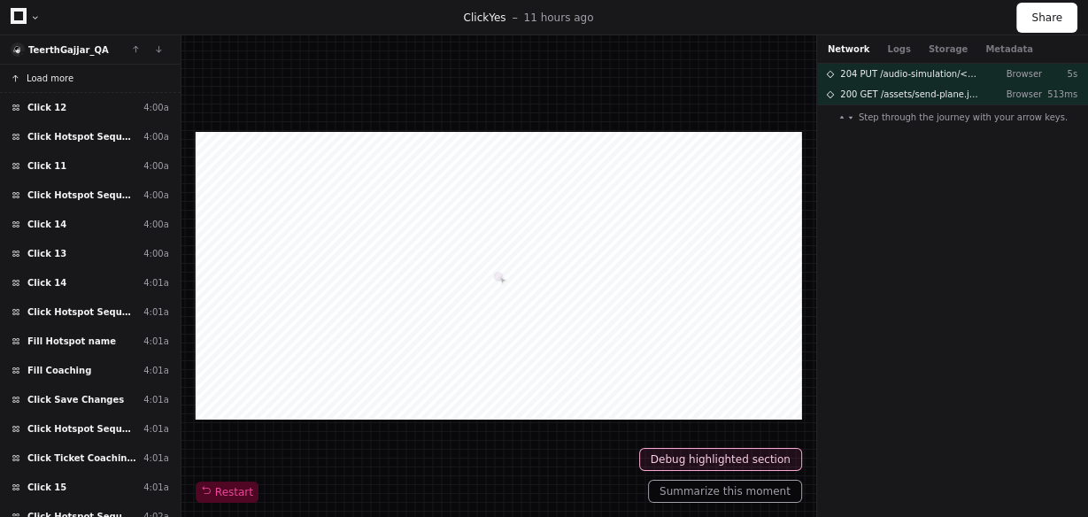
click at [118, 77] on button "Load more" at bounding box center [90, 79] width 181 height 28
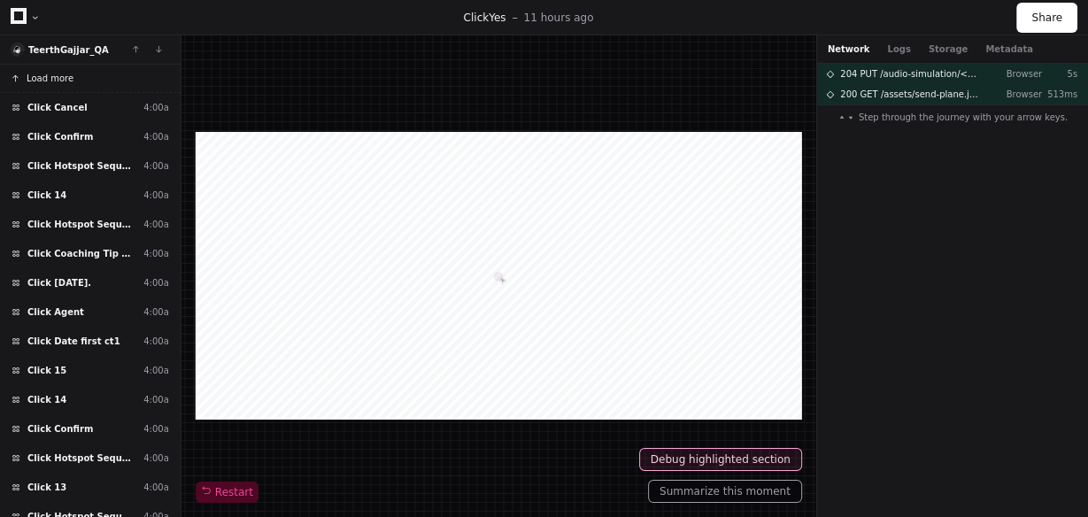
click at [118, 77] on button "Load more" at bounding box center [90, 79] width 181 height 28
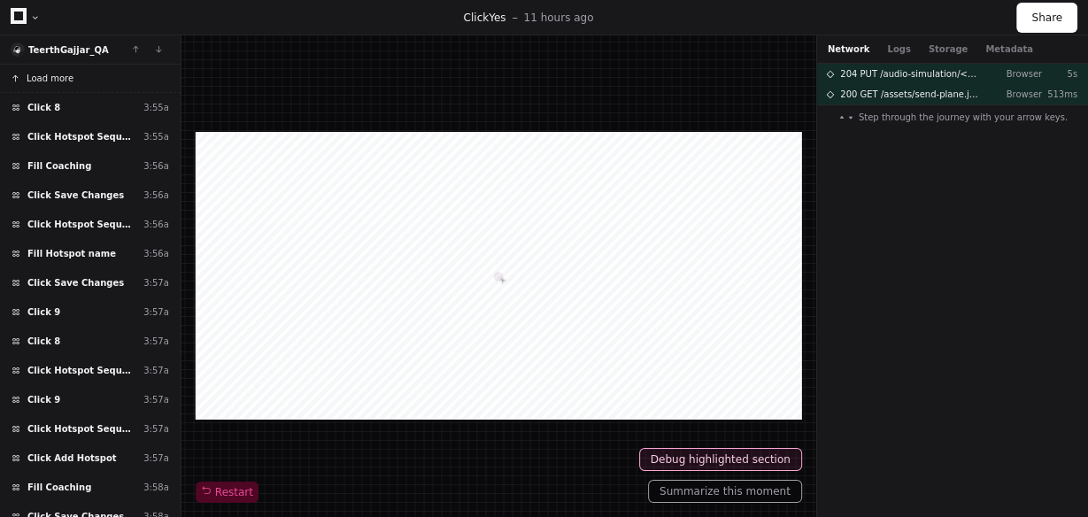
click at [118, 77] on button "Load more" at bounding box center [90, 79] width 181 height 28
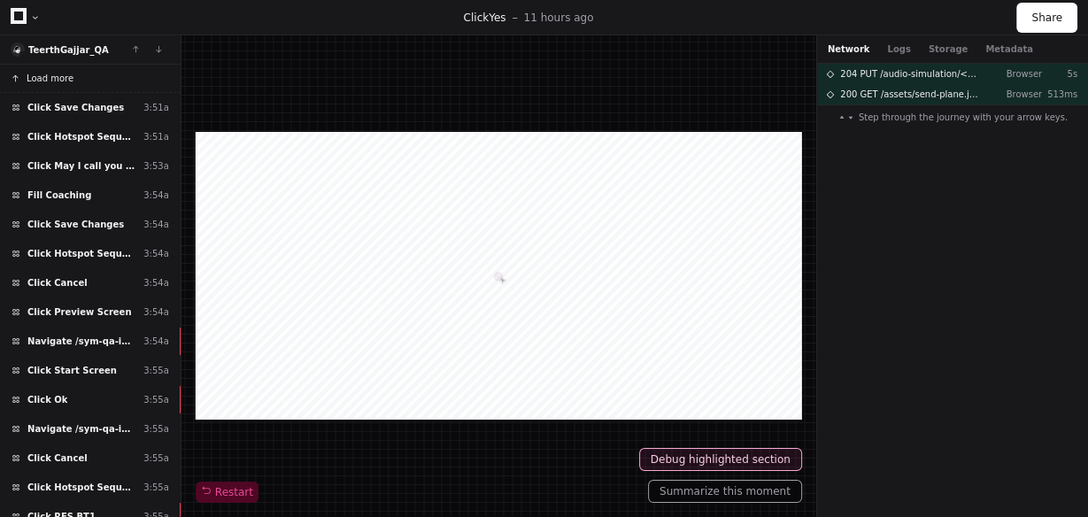
click at [118, 77] on button "Load more" at bounding box center [90, 79] width 181 height 28
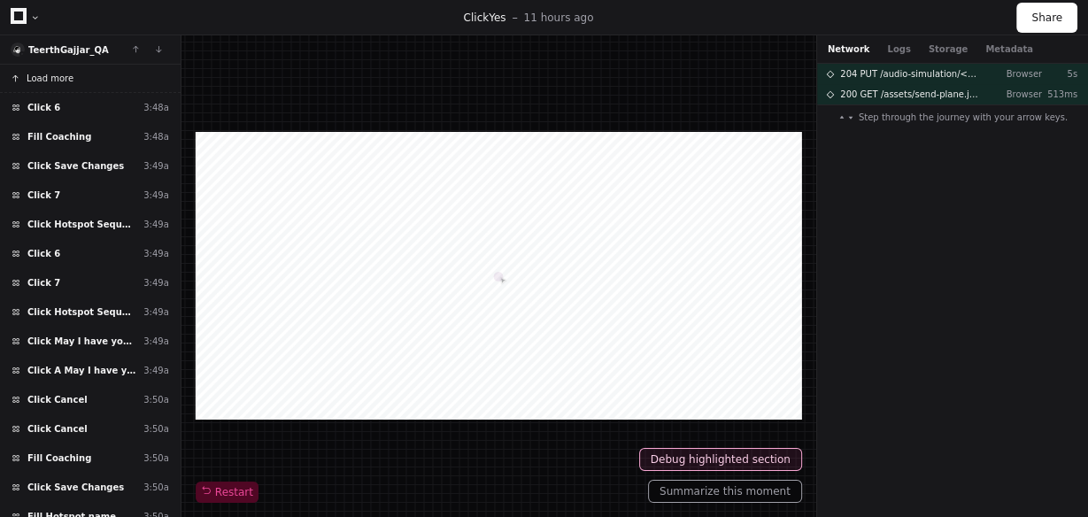
click at [101, 75] on button "Load more" at bounding box center [90, 79] width 181 height 28
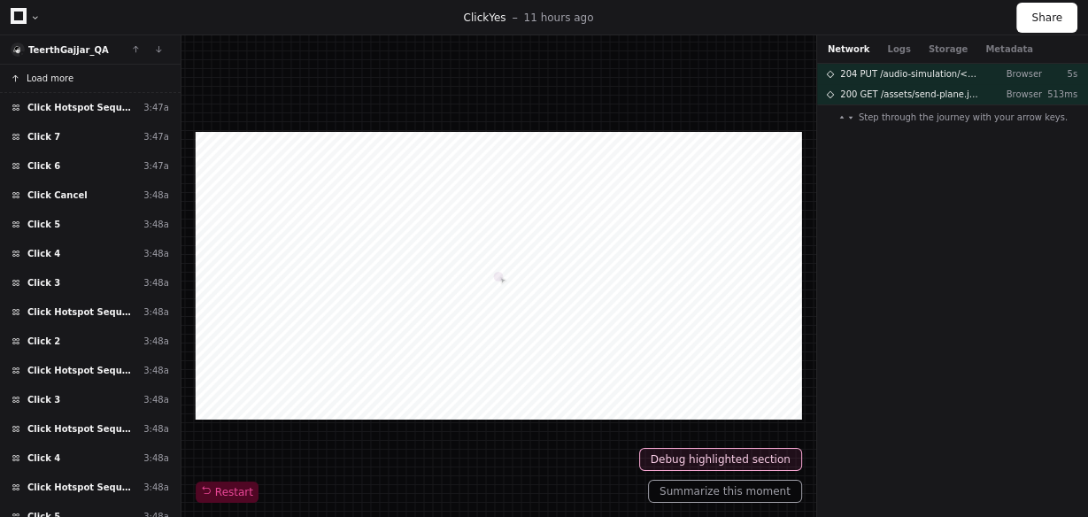
click at [101, 75] on button "Load more" at bounding box center [90, 79] width 181 height 28
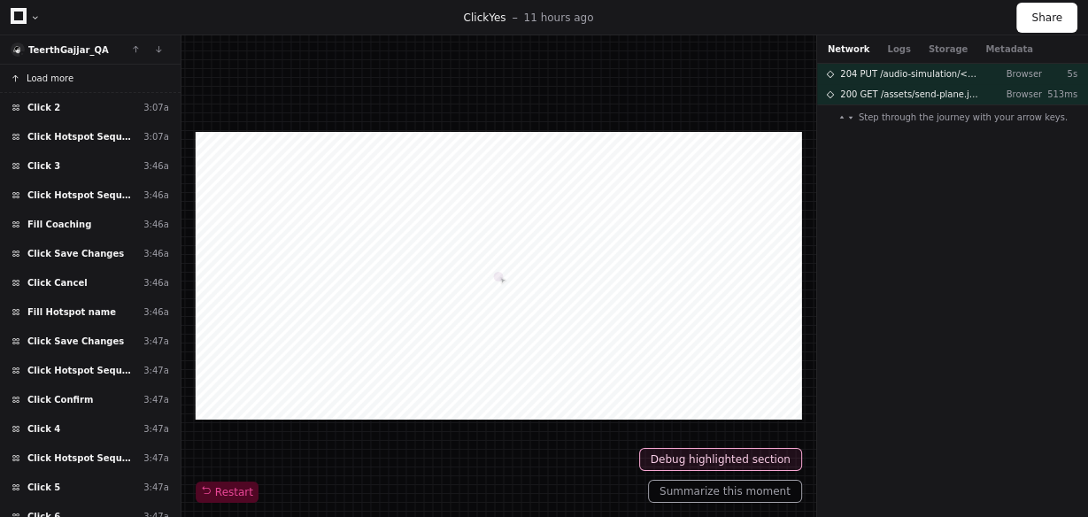
click at [101, 75] on button "Load more" at bounding box center [90, 79] width 181 height 28
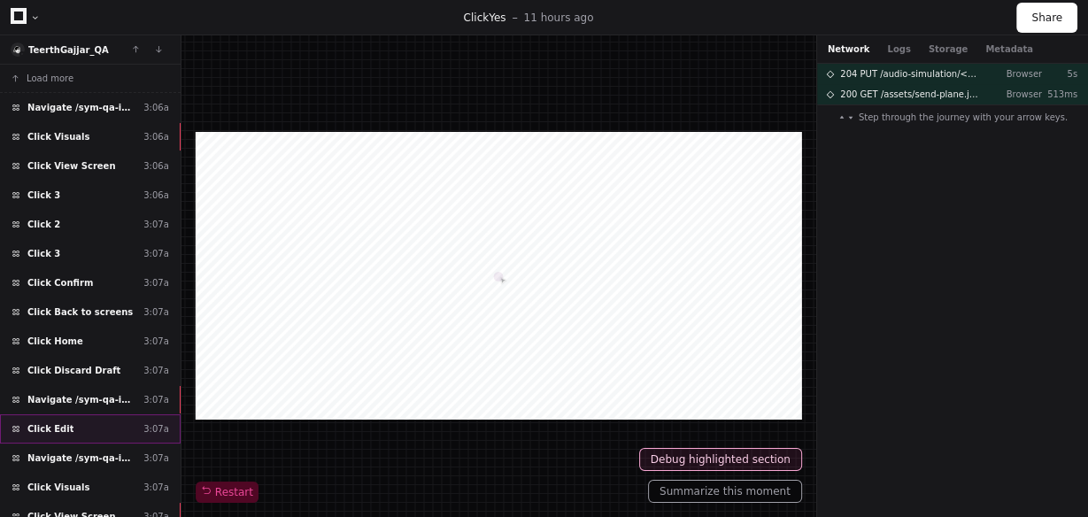
click at [98, 417] on div "Click Edit 3:07a" at bounding box center [90, 428] width 181 height 29
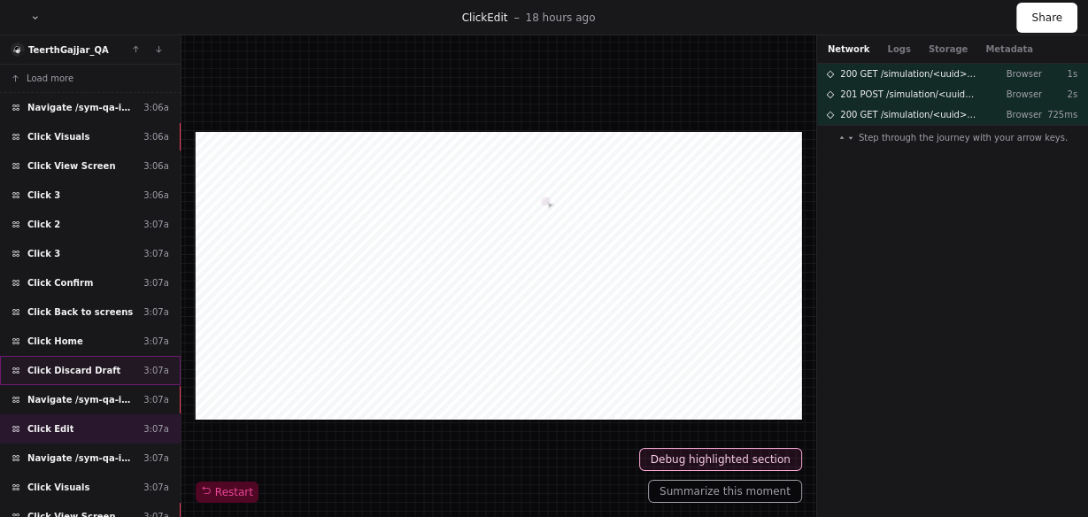
click at [103, 362] on div "Click Discard Draft 3:07a" at bounding box center [90, 370] width 181 height 29
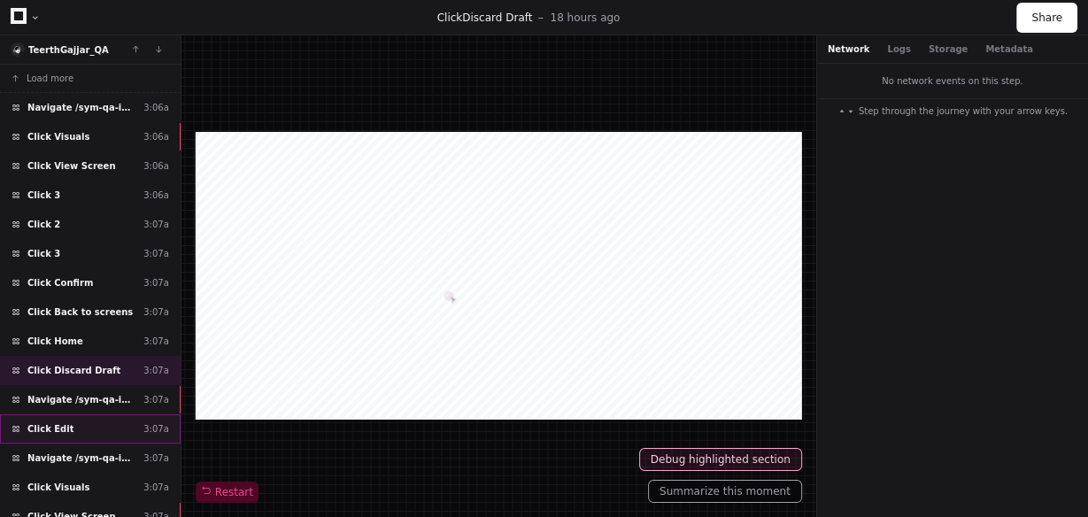
click at [79, 419] on div "Click Edit 3:07a" at bounding box center [90, 428] width 181 height 29
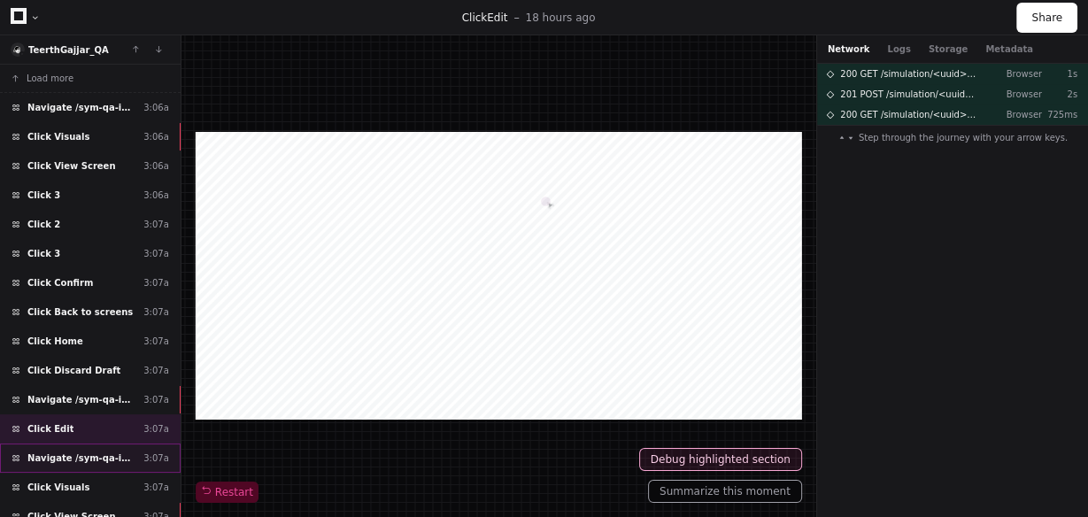
click at [87, 454] on span "Navigate /sym-qa-instance/audio-simulation/*/create-sym" at bounding box center [81, 457] width 109 height 13
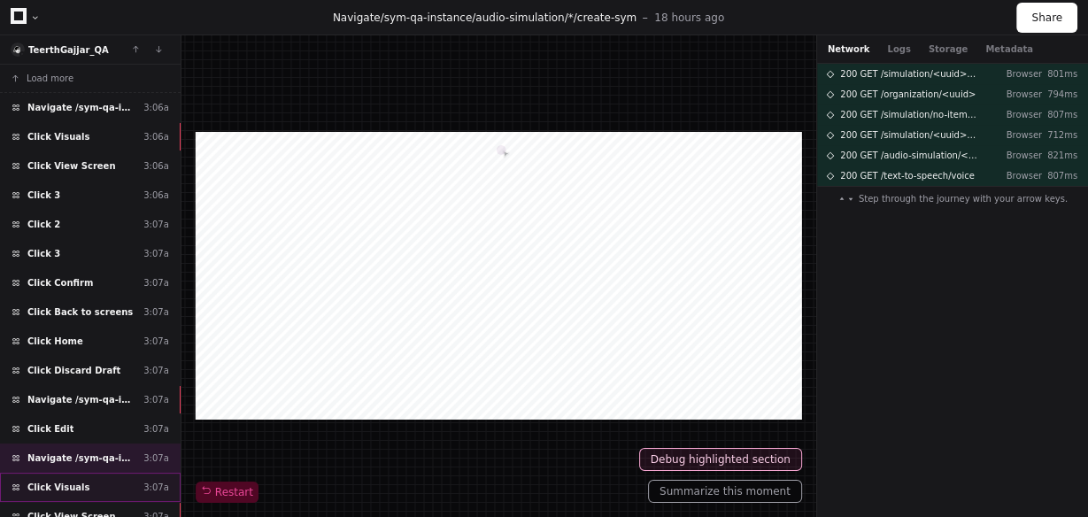
click at [94, 475] on div "Click Visuals 3:07a" at bounding box center [90, 487] width 181 height 29
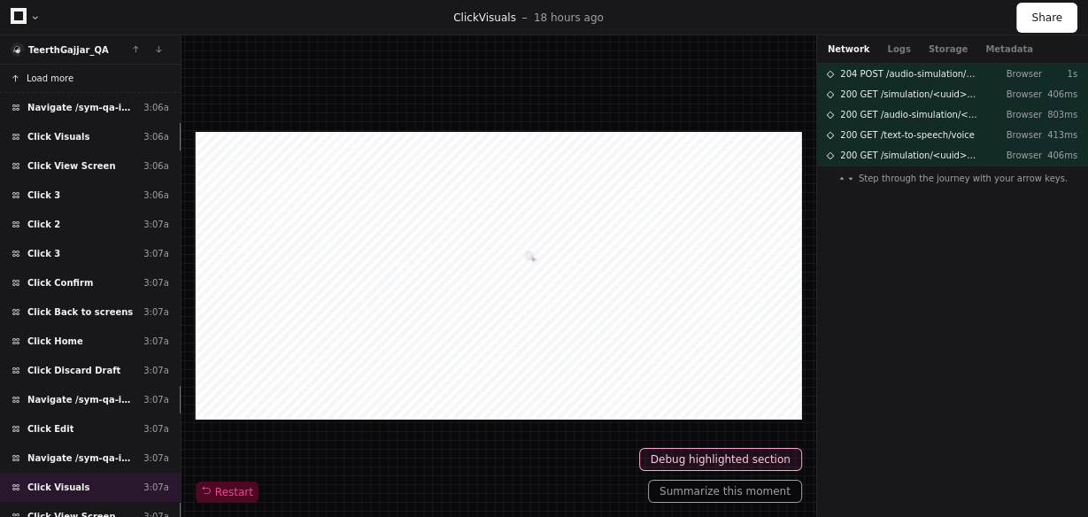
click at [149, 79] on button "Load more" at bounding box center [90, 79] width 181 height 28
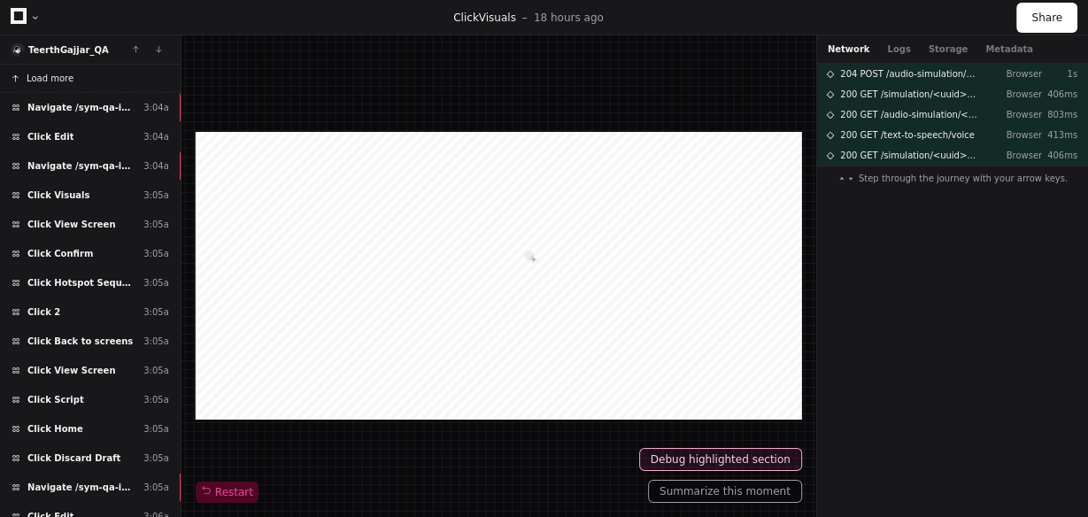
click at [149, 79] on button "Load more" at bounding box center [90, 79] width 181 height 28
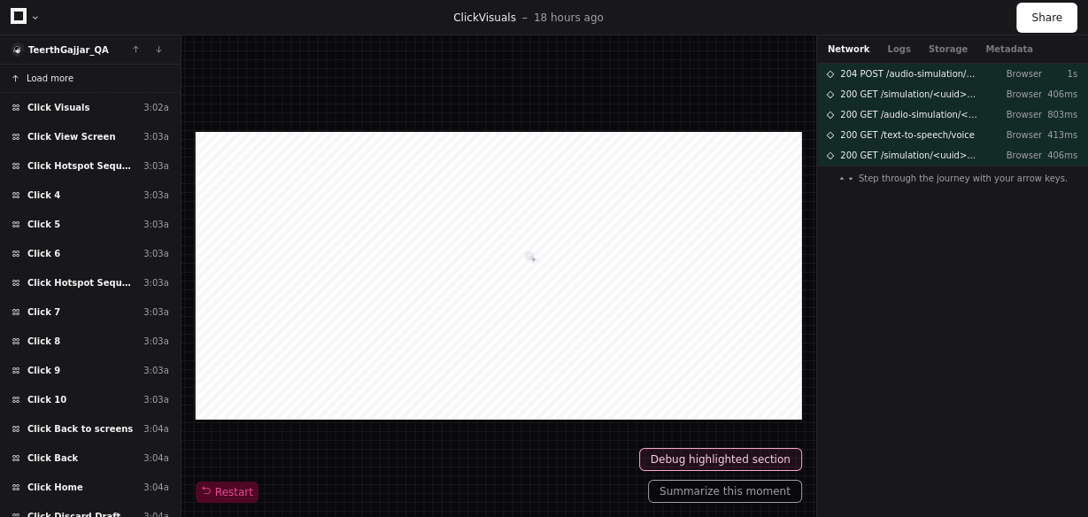
click at [149, 79] on button "Load more" at bounding box center [90, 79] width 181 height 28
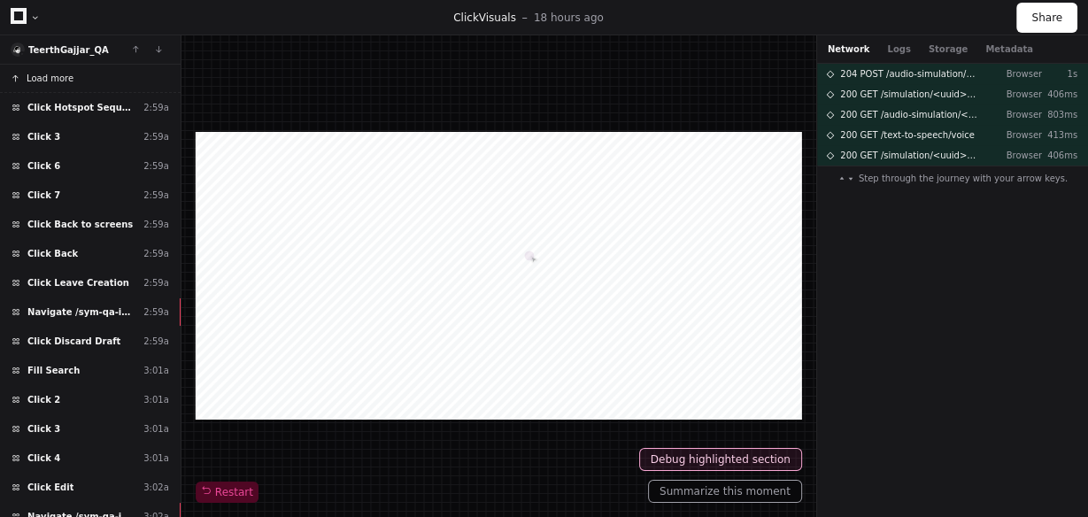
click at [144, 79] on button "Load more" at bounding box center [90, 79] width 181 height 28
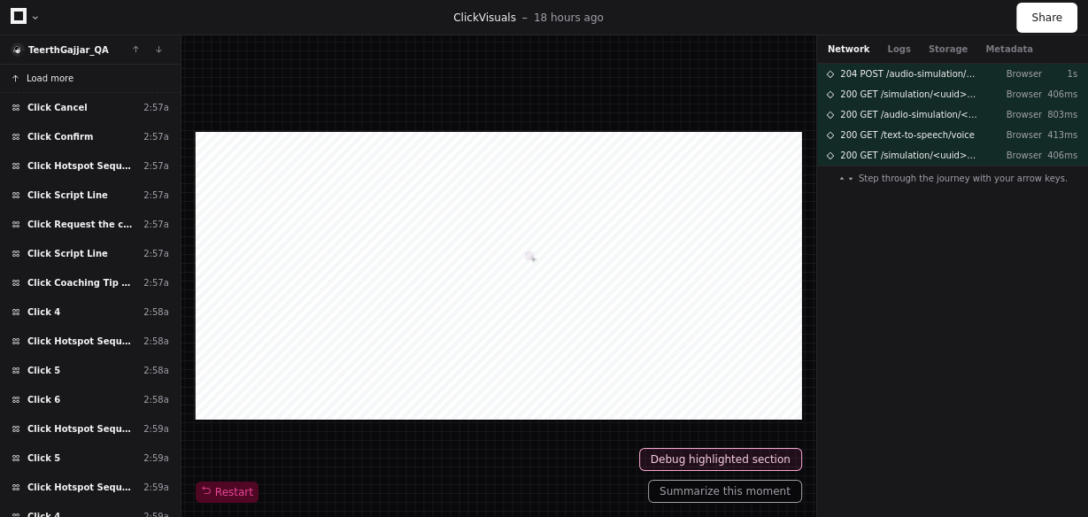
click at [144, 79] on button "Load more" at bounding box center [90, 79] width 181 height 28
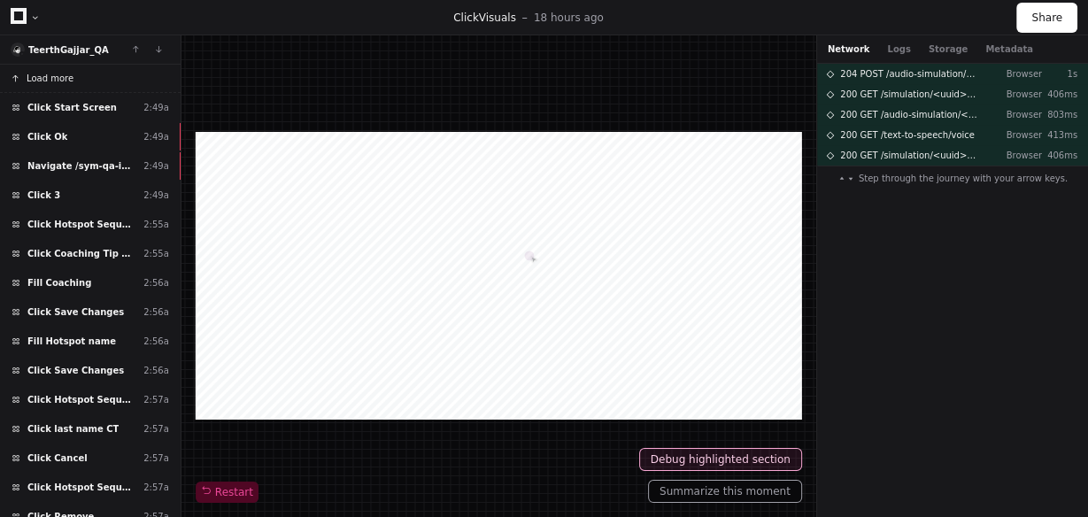
click at [144, 79] on button "Load more" at bounding box center [90, 79] width 181 height 28
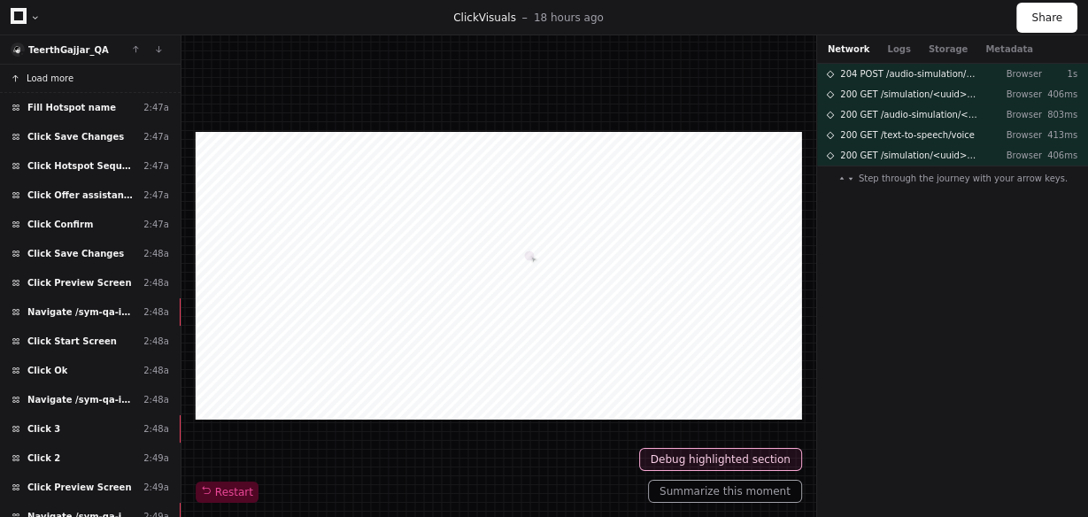
click at [144, 79] on button "Load more" at bounding box center [90, 79] width 181 height 28
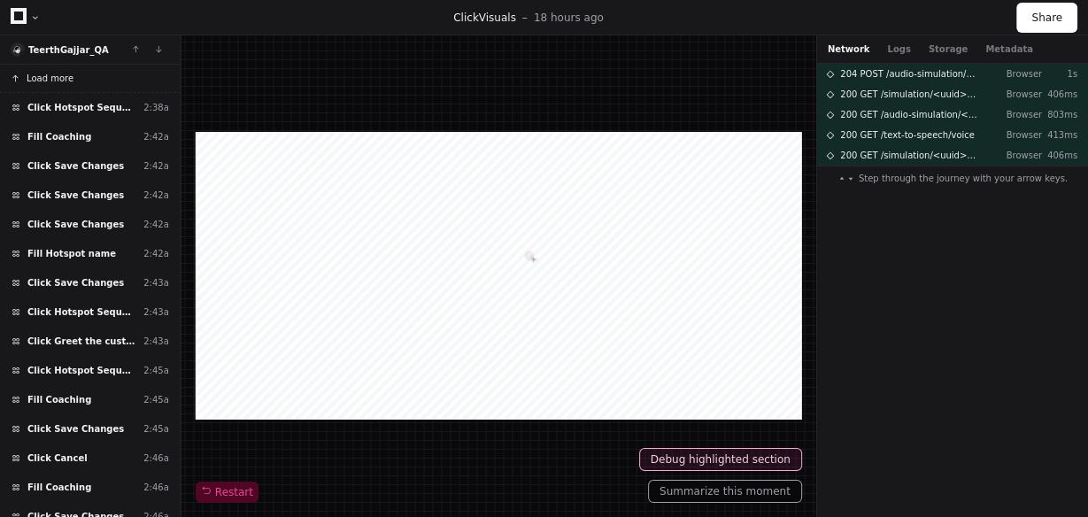
click at [144, 79] on button "Load more" at bounding box center [90, 79] width 181 height 28
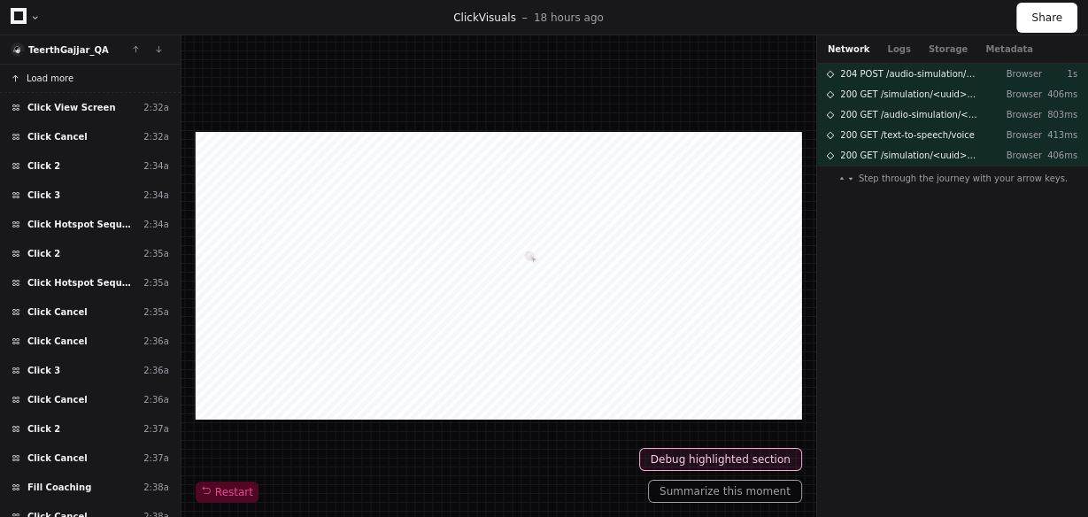
click at [144, 79] on button "Load more" at bounding box center [90, 79] width 181 height 28
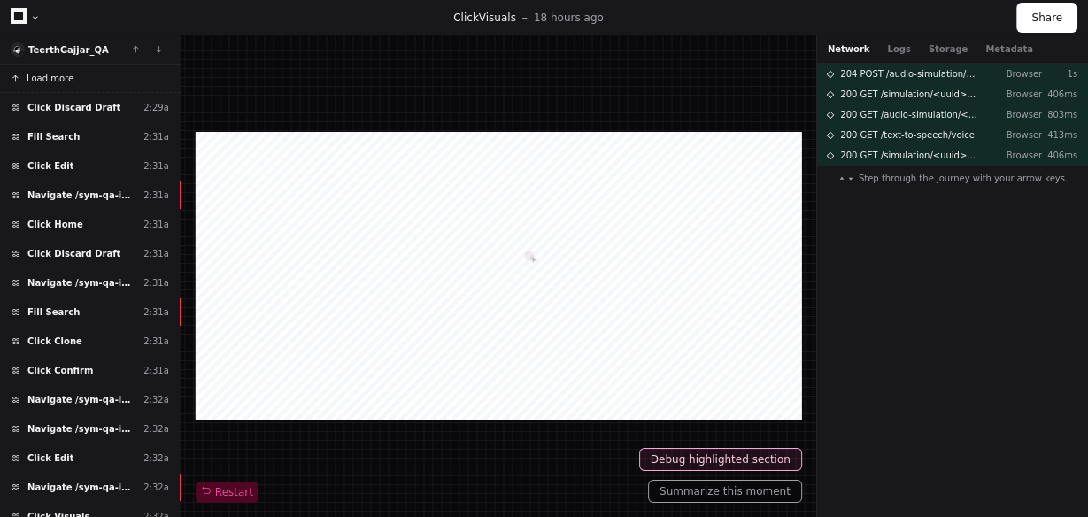
click at [144, 79] on button "Load more" at bounding box center [90, 79] width 181 height 28
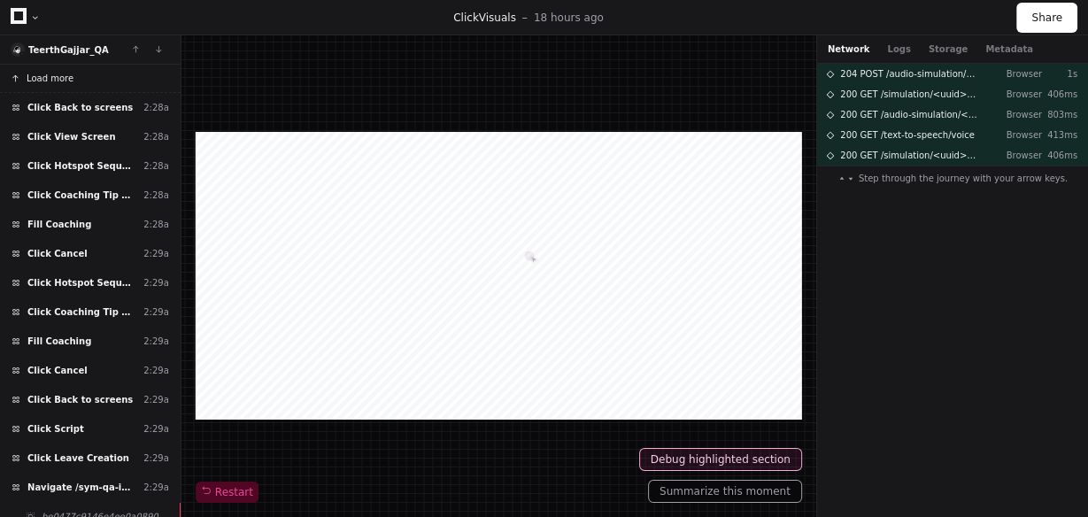
click at [144, 79] on button "Load more" at bounding box center [90, 79] width 181 height 28
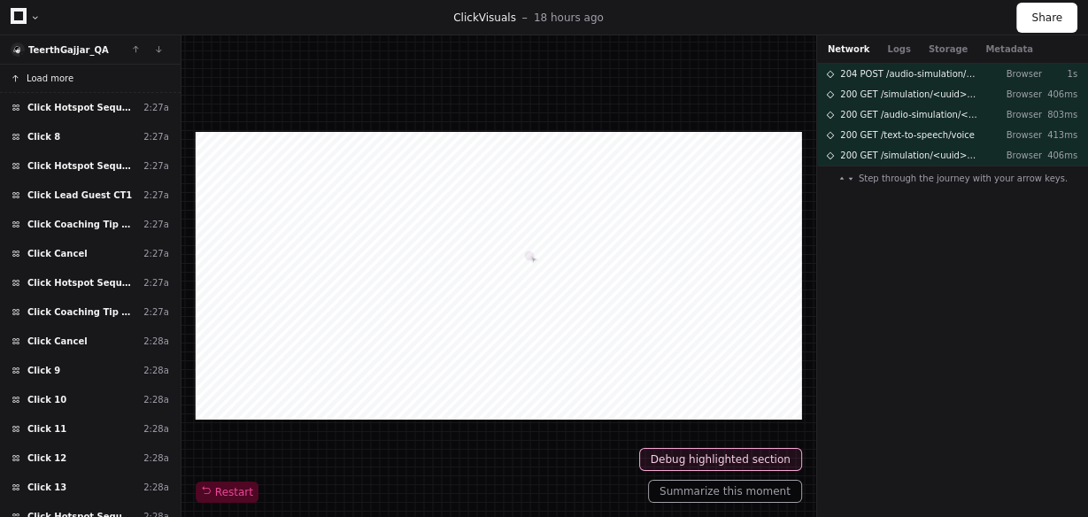
click at [142, 77] on button "Load more" at bounding box center [90, 79] width 181 height 28
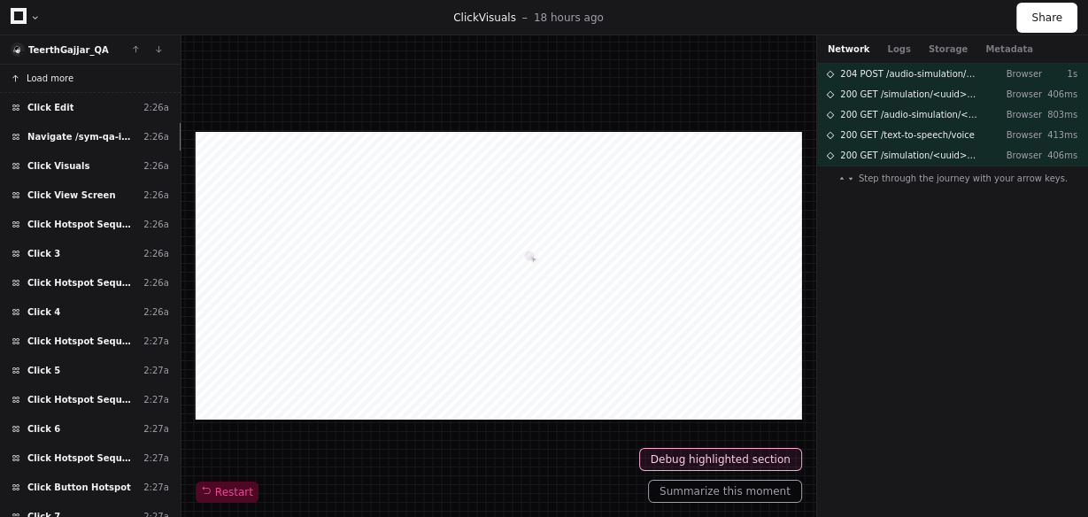
click at [142, 77] on button "Load more" at bounding box center [90, 79] width 181 height 28
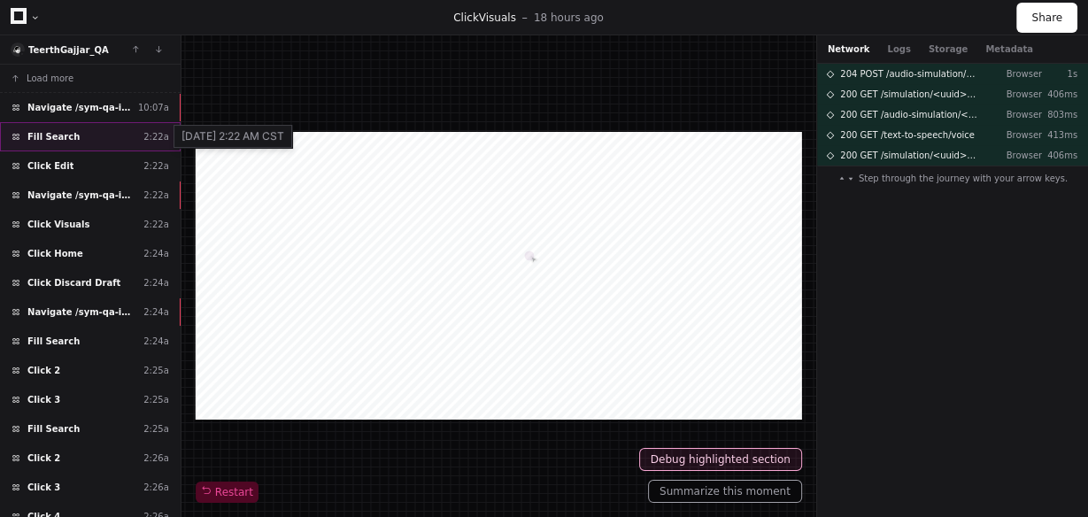
click at [154, 140] on div "2:22a" at bounding box center [156, 136] width 26 height 13
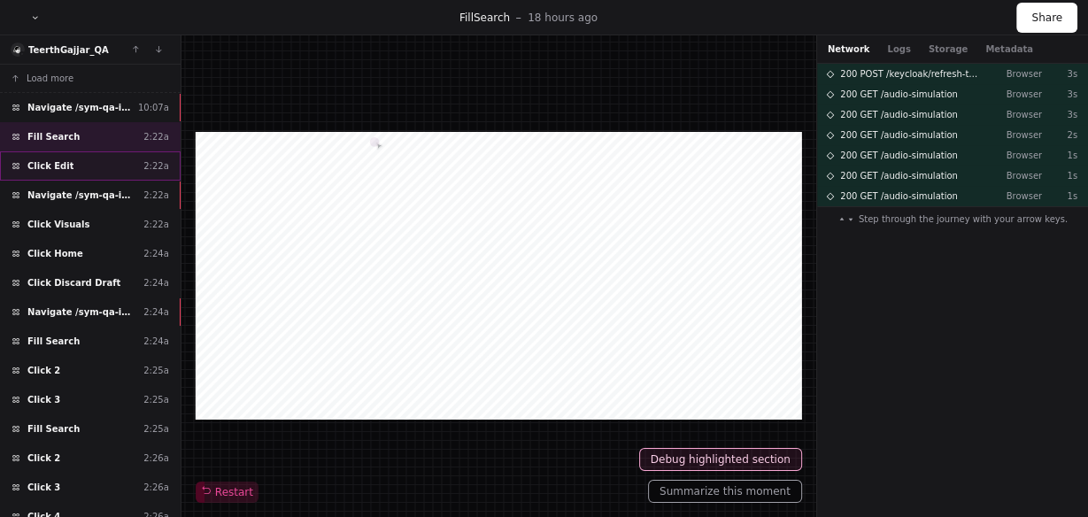
click at [131, 160] on div "Click Edit 2:22a" at bounding box center [90, 165] width 181 height 29
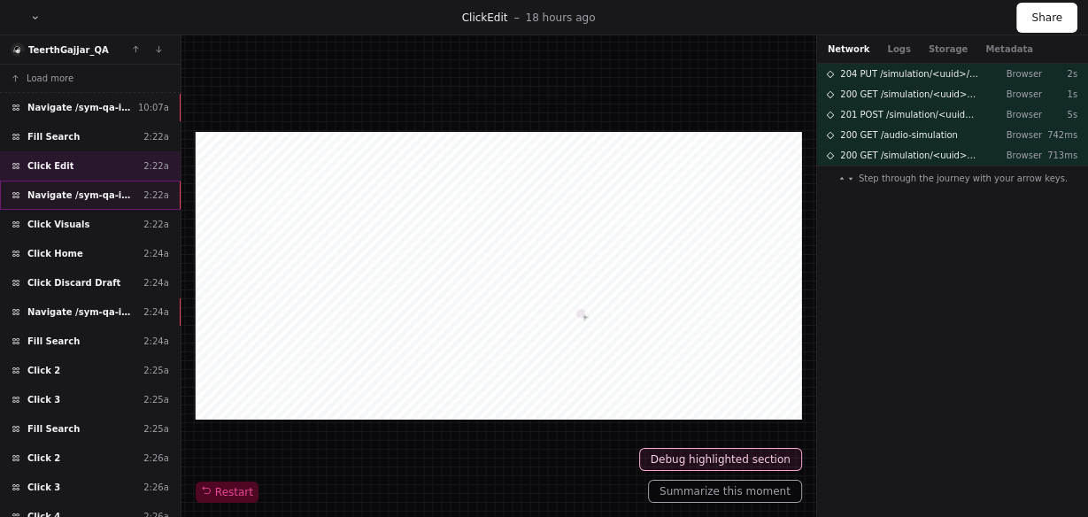
click at [117, 190] on span "Navigate /sym-qa-instance/audio-simulation/*/create-sym" at bounding box center [81, 194] width 109 height 13
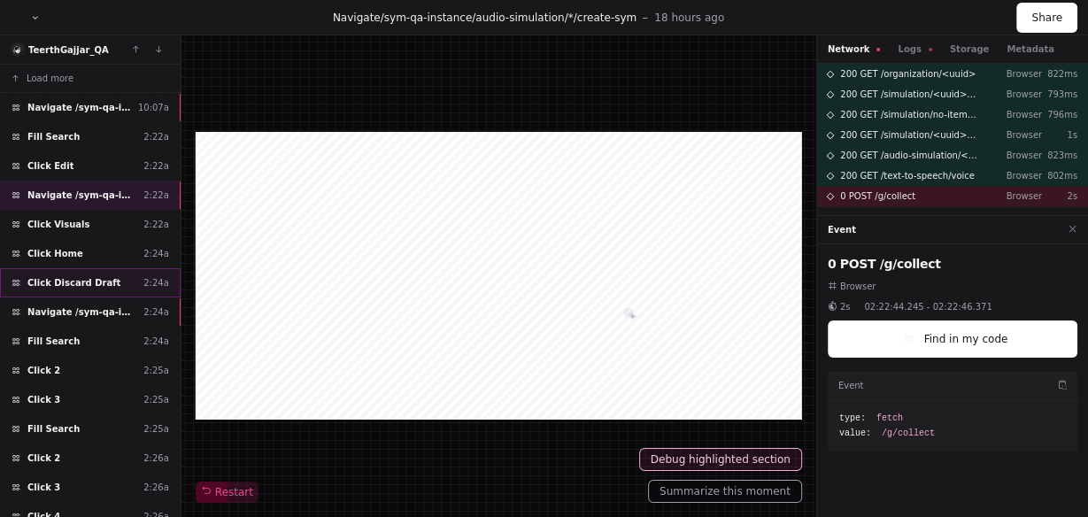
click at [75, 280] on span "Click Discard Draft" at bounding box center [73, 282] width 93 height 13
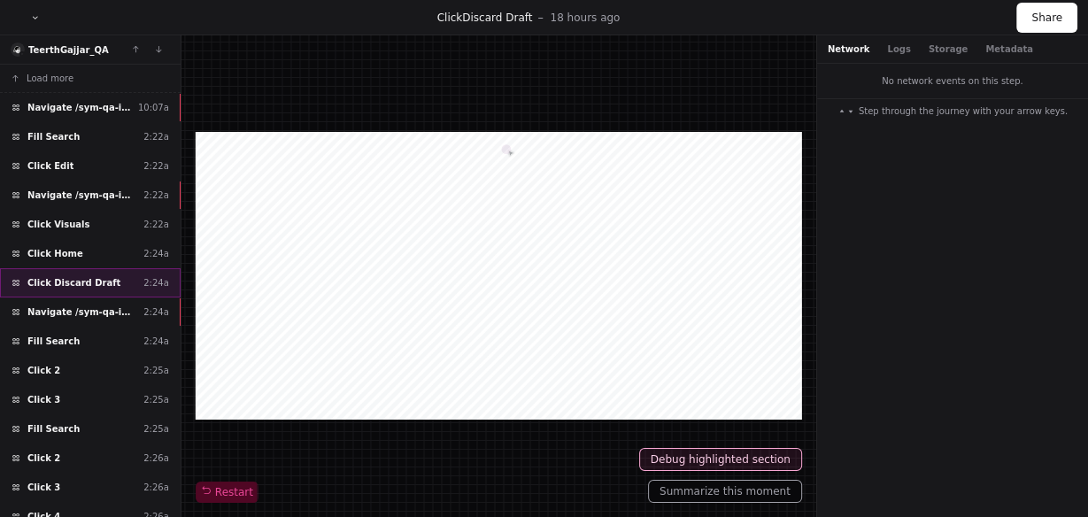
click at [75, 280] on span "Click Discard Draft" at bounding box center [73, 282] width 93 height 13
click at [75, 305] on span "Navigate /sym-qa-instance/" at bounding box center [81, 311] width 109 height 13
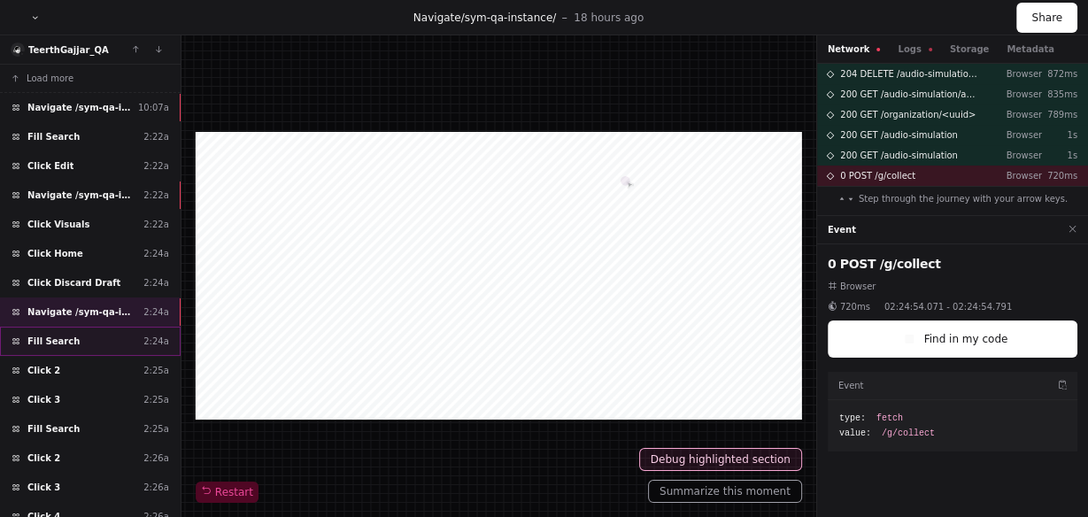
click at [78, 334] on div "Fill Search 2:24a" at bounding box center [90, 341] width 181 height 29
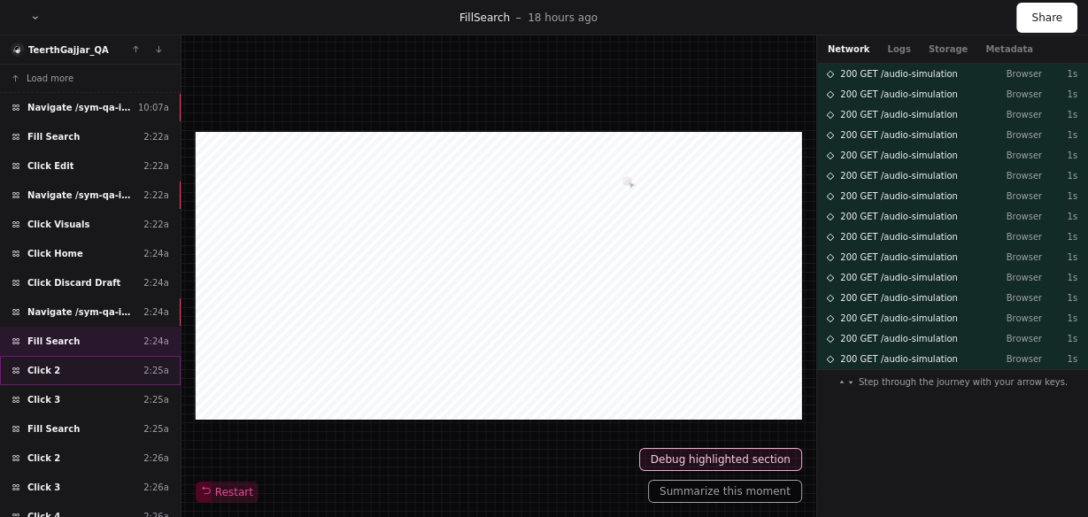
click at [78, 356] on div "Click 2 2:25a" at bounding box center [90, 370] width 181 height 29
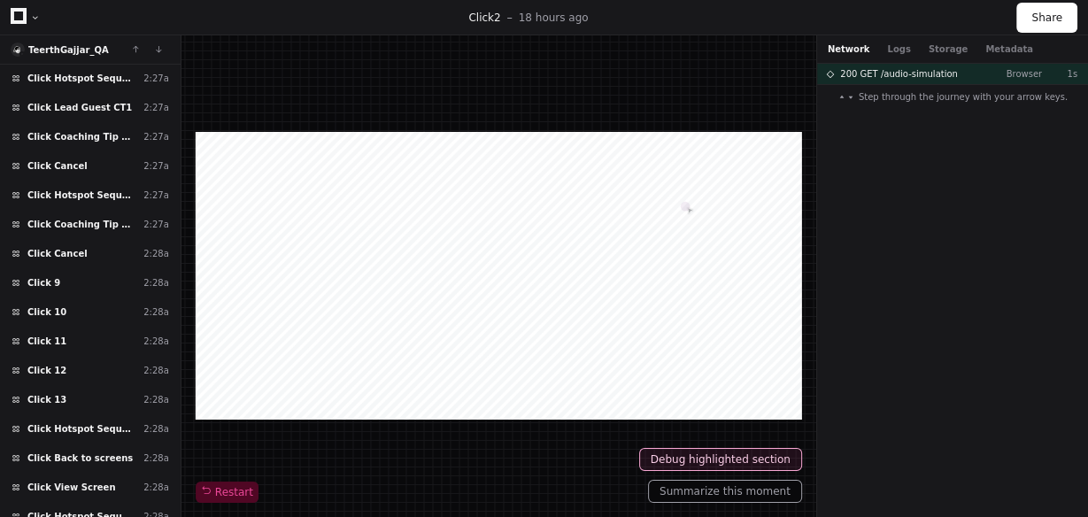
scroll to position [1044, 0]
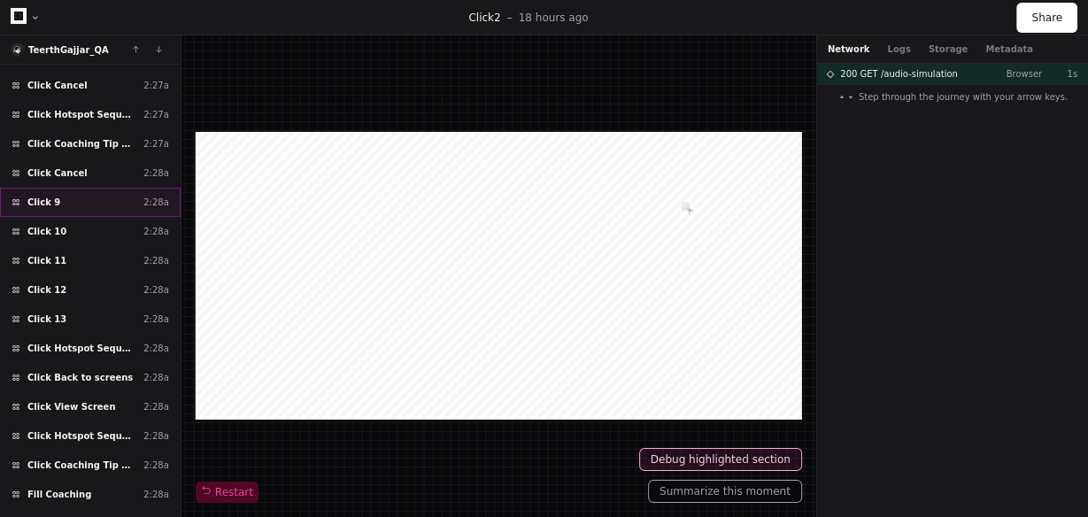
click at [57, 188] on div "Click 9 2:28a" at bounding box center [90, 202] width 181 height 29
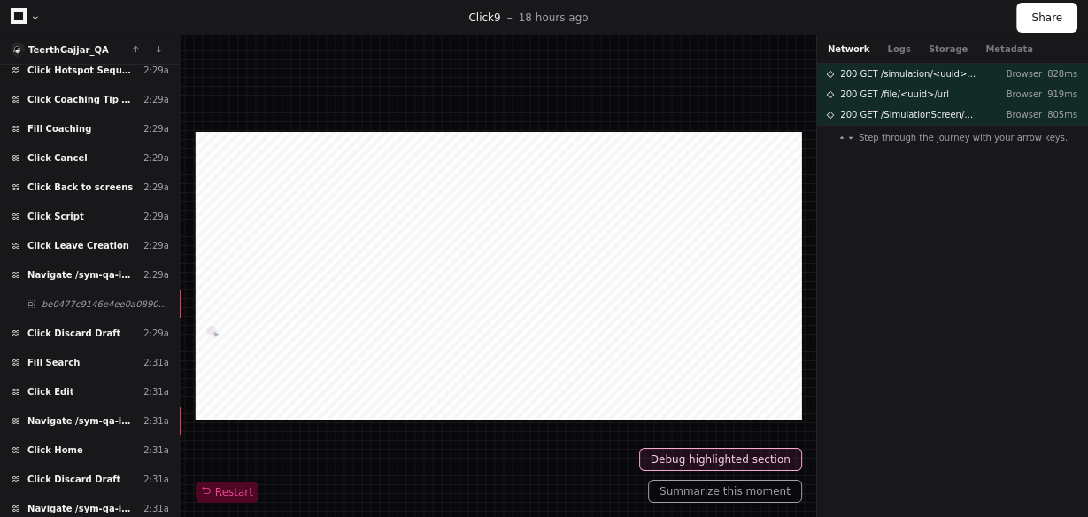
scroll to position [1647, 0]
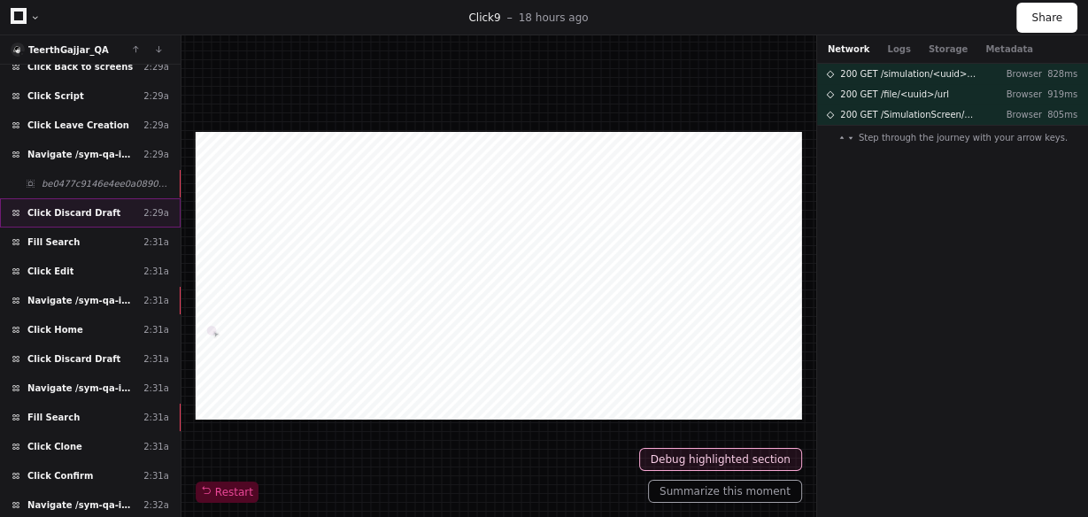
click at [107, 198] on div "Click Discard Draft 2:29a" at bounding box center [90, 212] width 181 height 29
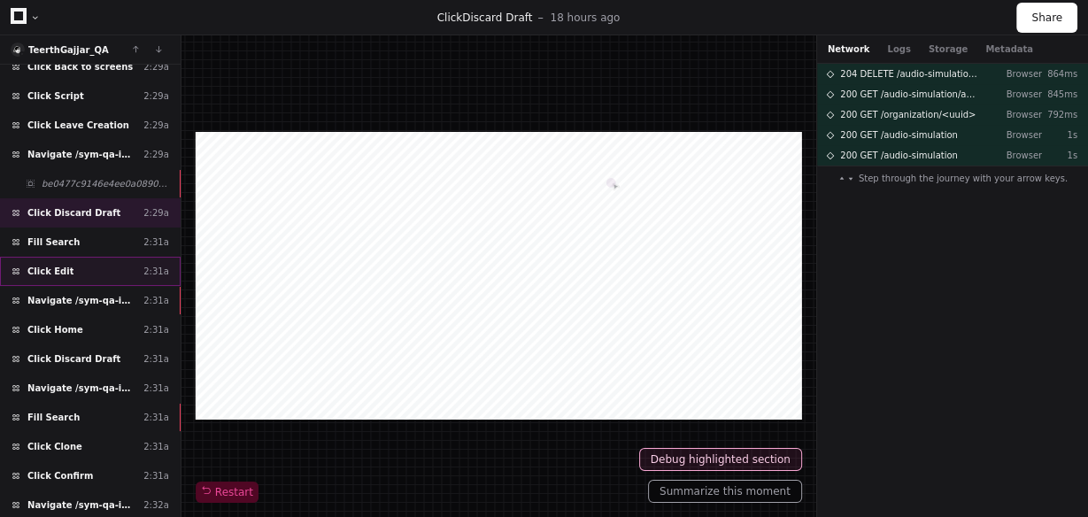
click at [104, 257] on div "Click Edit 2:31a" at bounding box center [90, 271] width 181 height 29
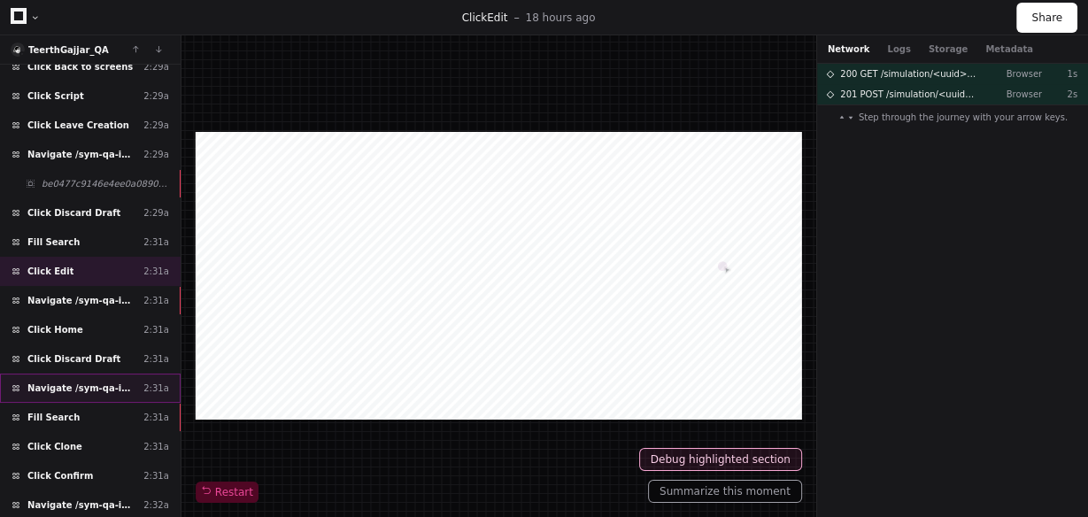
click at [102, 373] on div "Navigate /sym-qa-instance/ 2:31a" at bounding box center [90, 387] width 181 height 29
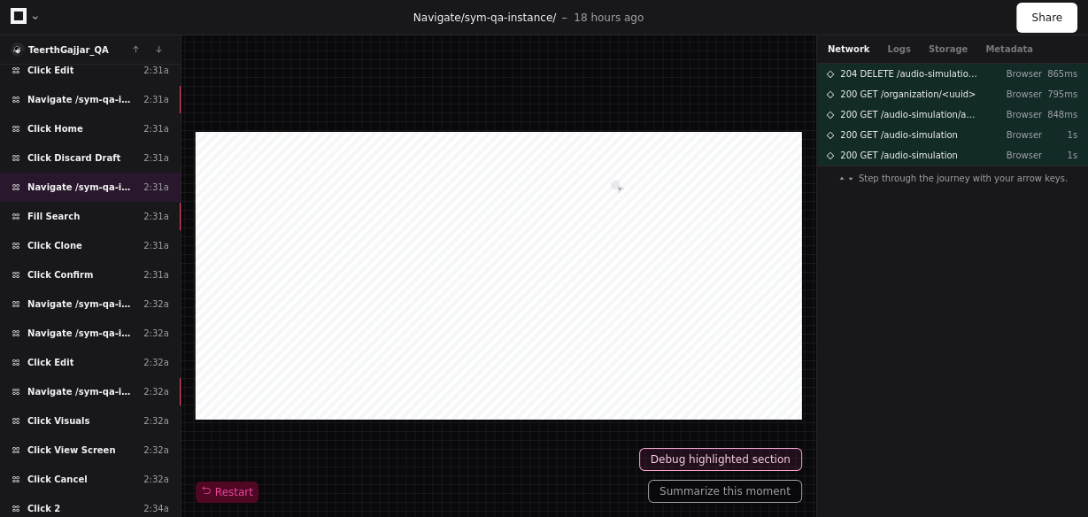
scroll to position [1887, 0]
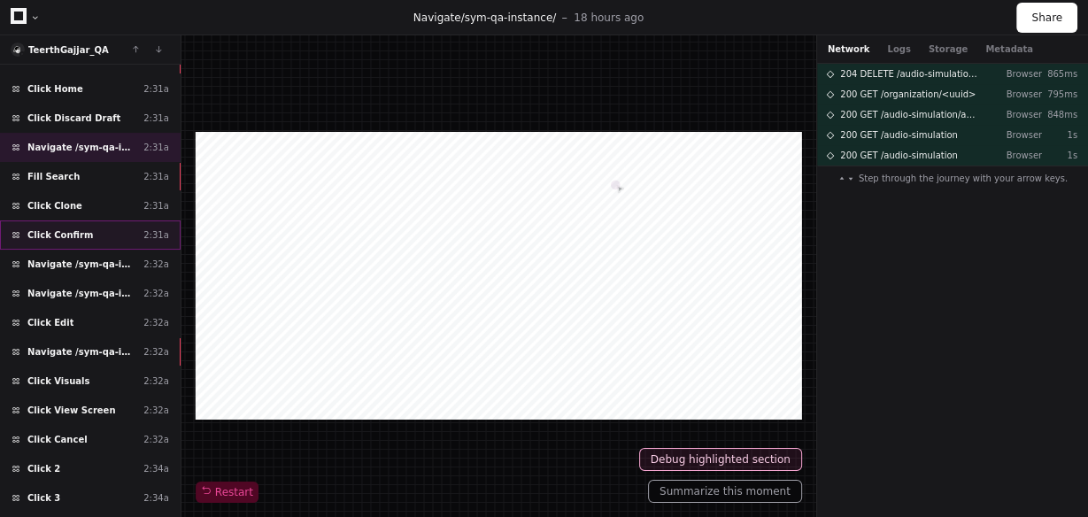
click at [83, 220] on div "Click Confirm 2:31a" at bounding box center [90, 234] width 181 height 29
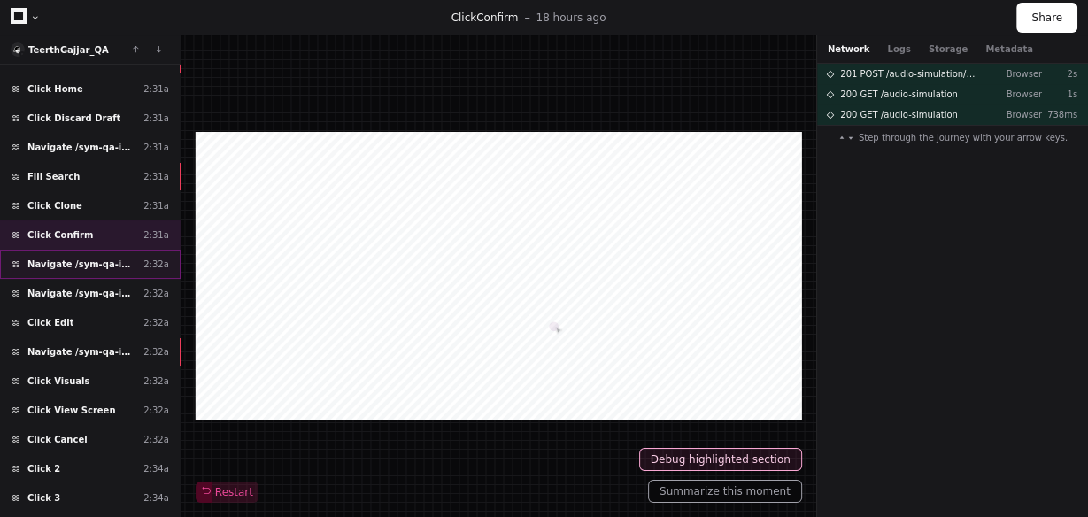
click at [71, 258] on span "Navigate /sym-qa-instance/training-plan (Training plan)" at bounding box center [81, 264] width 109 height 13
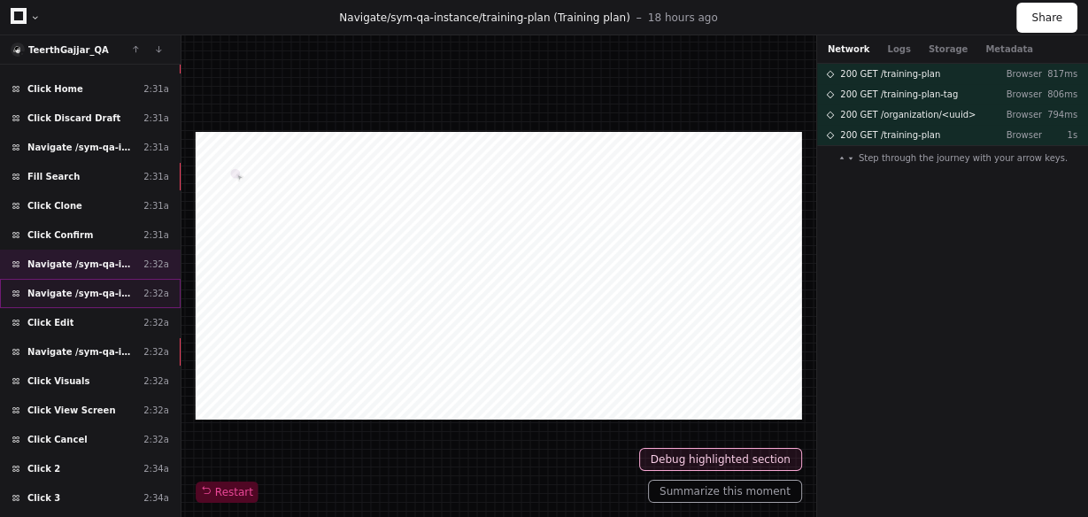
click at [69, 287] on span "Navigate /sym-qa-instance/ (Home)" at bounding box center [81, 293] width 109 height 13
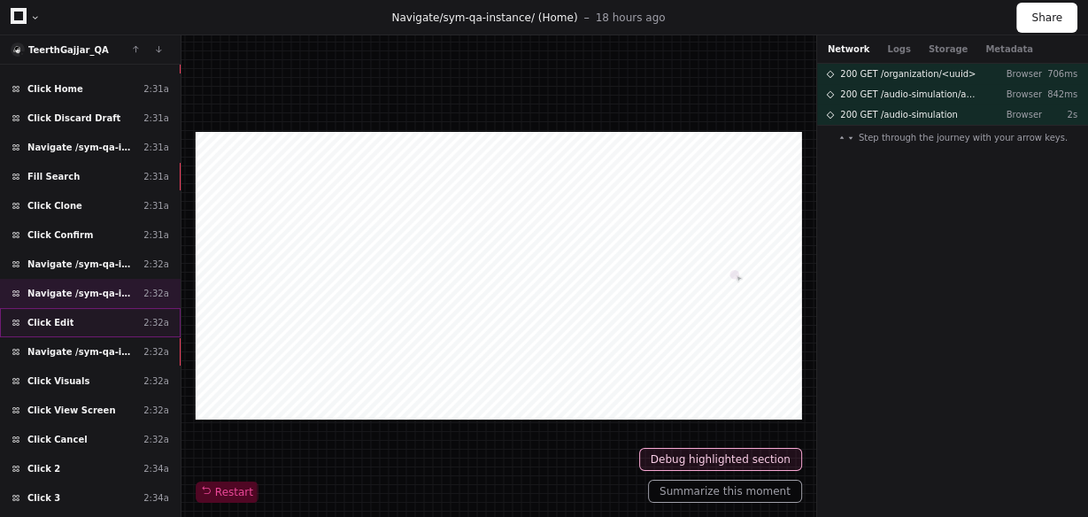
click at [53, 316] on span "Click Edit" at bounding box center [50, 322] width 46 height 13
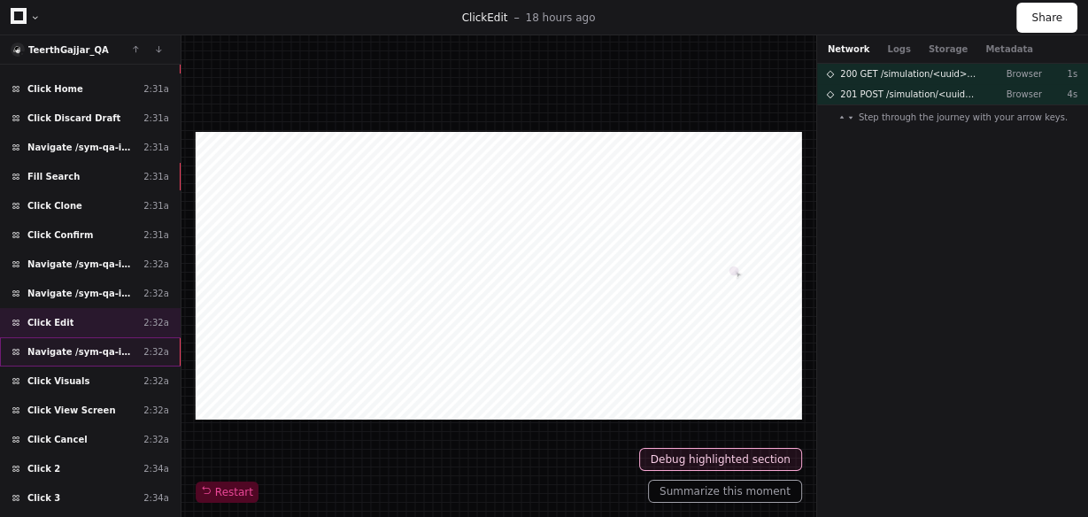
click at [108, 345] on span "Navigate /sym-qa-instance/audio-simulation/*/create-sym" at bounding box center [81, 351] width 109 height 13
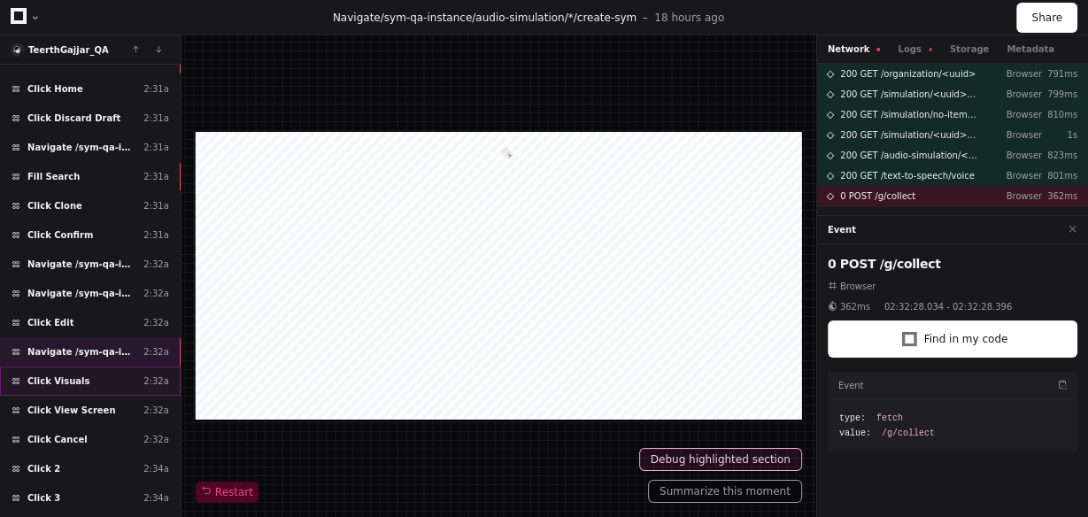
click at [94, 366] on div "Click Visuals 2:32a" at bounding box center [90, 380] width 181 height 29
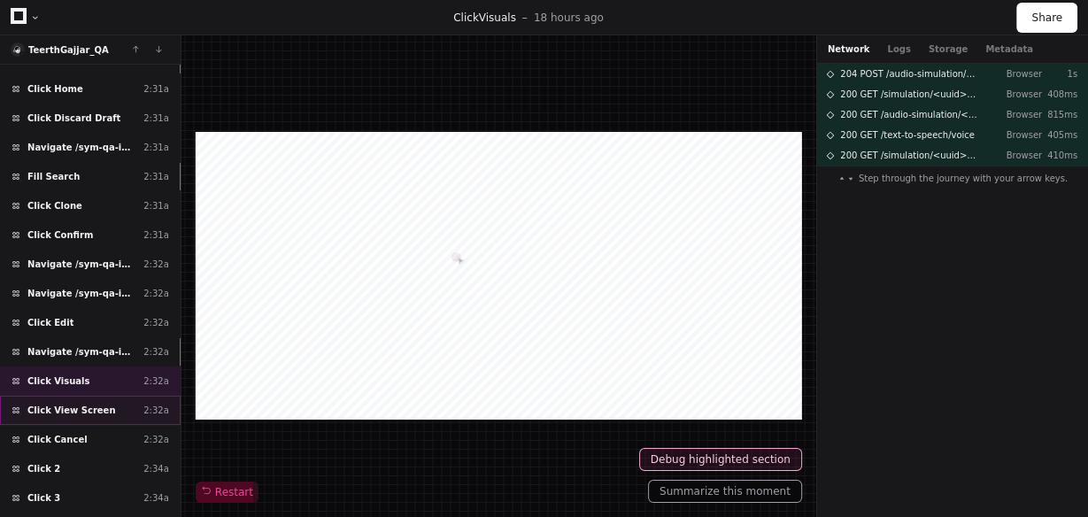
click at [86, 404] on span "Click View Screen" at bounding box center [71, 410] width 88 height 13
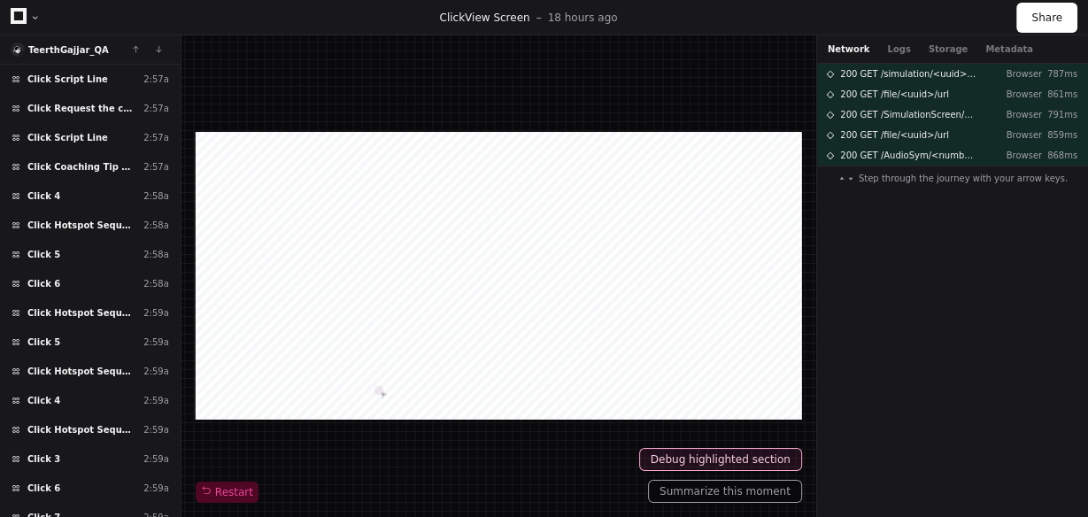
scroll to position [4218, 0]
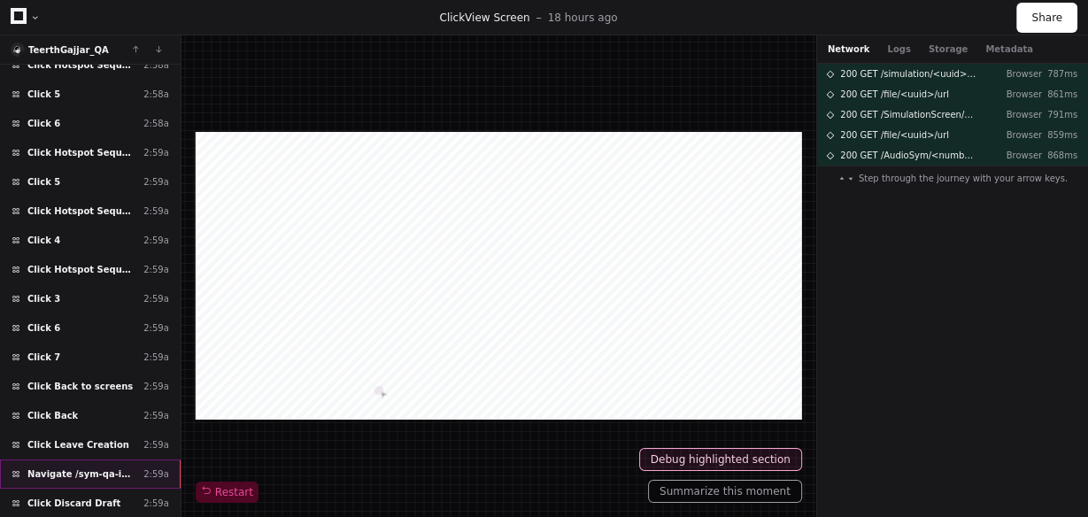
click at [85, 467] on span "Navigate /sym-qa-instance/" at bounding box center [81, 473] width 109 height 13
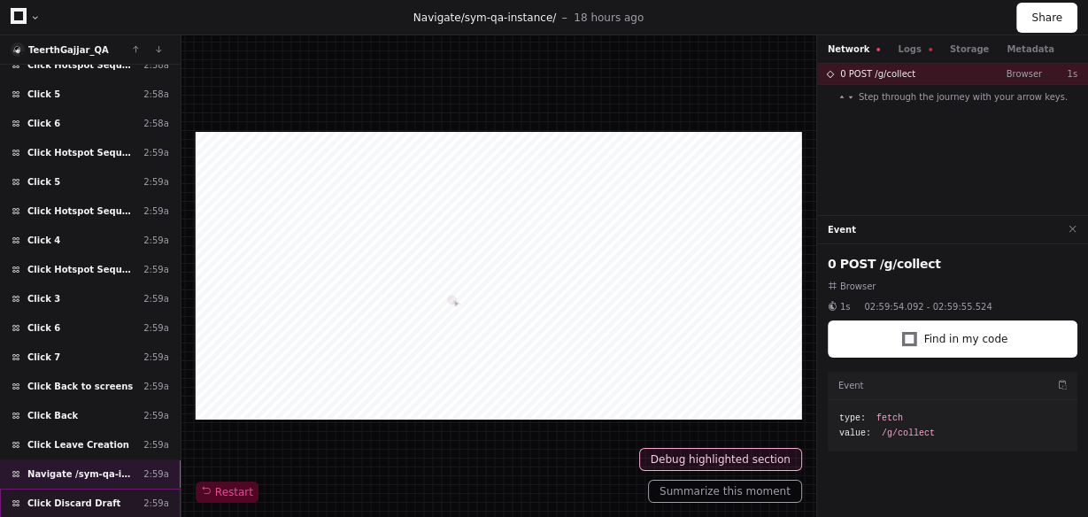
click at [85, 496] on span "Click Discard Draft" at bounding box center [73, 502] width 93 height 13
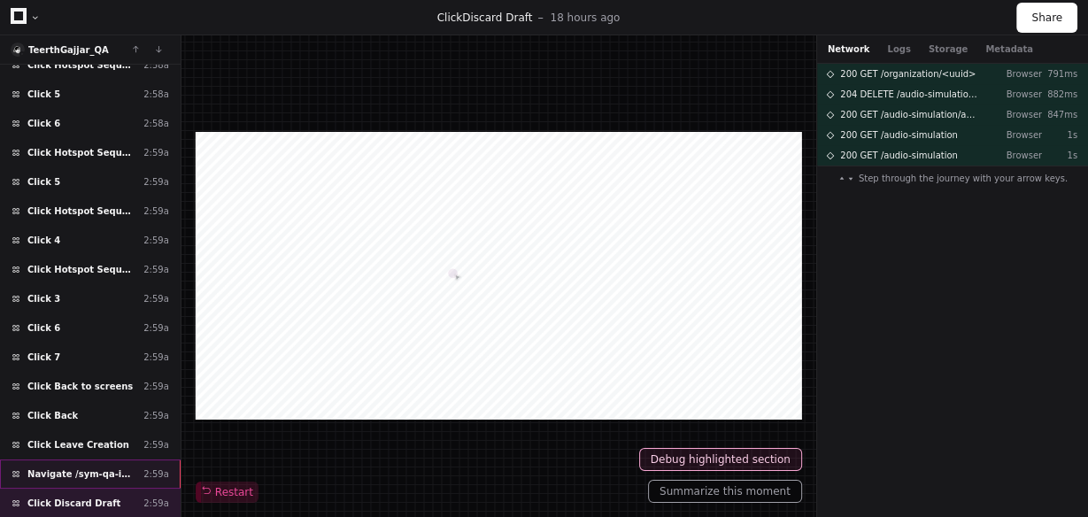
click at [93, 459] on div "Navigate /sym-qa-instance/ 2:59a" at bounding box center [90, 473] width 181 height 29
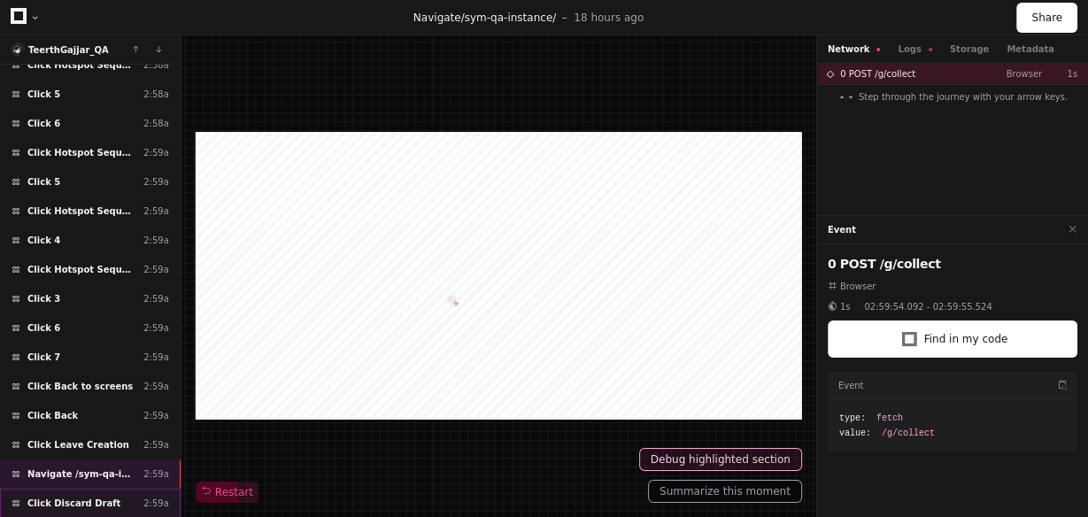
click at [77, 488] on div "Click Discard Draft 2:59a" at bounding box center [90, 502] width 181 height 29
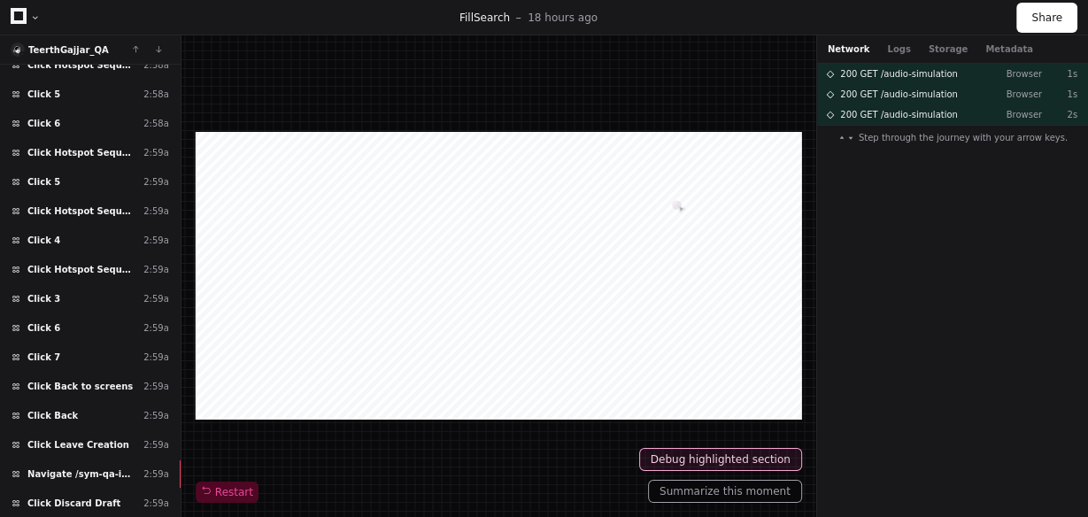
click at [185, 121] on div "Restart" at bounding box center [498, 275] width 634 height 481
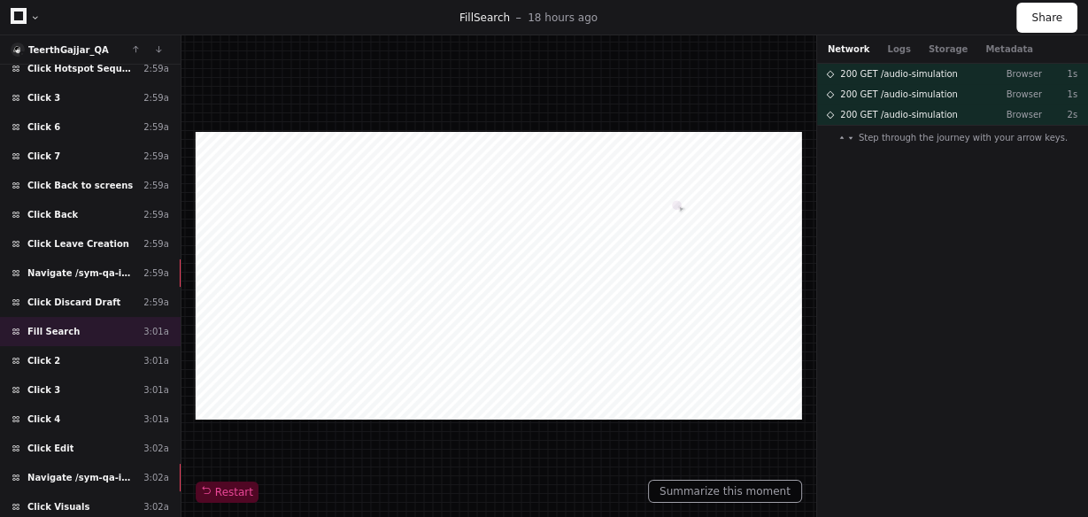
scroll to position [4500, 0]
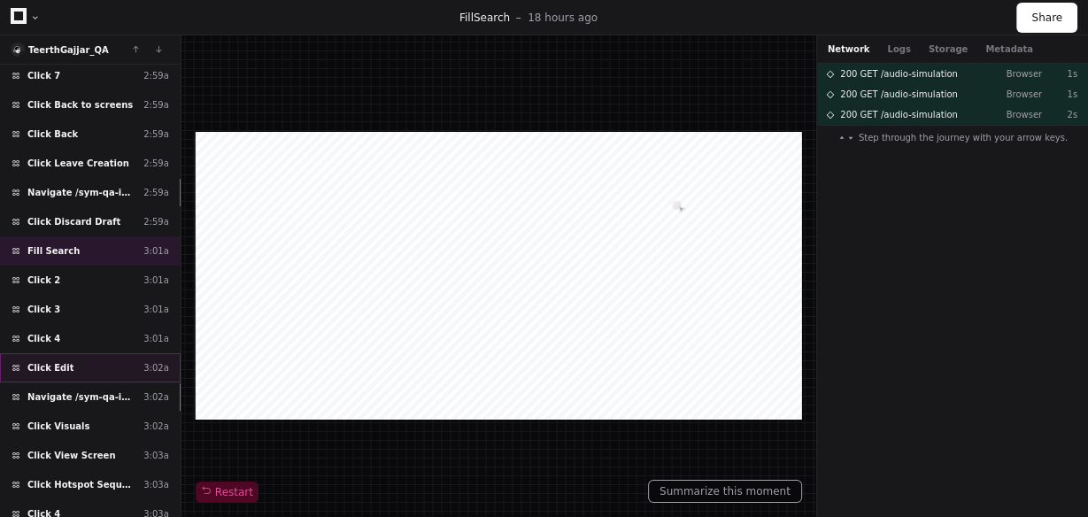
click at [75, 353] on div "Click Edit 3:02a" at bounding box center [90, 367] width 181 height 29
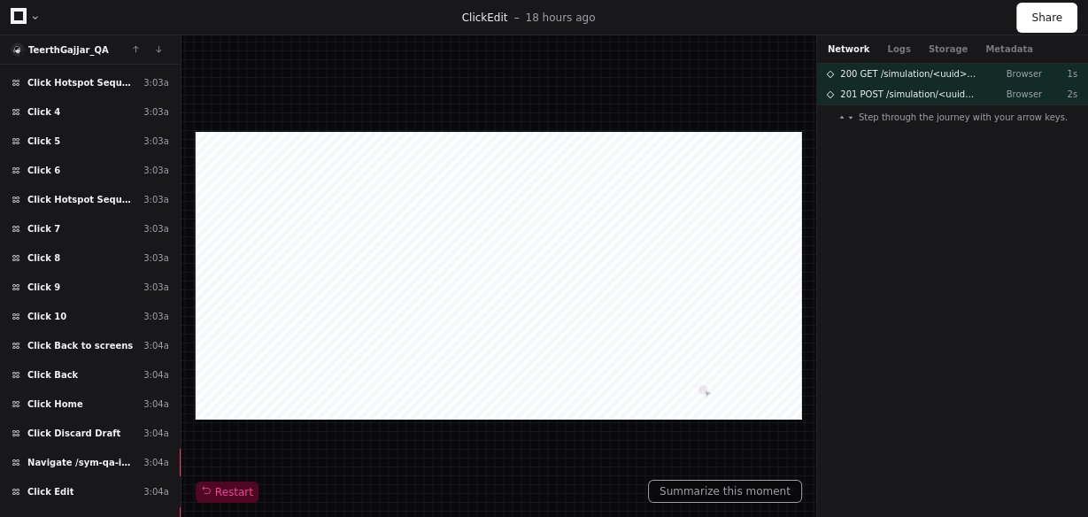
scroll to position [4982, 0]
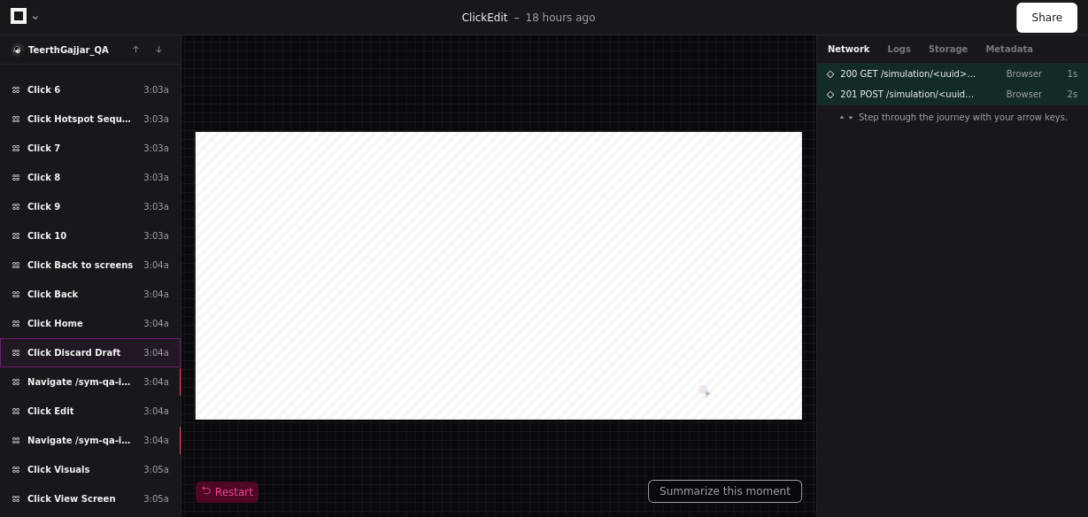
click at [97, 346] on span "Click Discard Draft" at bounding box center [73, 352] width 93 height 13
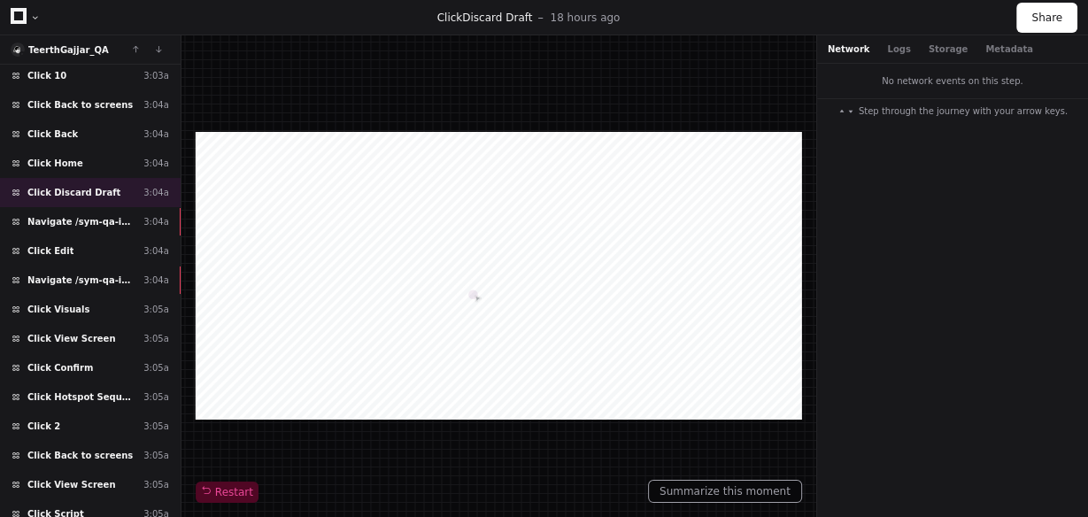
scroll to position [5183, 0]
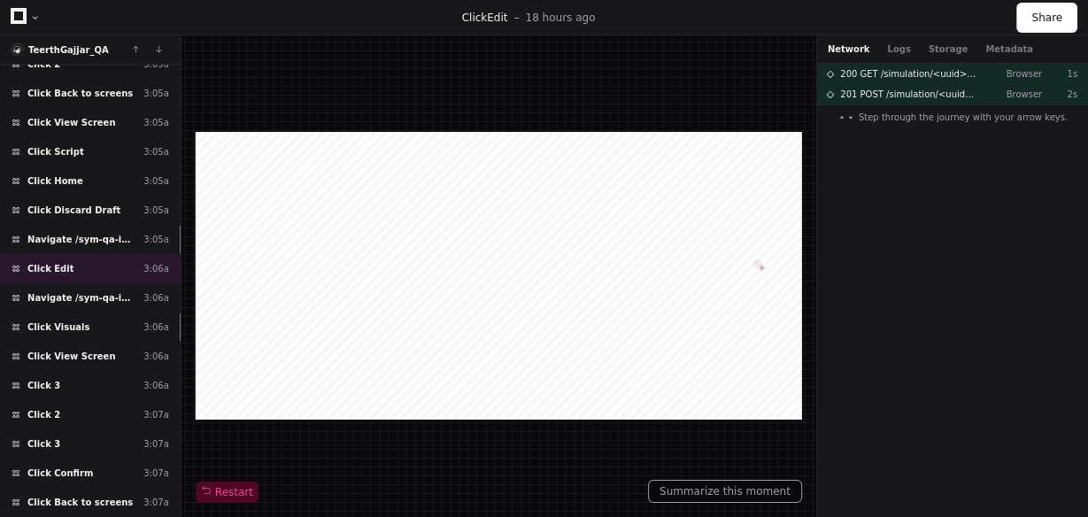
scroll to position [5785, 0]
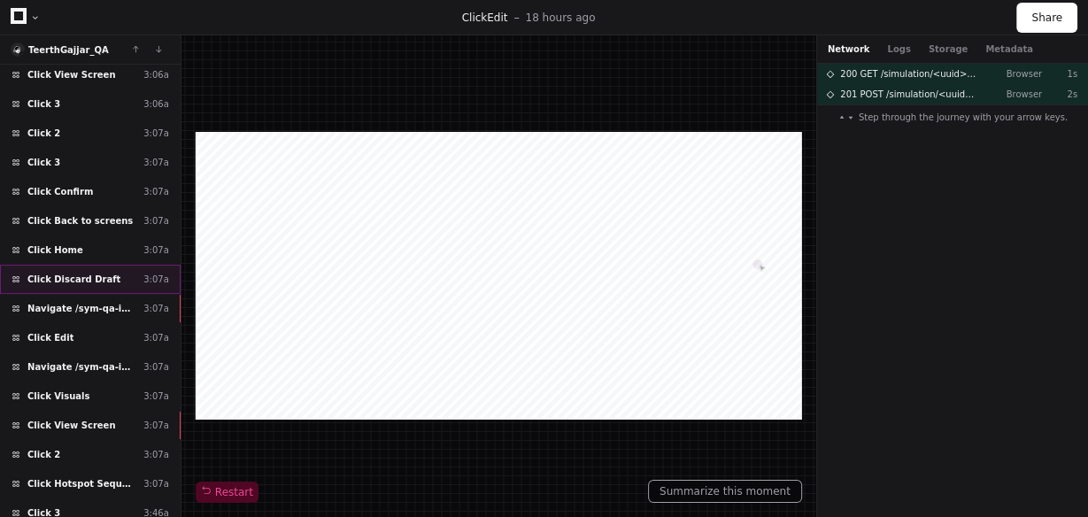
click at [86, 265] on div "Click Discard Draft 3:07a" at bounding box center [90, 279] width 181 height 29
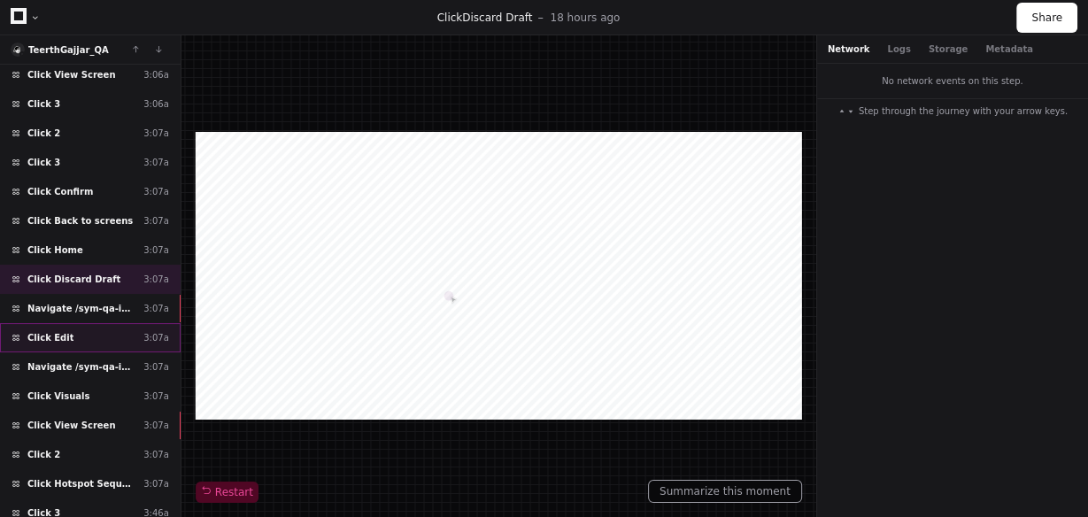
click at [100, 323] on div "Click Edit 3:07a" at bounding box center [90, 337] width 181 height 29
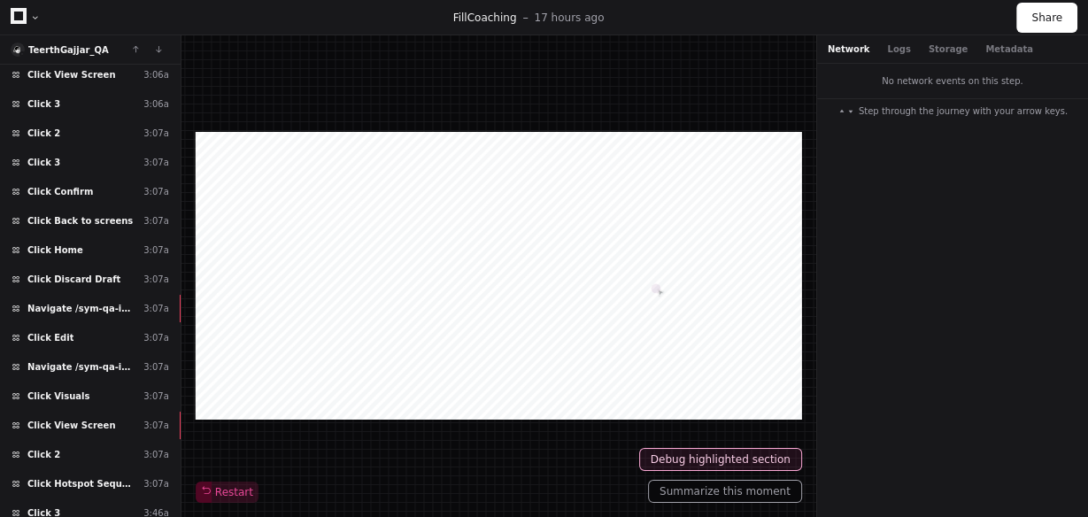
drag, startPoint x: 181, startPoint y: 145, endPoint x: 181, endPoint y: 160, distance: 15.0
click at [181, 160] on div "TeerthGajjar_QA Load more Navigate /sym-qa-instance/ (Home) 10:07a Fill Search …" at bounding box center [544, 275] width 1088 height 481
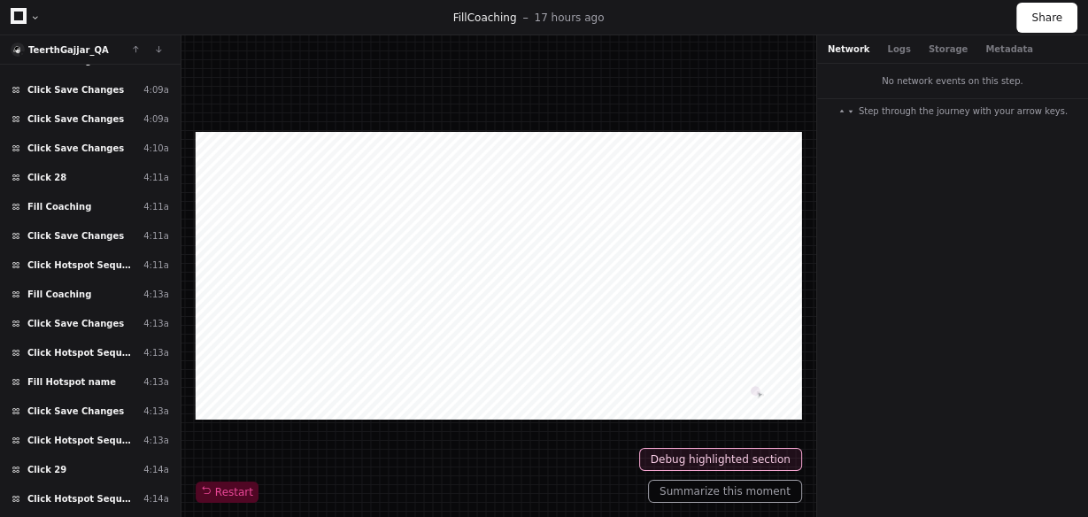
scroll to position [11490, 0]
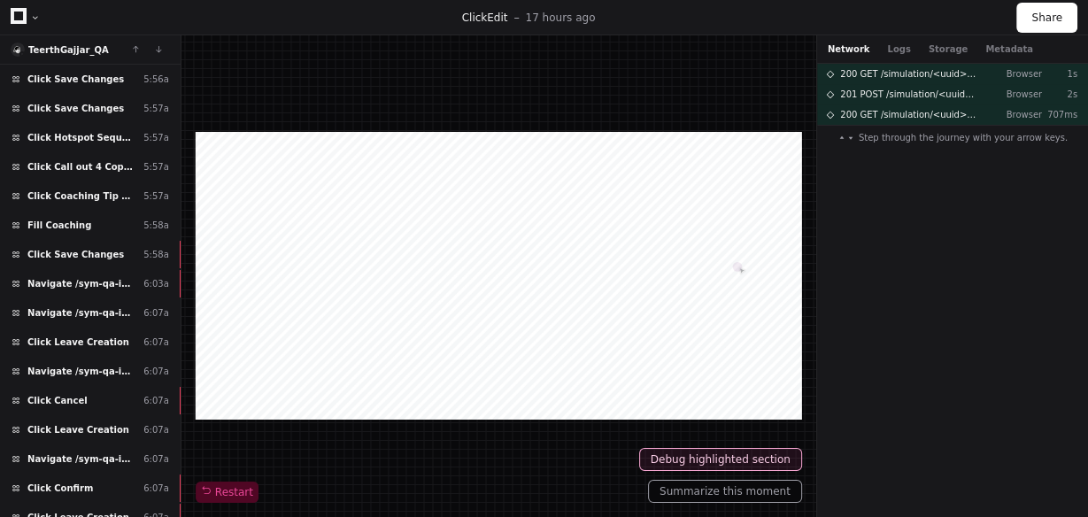
scroll to position [16271, 0]
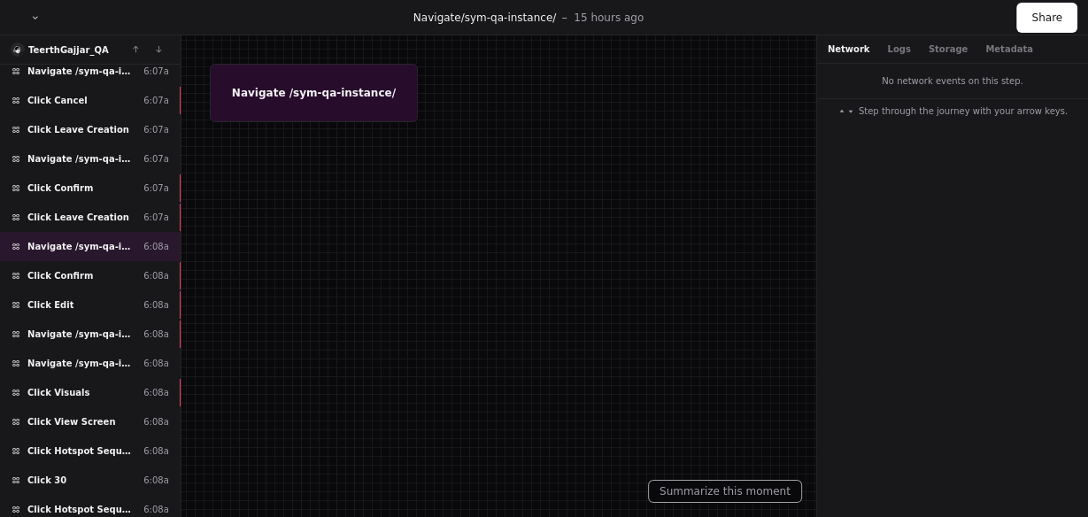
scroll to position [300, 0]
click at [105, 270] on div "Click Confirm 6:08a" at bounding box center [90, 274] width 181 height 29
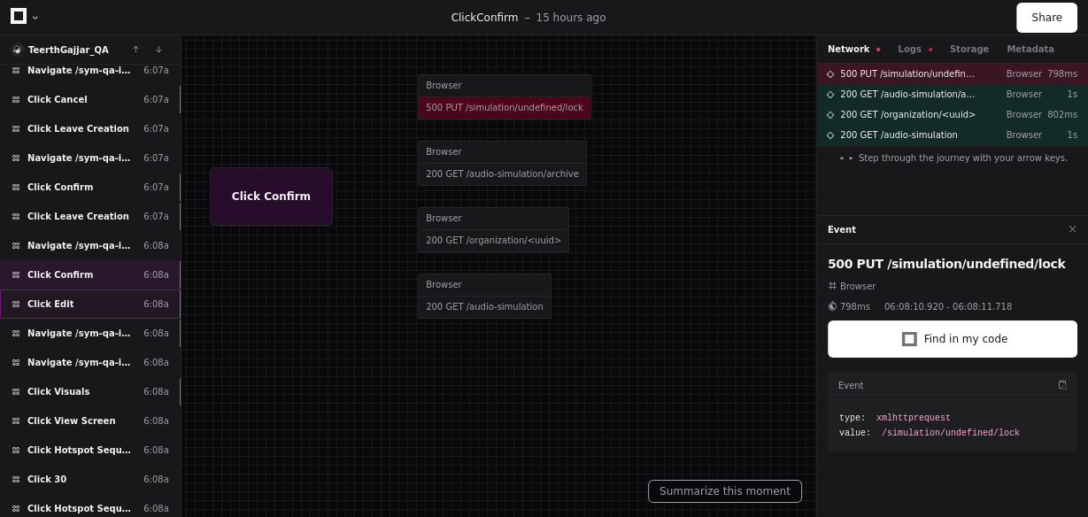
click at [97, 289] on div "Click Edit 6:08a" at bounding box center [90, 303] width 181 height 29
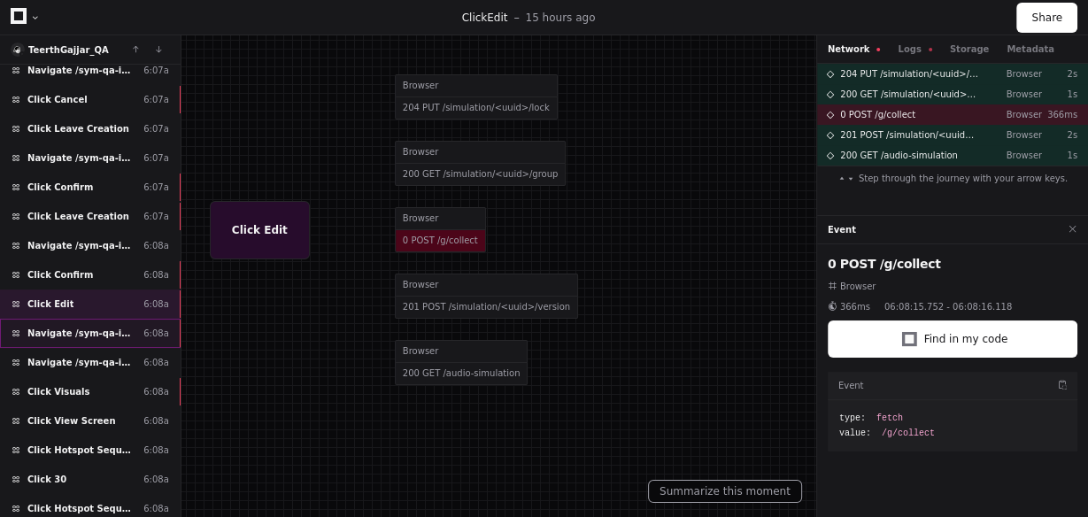
click at [97, 327] on span "Navigate /sym-qa-instance/audio-simulation/*/create-sym" at bounding box center [81, 333] width 109 height 13
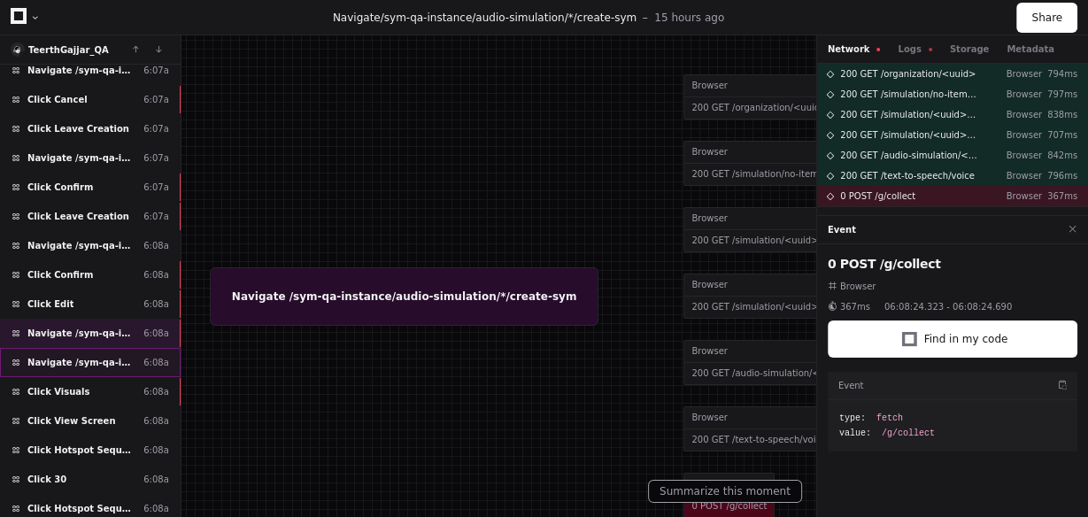
click at [86, 356] on span "Navigate /sym-qa-instance/audio-simulation/*/create-sym" at bounding box center [81, 362] width 109 height 13
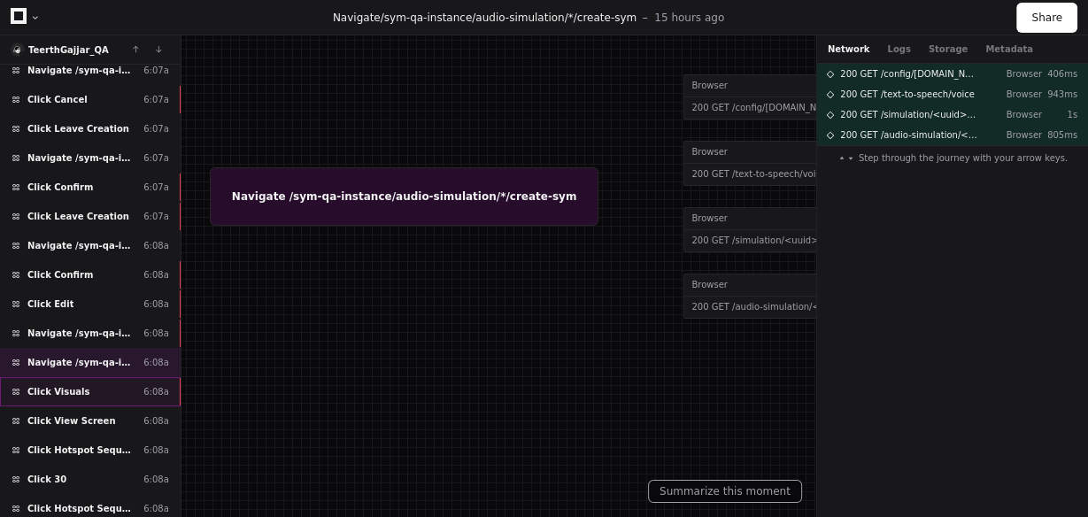
click at [78, 377] on div "Click Visuals 6:08a" at bounding box center [90, 391] width 181 height 29
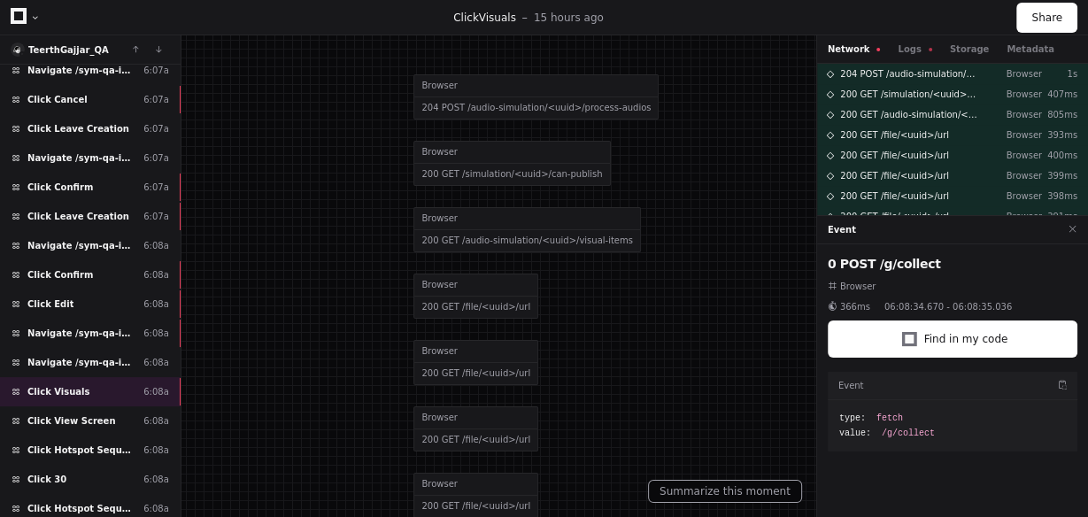
click at [182, 363] on div at bounding box center [544, 258] width 1088 height 517
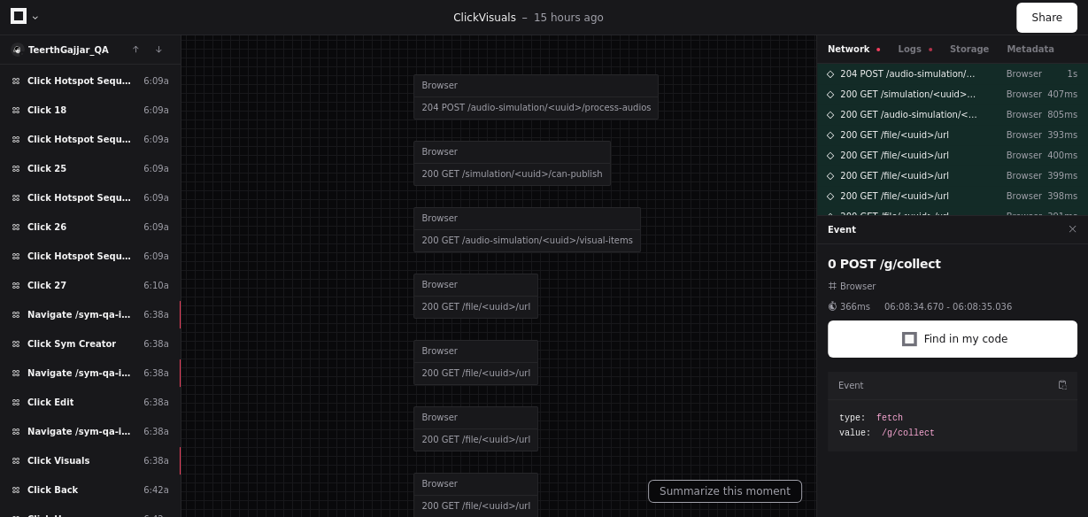
scroll to position [1233, 0]
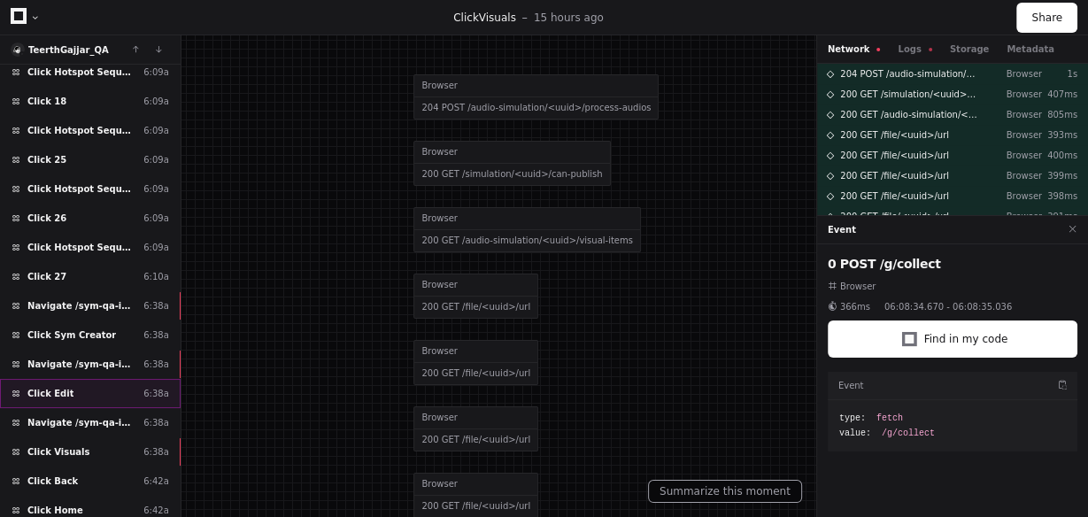
click at [103, 379] on div "Click Edit 6:38a" at bounding box center [90, 393] width 181 height 29
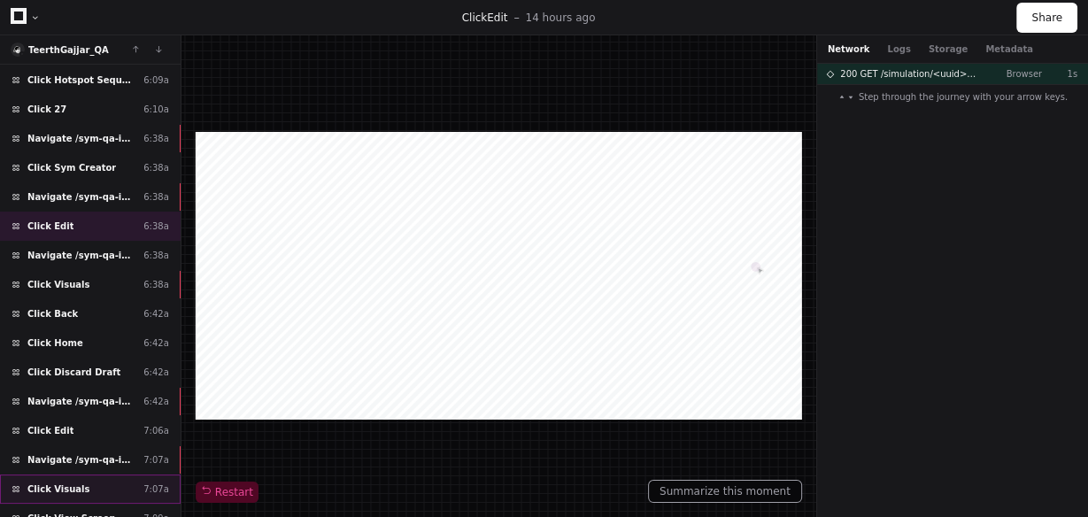
scroll to position [1403, 0]
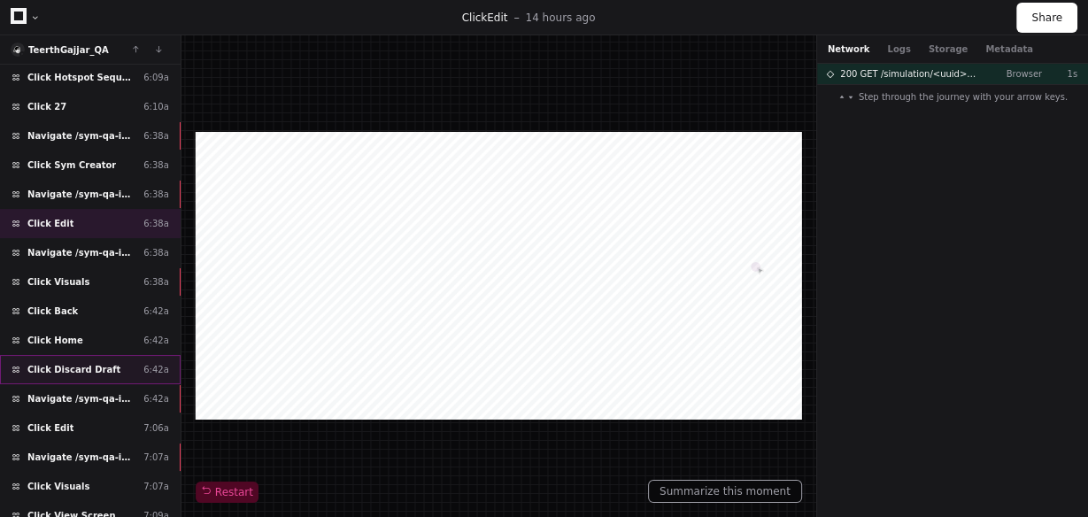
click at [91, 355] on div "Click Discard Draft 6:42a" at bounding box center [90, 369] width 181 height 29
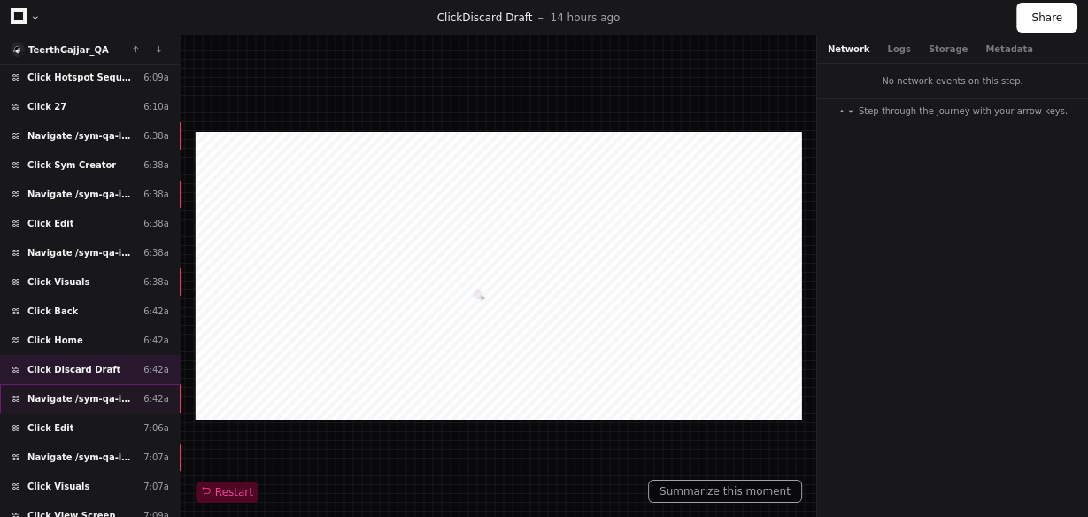
click at [109, 392] on span "Navigate /sym-qa-instance/" at bounding box center [81, 398] width 109 height 13
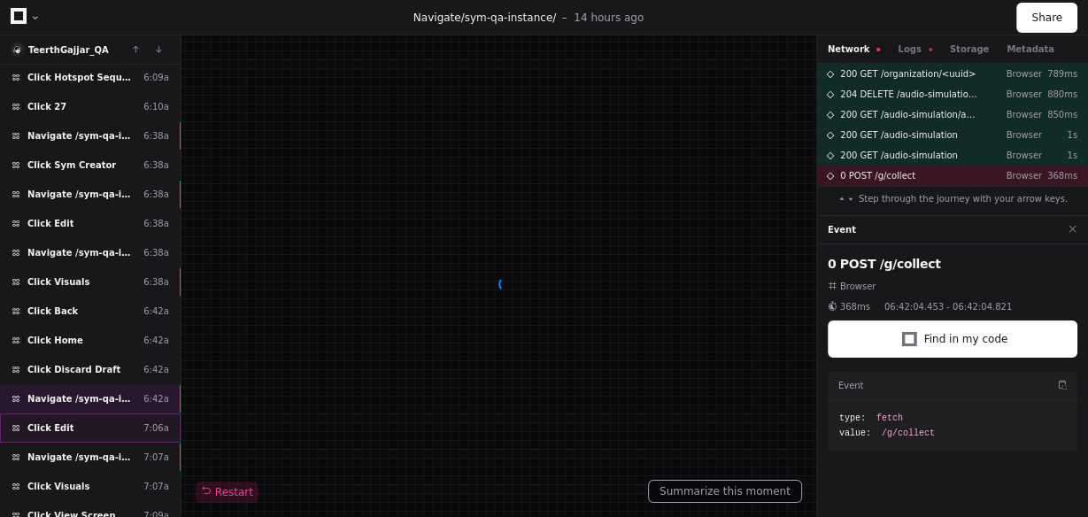
click at [87, 413] on div "Click Edit 7:06a" at bounding box center [90, 427] width 181 height 29
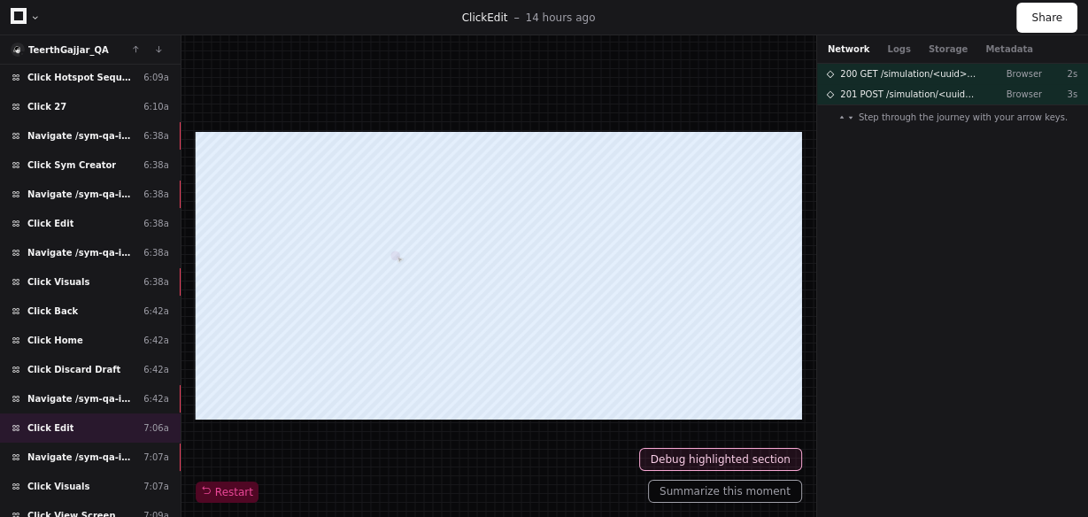
drag, startPoint x: 181, startPoint y: 372, endPoint x: 181, endPoint y: 384, distance: 12.4
click at [181, 384] on div "TeerthGajjar_QA Load more Click Save Changes 5:57a Click Hotspot Sequence 5:57a…" at bounding box center [544, 275] width 1088 height 481
click at [104, 413] on div "Click Edit 7:06a" at bounding box center [90, 427] width 181 height 29
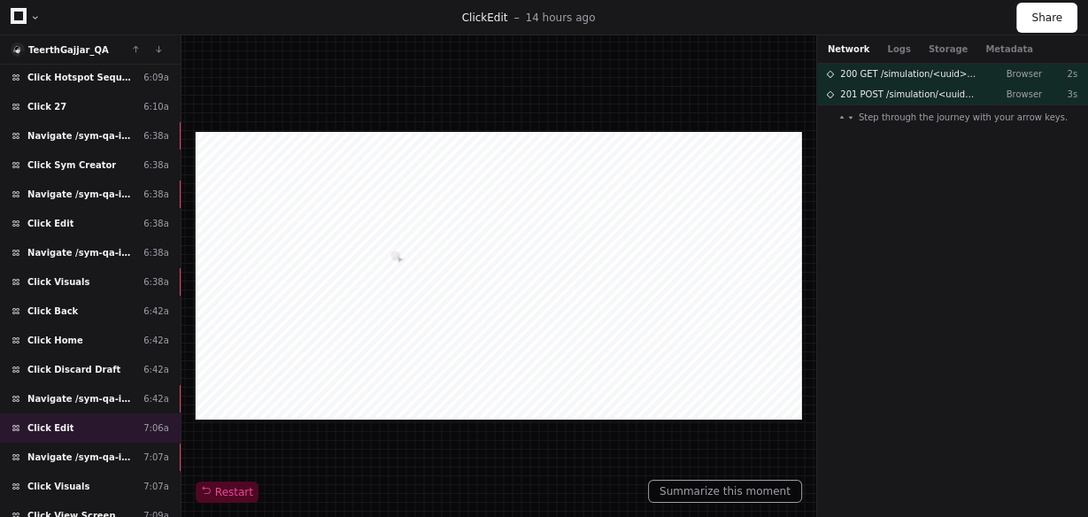
drag, startPoint x: 181, startPoint y: 421, endPoint x: 179, endPoint y: 435, distance: 14.3
click at [179, 435] on div "TeerthGajjar_QA Load more Click Save Changes 5:57a Click Hotspot Sequence 5:57a…" at bounding box center [90, 275] width 181 height 481
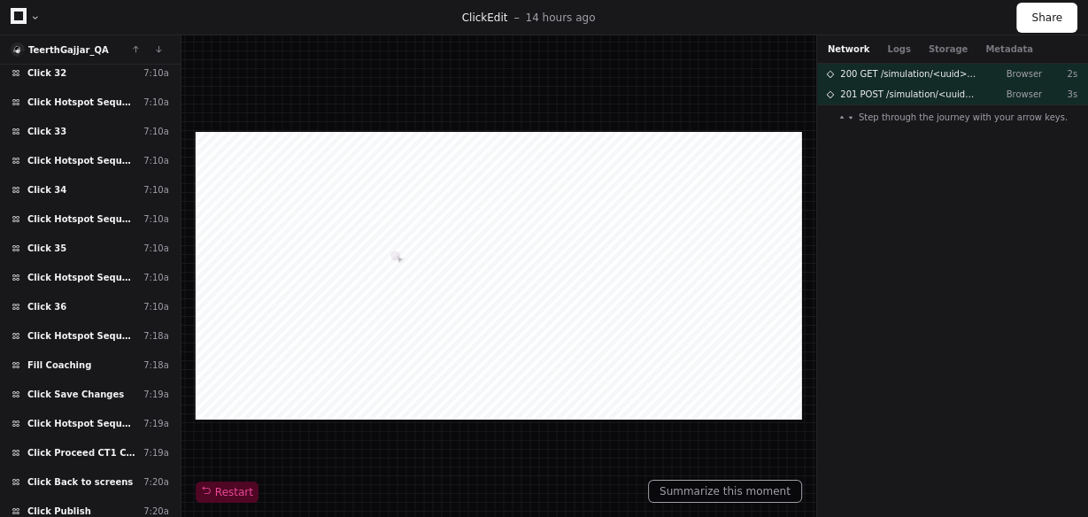
scroll to position [1943, 0]
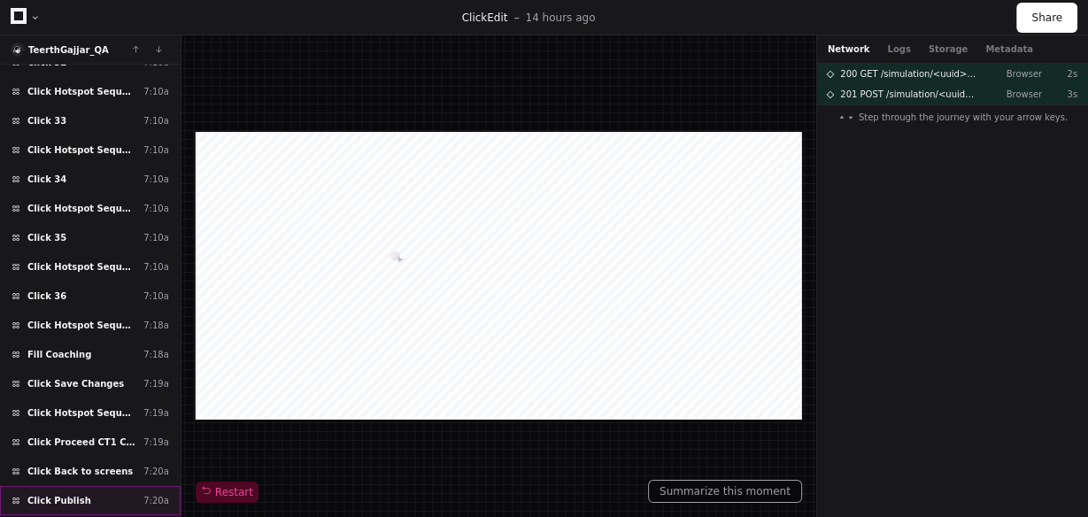
click at [95, 486] on div "Click Publish 7:20a" at bounding box center [90, 500] width 181 height 29
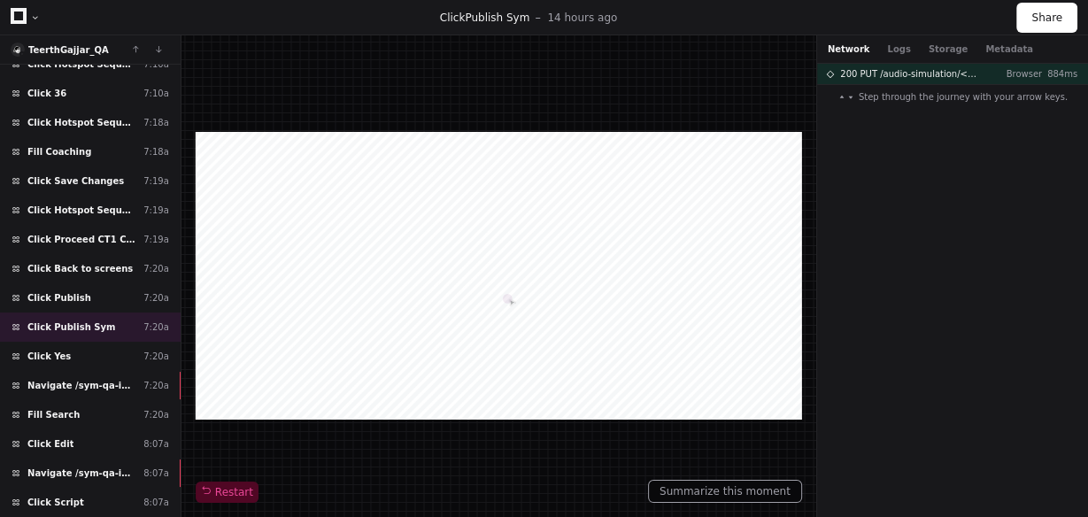
scroll to position [2152, 0]
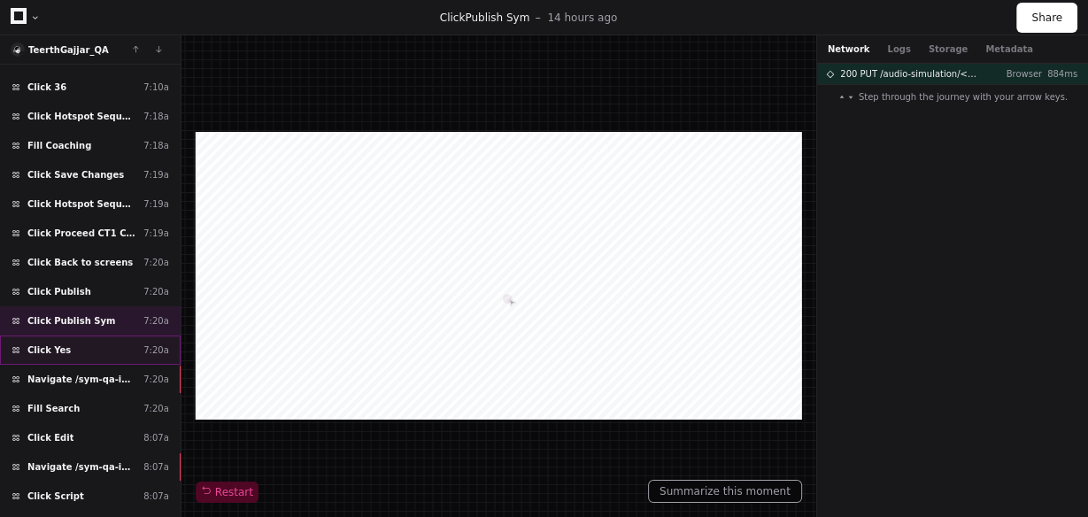
click at [79, 335] on div "Click Yes 7:20a" at bounding box center [90, 349] width 181 height 29
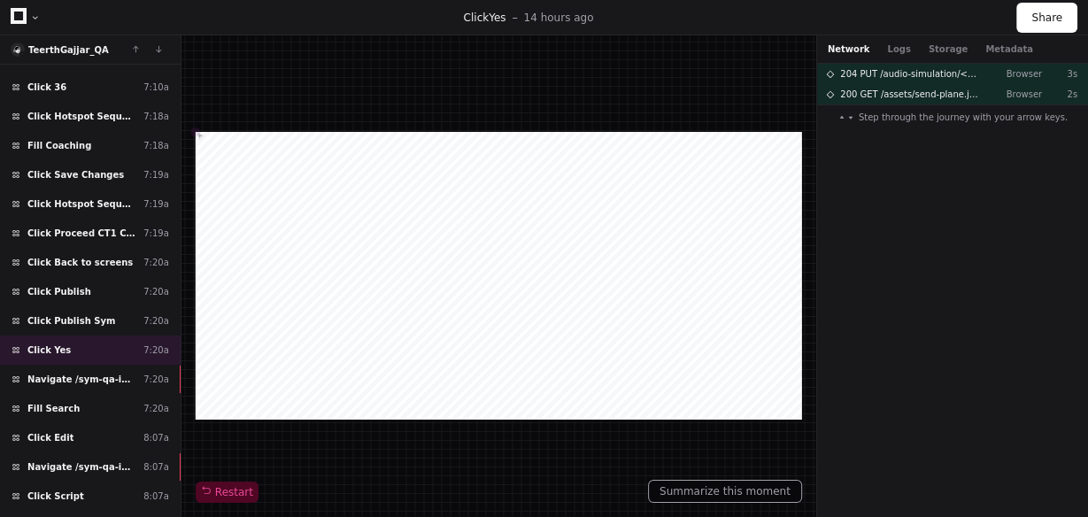
drag, startPoint x: 776, startPoint y: 486, endPoint x: 764, endPoint y: 536, distance: 51.9
click at [764, 516] on html "Symtrain Symtrain Docs Feedback Home Pull Requests Users Logs Settings Click Ye…" at bounding box center [544, 258] width 1088 height 517
click at [135, 365] on div "Navigate /sym-qa-instance/ 7:20a" at bounding box center [90, 379] width 181 height 29
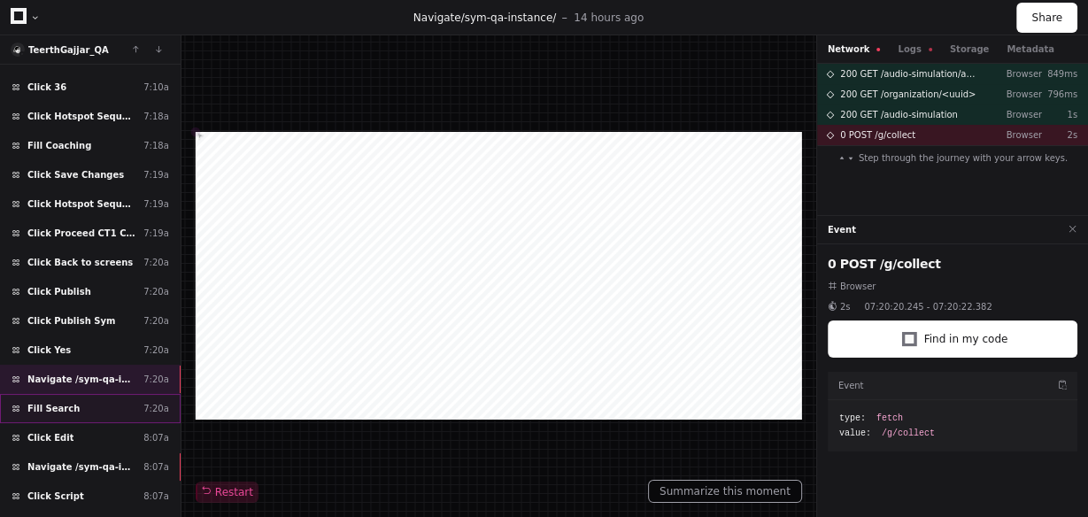
click at [111, 394] on div "Fill Search 7:20a" at bounding box center [90, 408] width 181 height 29
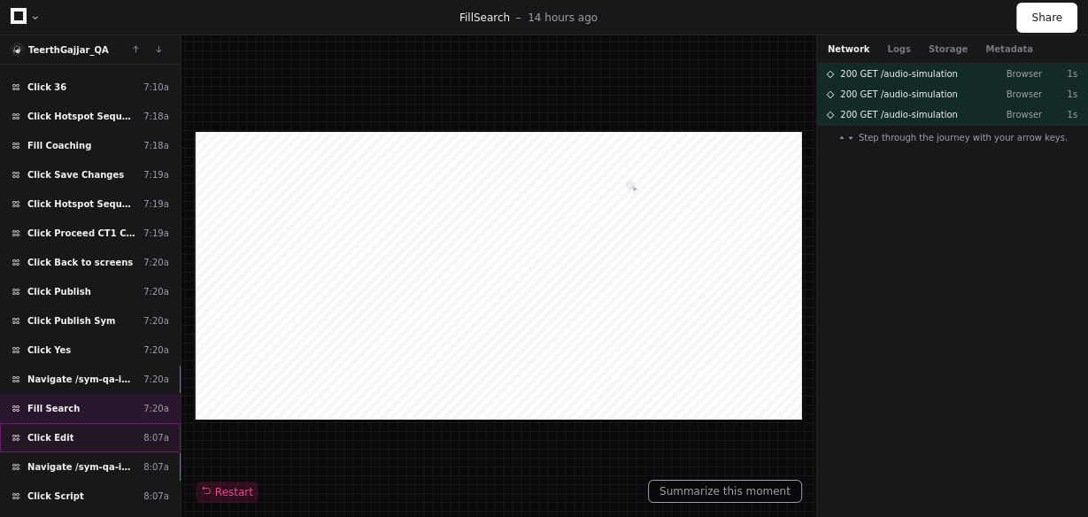
click at [98, 423] on div "Click Edit 8:07a" at bounding box center [90, 437] width 181 height 29
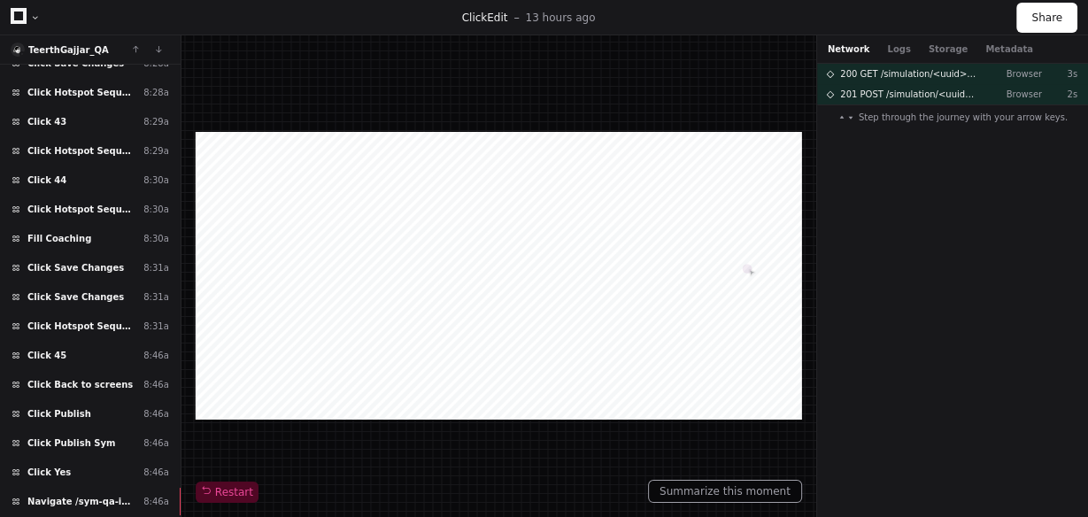
scroll to position [4694, 0]
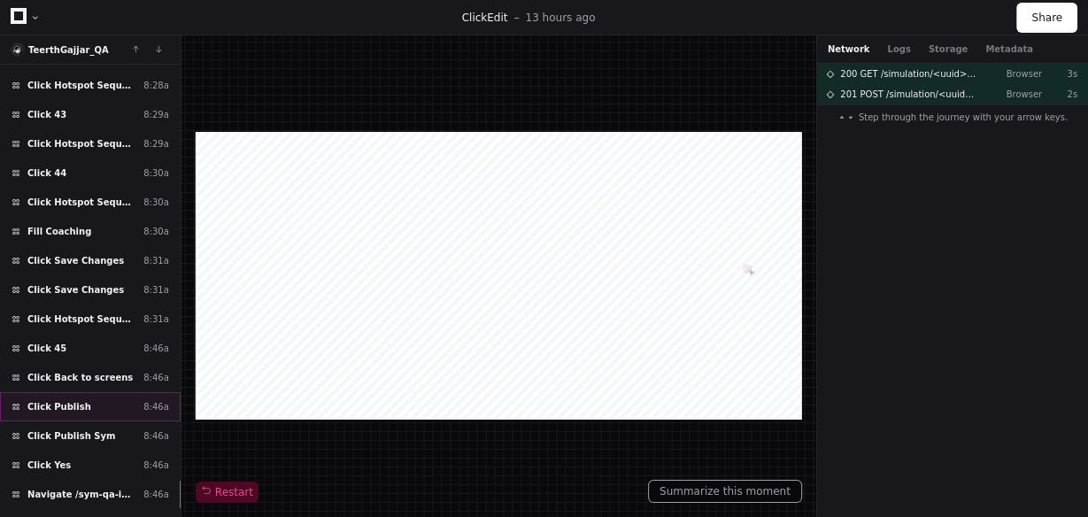
click at [92, 392] on div "Click Publish 8:46a" at bounding box center [90, 406] width 181 height 29
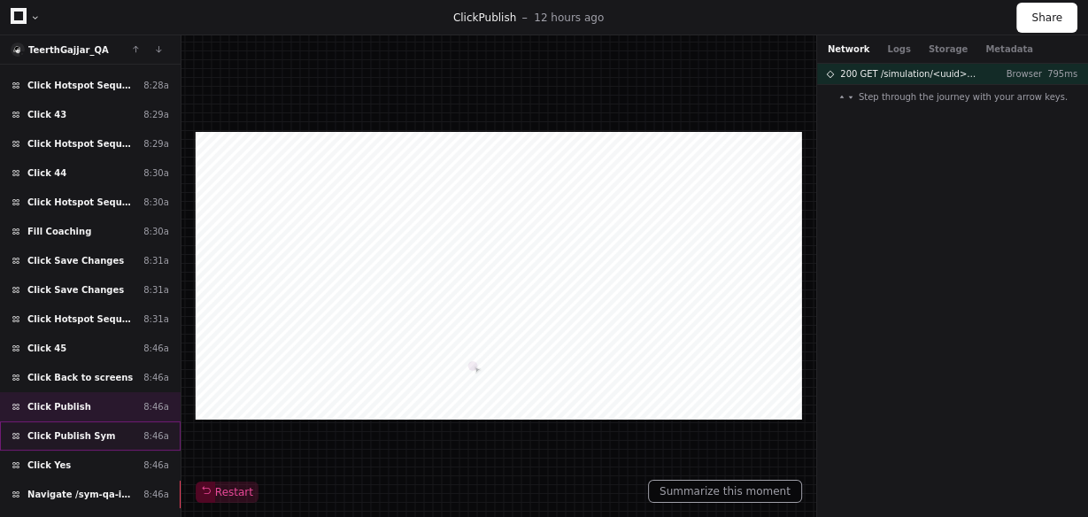
click at [86, 429] on span "Click Publish Sym" at bounding box center [71, 435] width 88 height 13
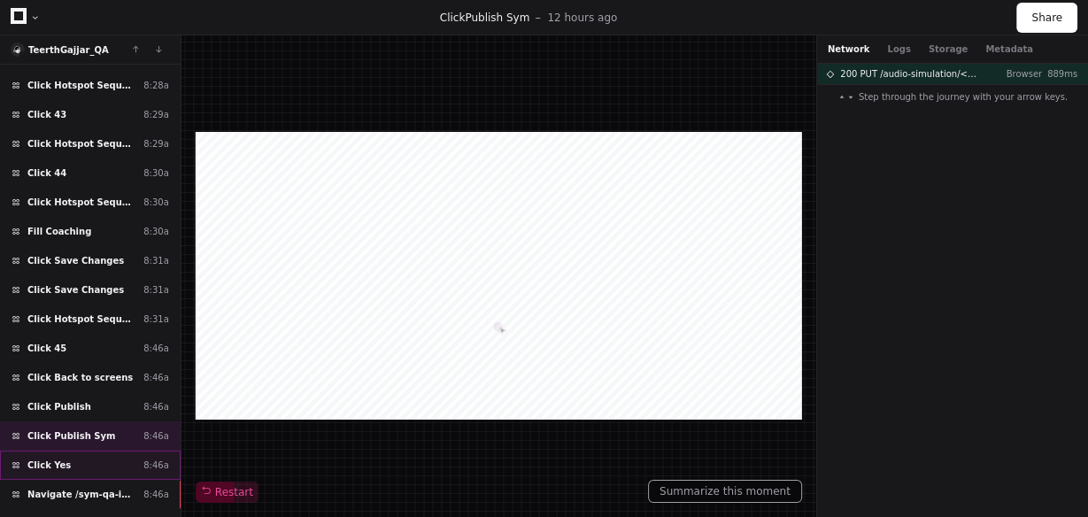
click at [81, 450] on div "Click Yes 8:46a" at bounding box center [90, 464] width 181 height 29
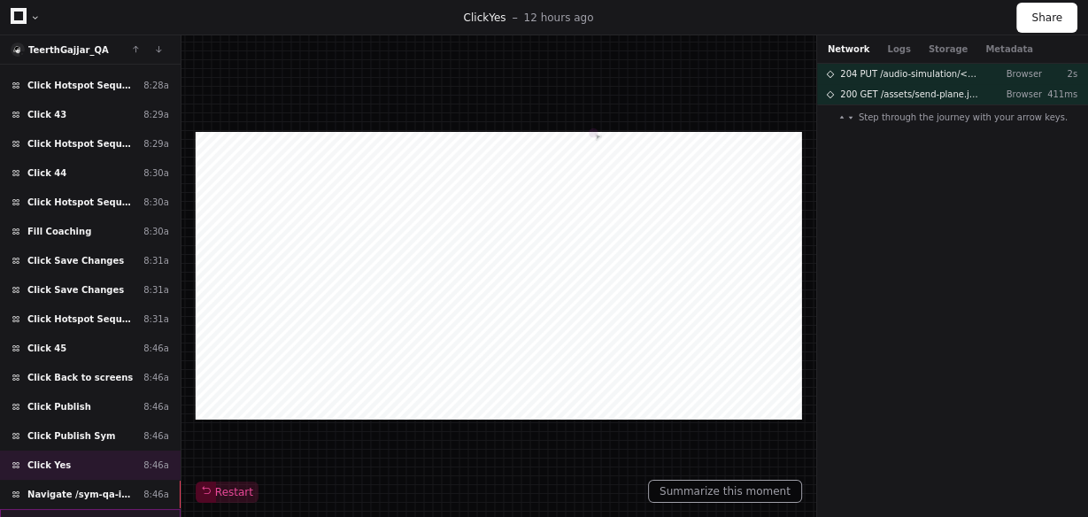
click at [92, 509] on div "Click Edit 8:46a" at bounding box center [90, 523] width 181 height 29
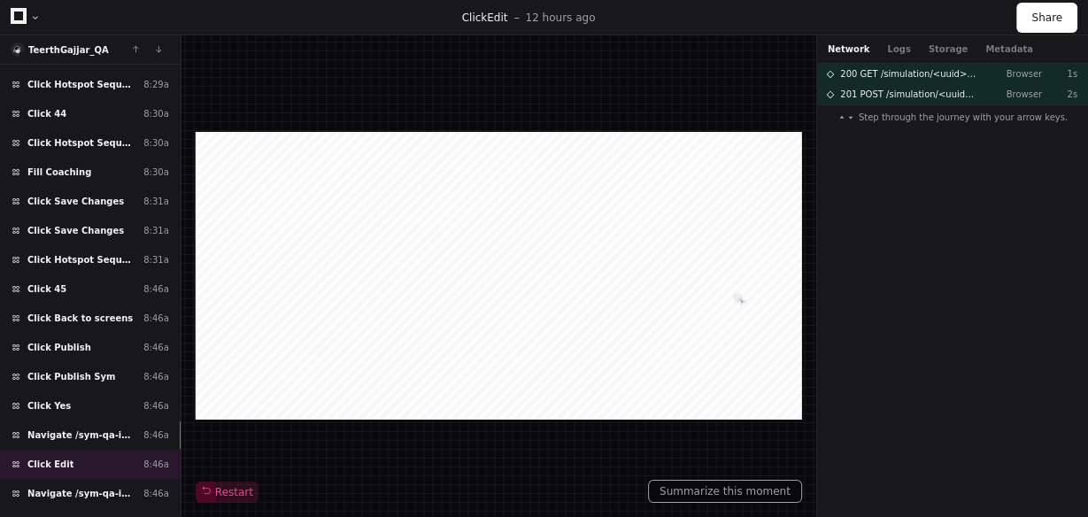
scroll to position [4772, 0]
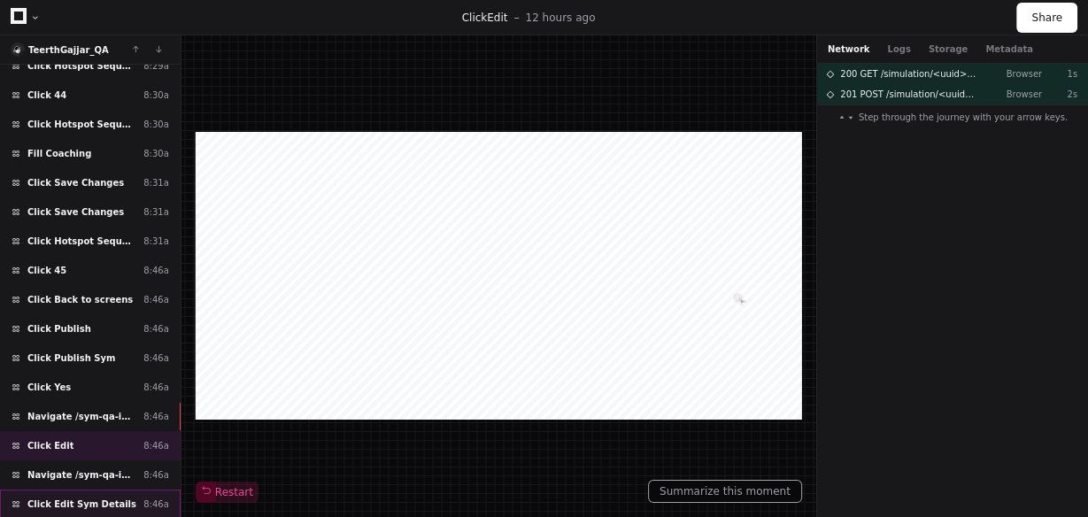
click at [36, 497] on span "Click Edit Sym Details" at bounding box center [81, 503] width 109 height 13
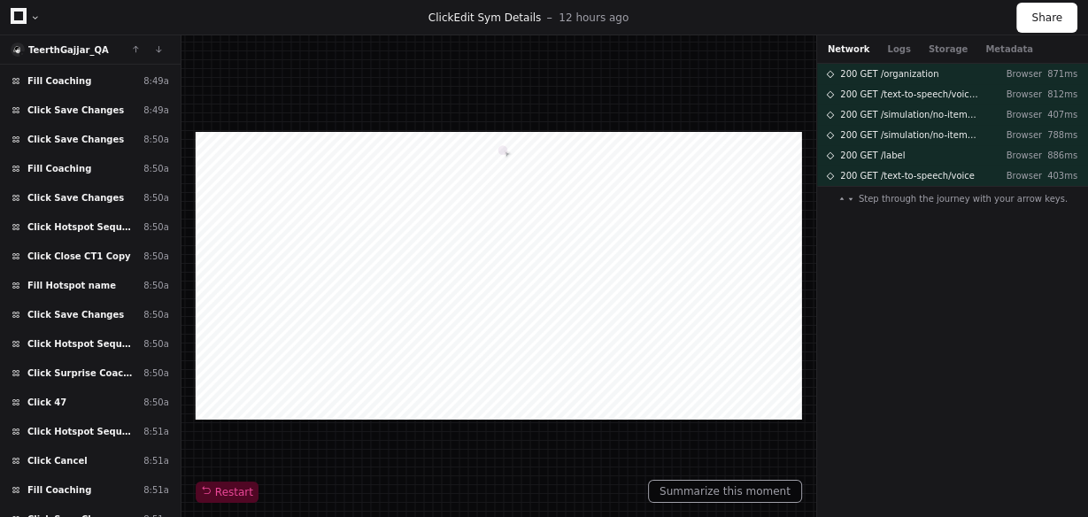
scroll to position [6058, 0]
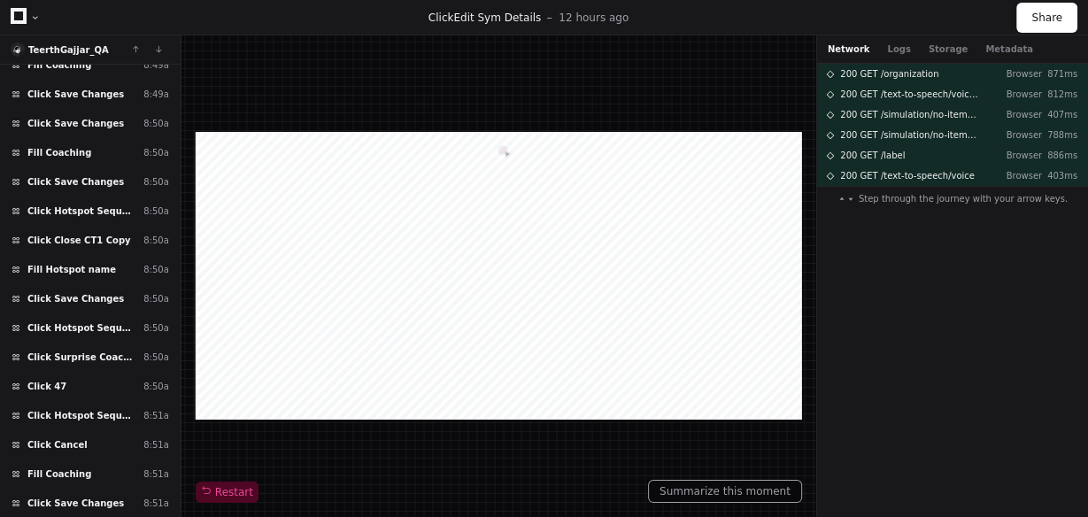
drag, startPoint x: 181, startPoint y: 474, endPoint x: 178, endPoint y: 494, distance: 19.6
click at [178, 494] on div "TeerthGajjar_QA Load more Click Save Changes 5:57a Click Hotspot Sequence 5:57a…" at bounding box center [90, 275] width 181 height 481
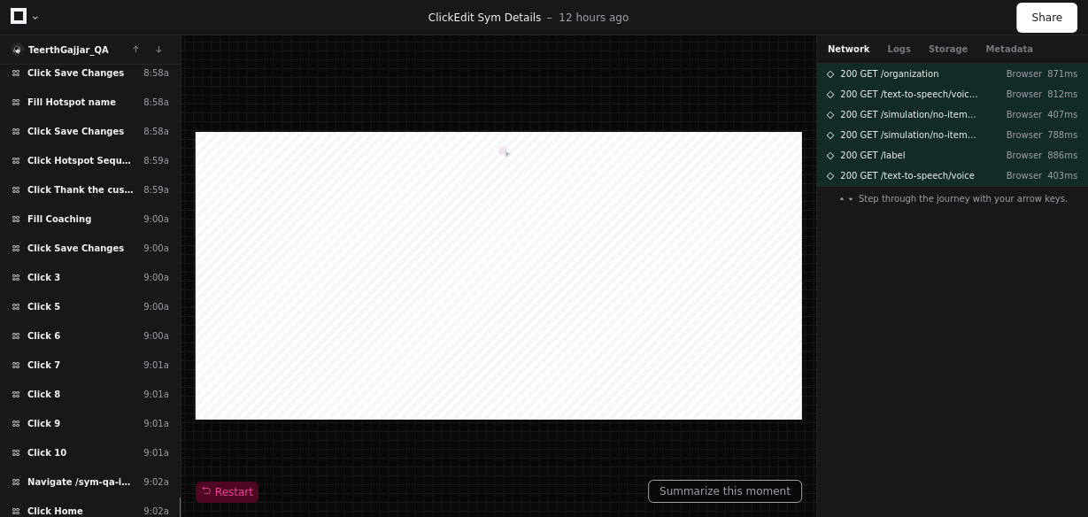
scroll to position [7919, 0]
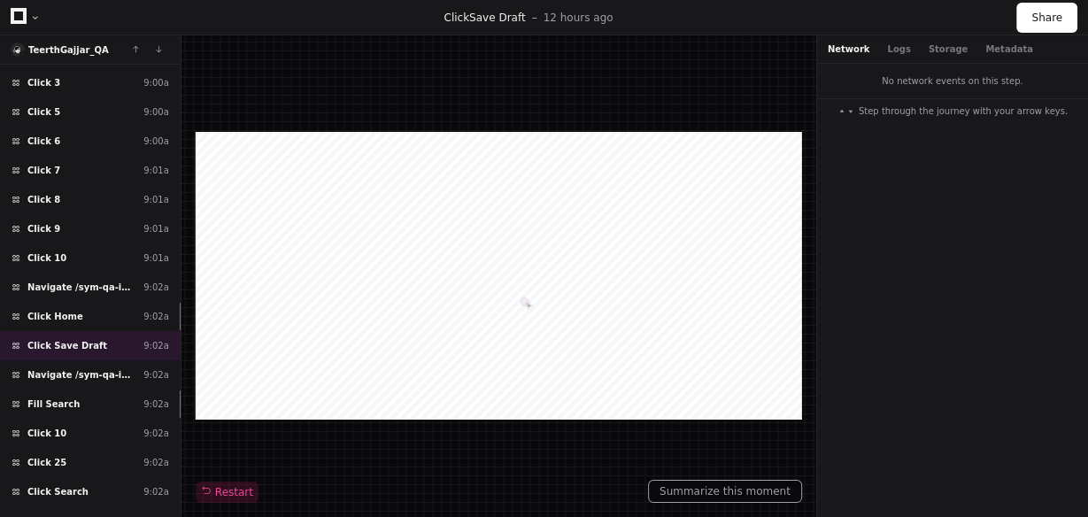
scroll to position [8125, 0]
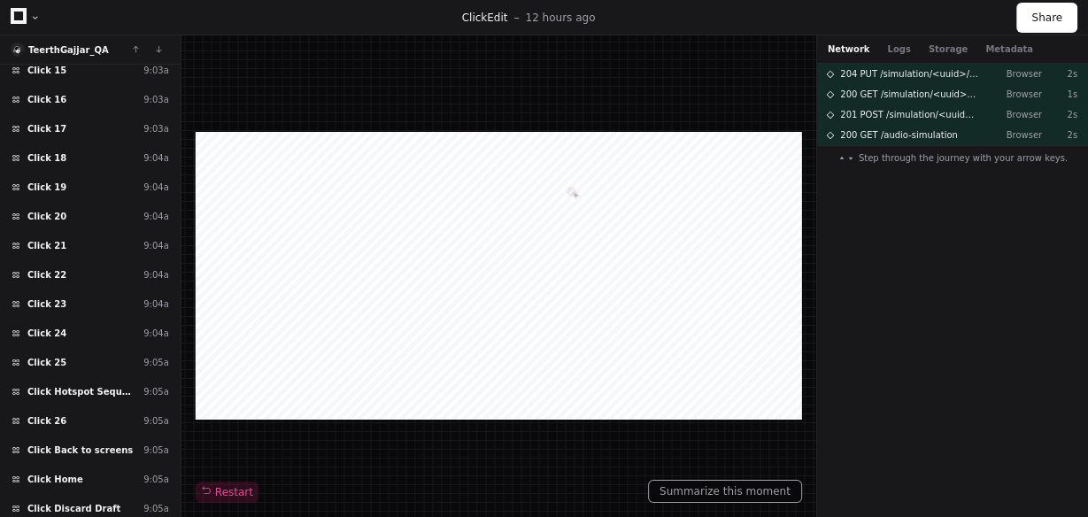
scroll to position [8938, 0]
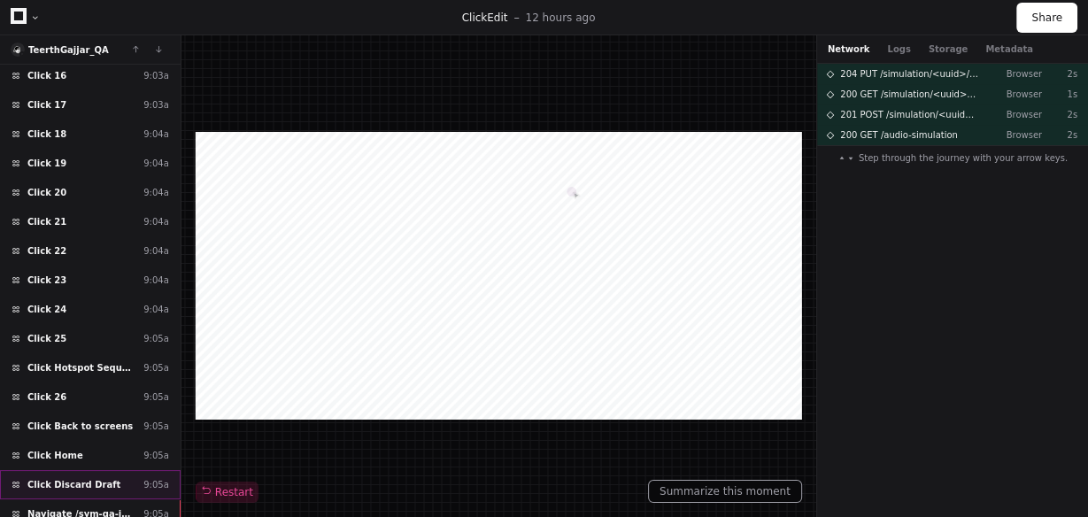
click at [86, 470] on div "Click Discard Draft 9:05a" at bounding box center [90, 484] width 181 height 29
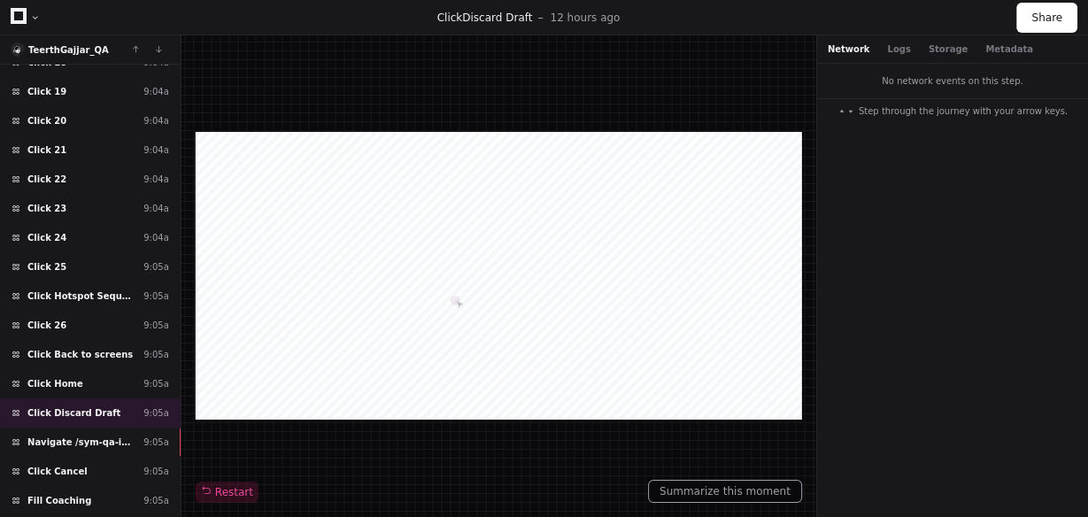
scroll to position [9058, 0]
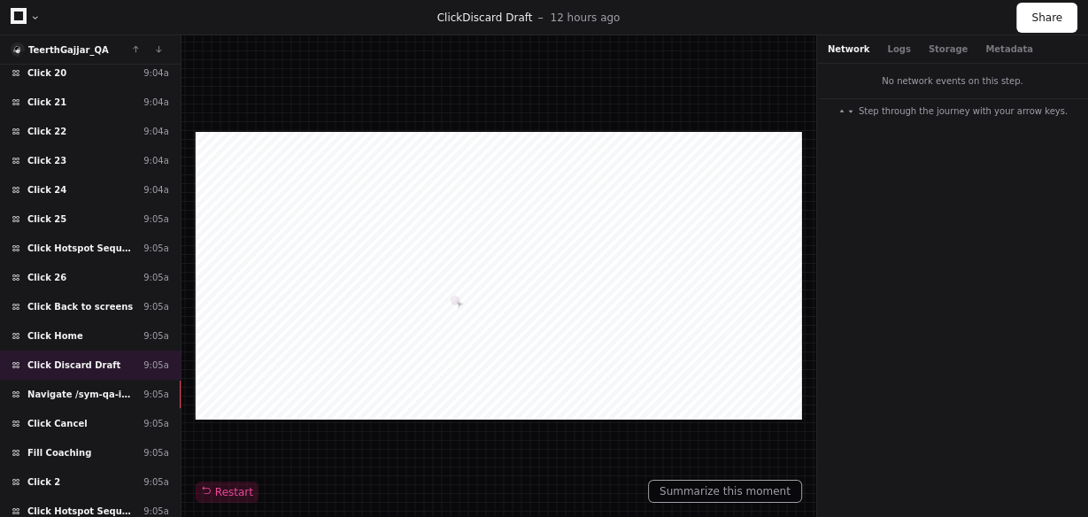
click at [181, 487] on div "Restart" at bounding box center [498, 275] width 634 height 481
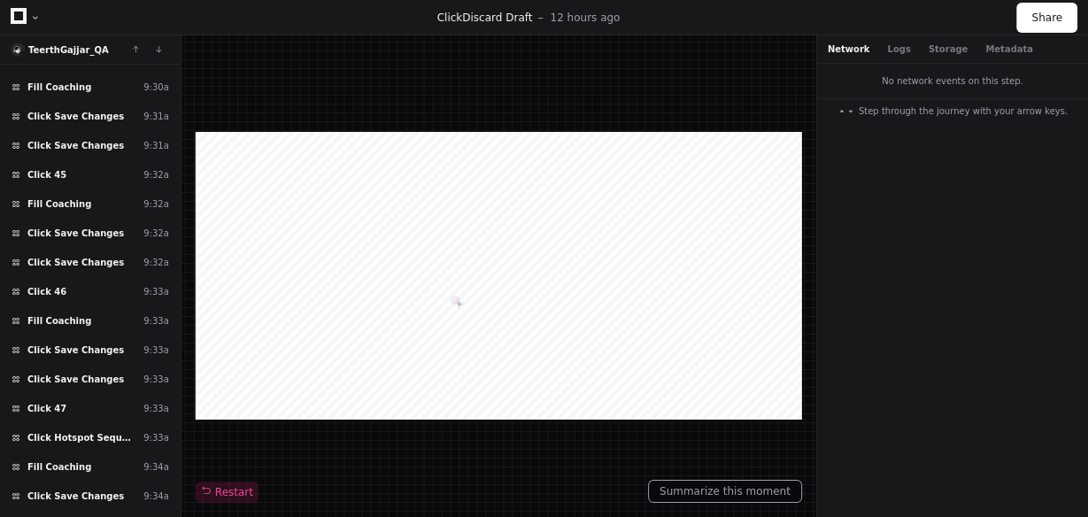
scroll to position [13611, 0]
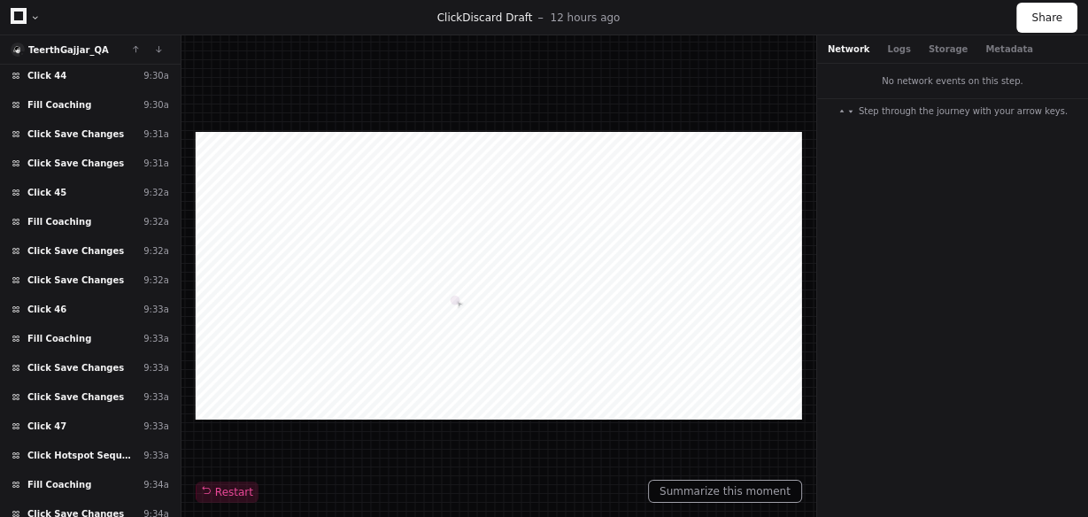
click at [176, 508] on div "Load more Click Save Changes 5:57a Click Hotspot Sequence 5:57a Click Call out …" at bounding box center [90, 291] width 181 height 453
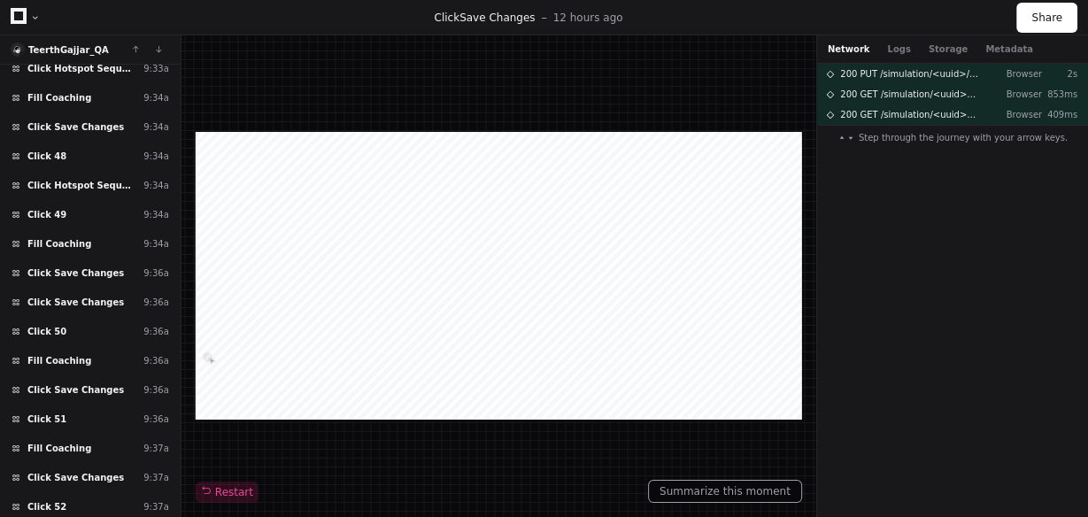
scroll to position [13942, 0]
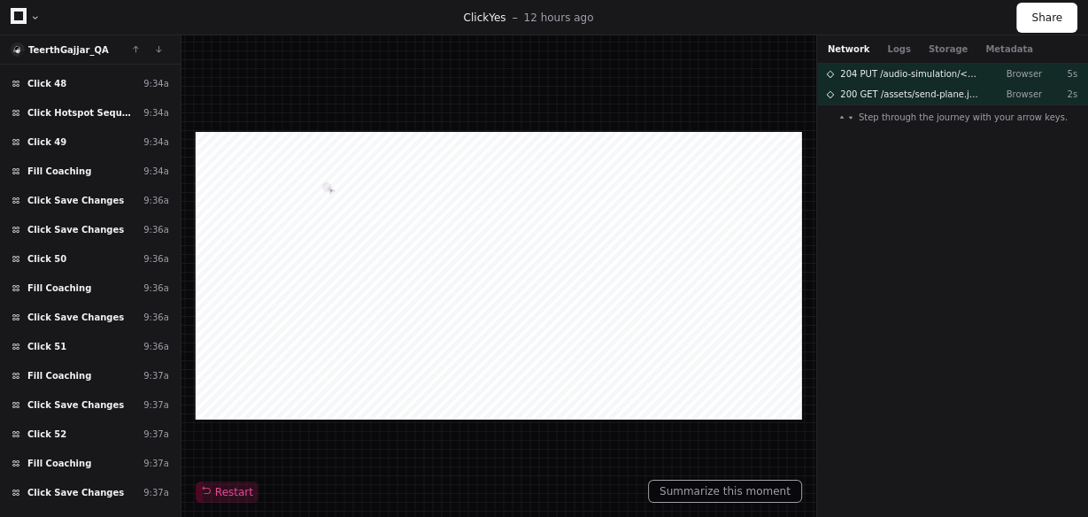
scroll to position [14107, 0]
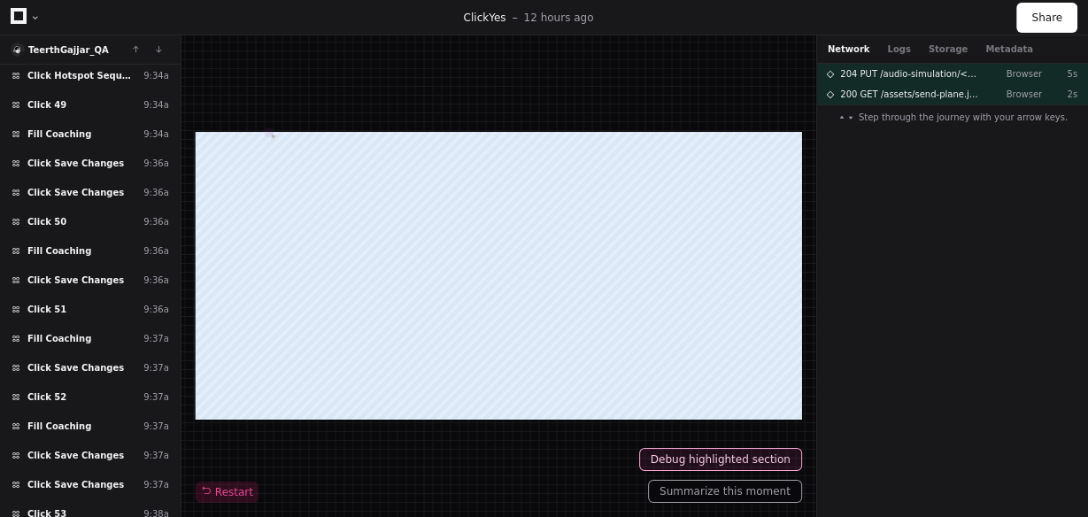
drag, startPoint x: 181, startPoint y: 500, endPoint x: 180, endPoint y: 513, distance: 13.3
click at [180, 513] on div "TeerthGajjar_QA Load more Click Save Changes 5:57a Click Hotspot Sequence 5:57a…" at bounding box center [544, 275] width 1088 height 481
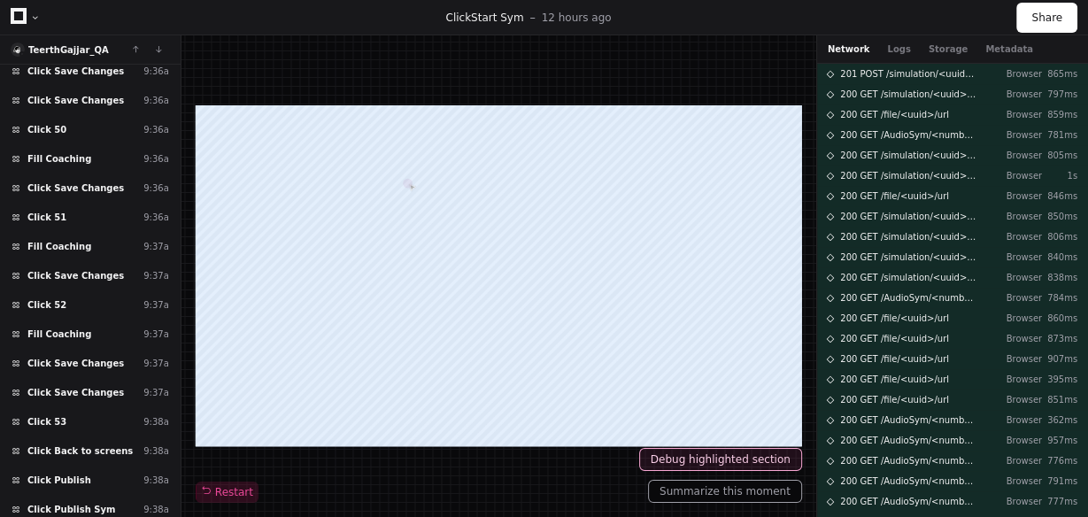
scroll to position [14457, 0]
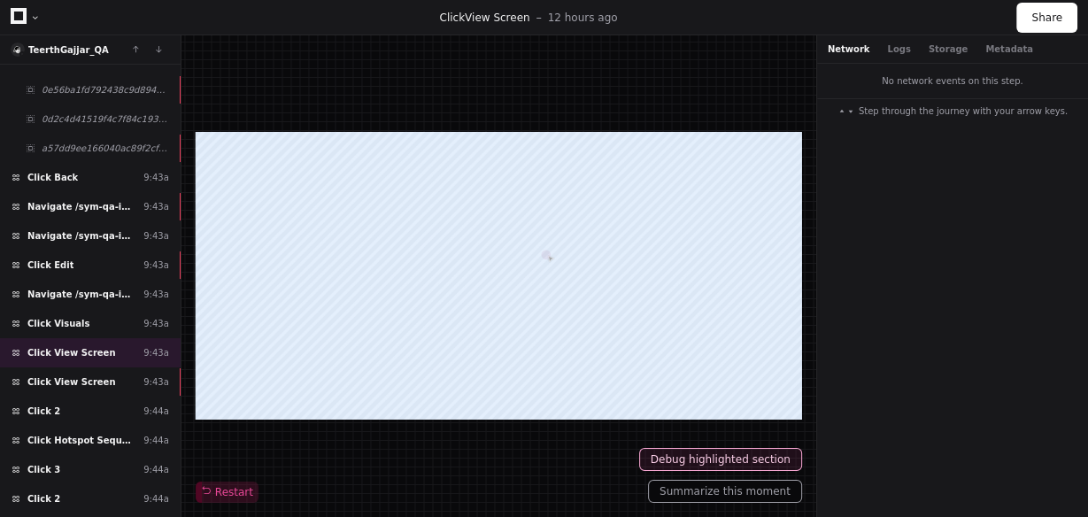
scroll to position [14901, 0]
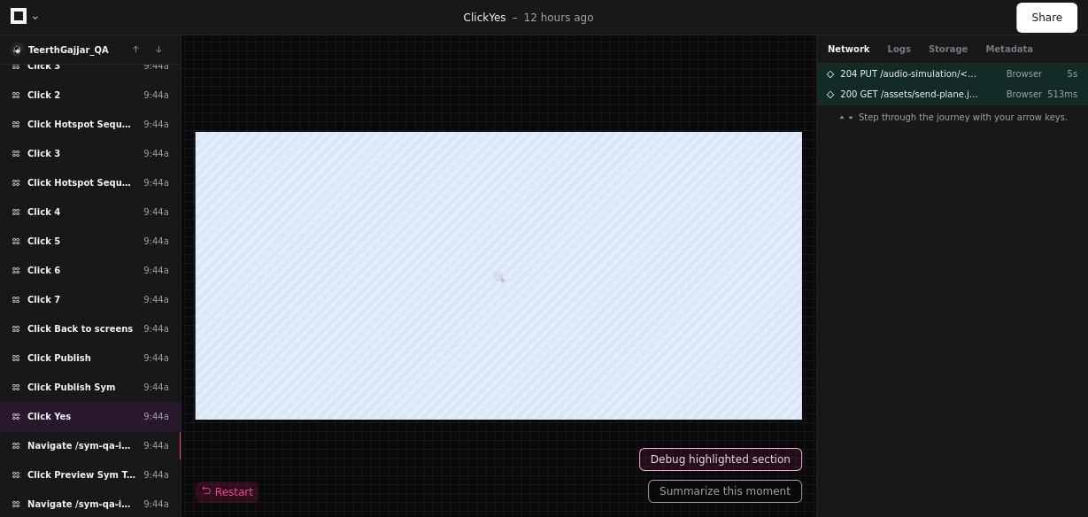
scroll to position [15484, 0]
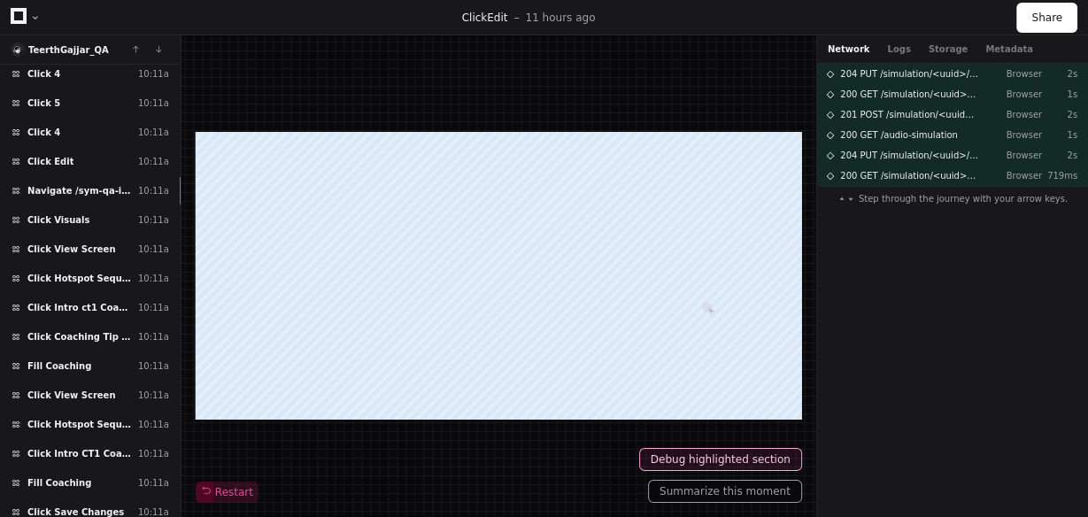
scroll to position [20973, 0]
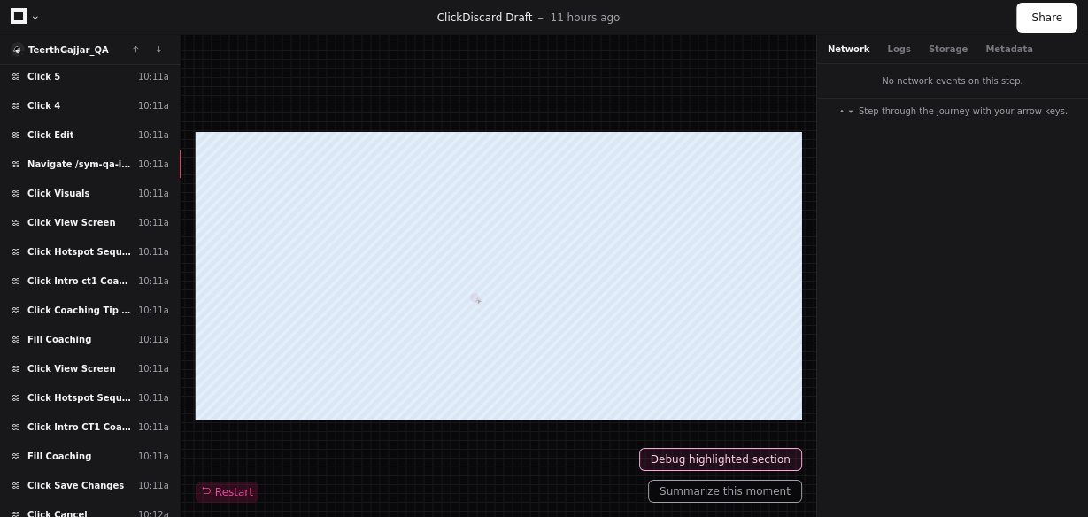
scroll to position [20946, 0]
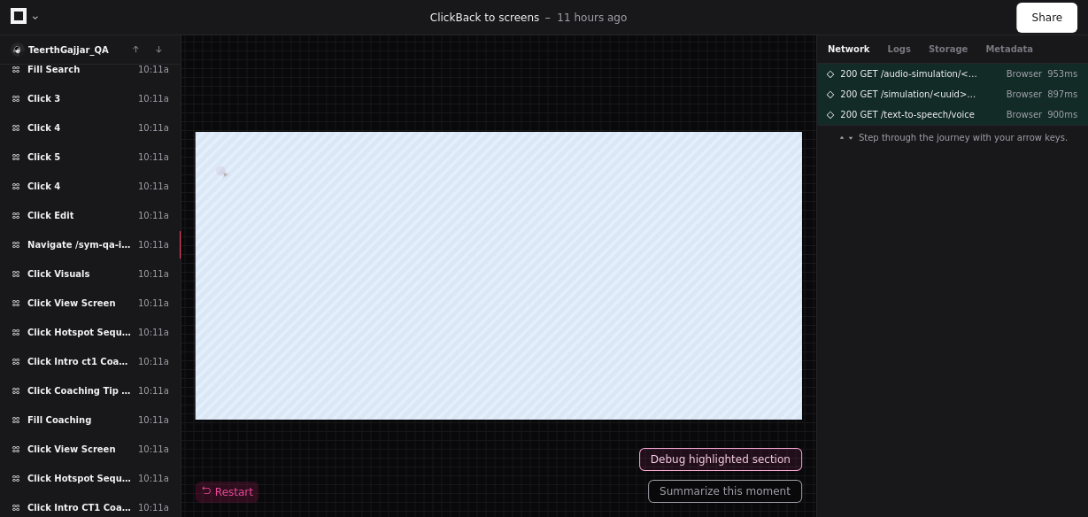
scroll to position [21054, 0]
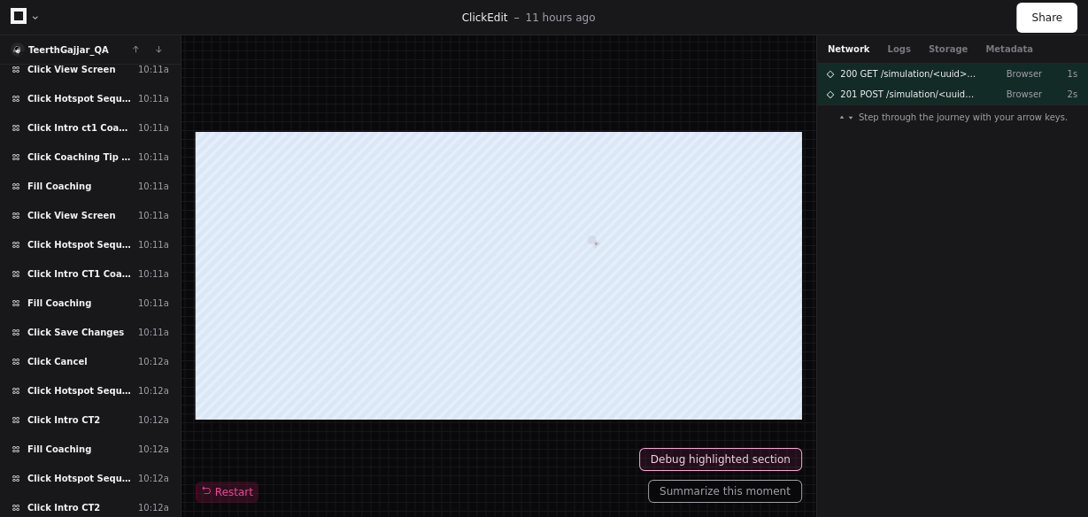
scroll to position [21207, 0]
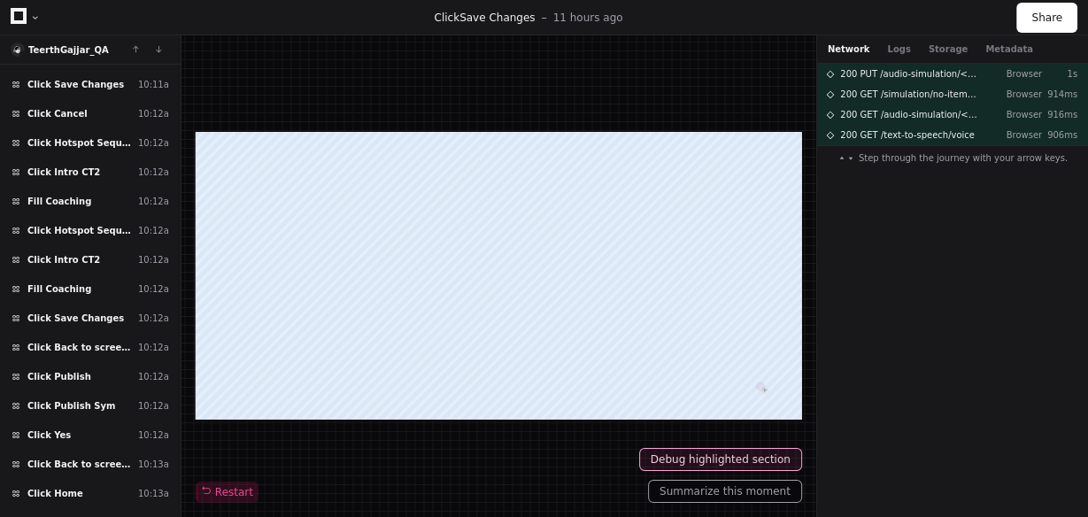
scroll to position [21345, 0]
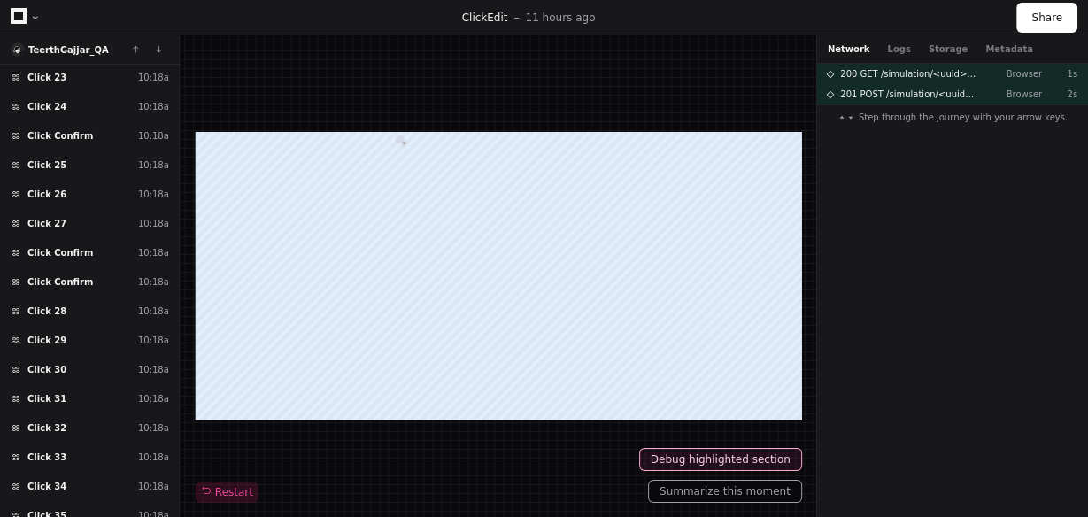
scroll to position [24021, 0]
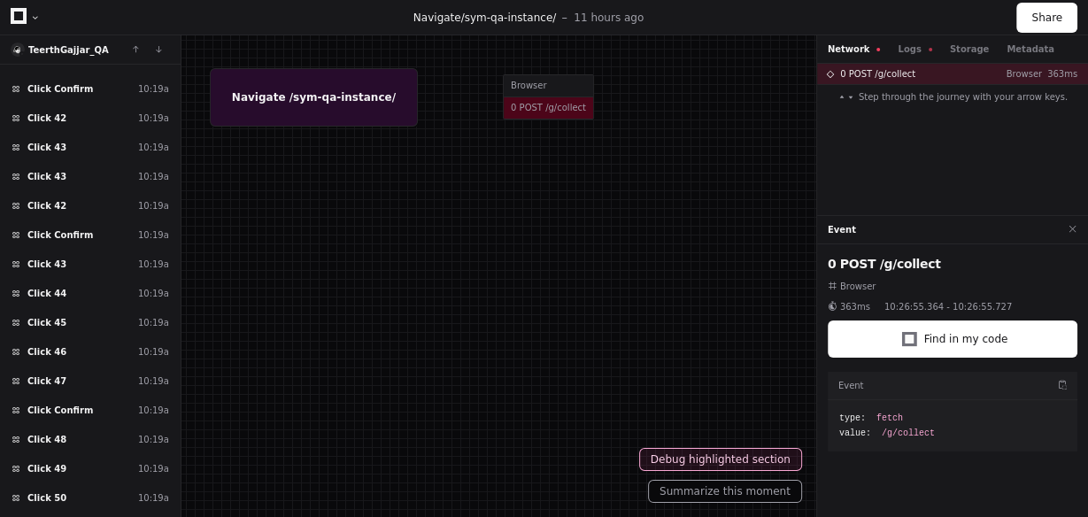
scroll to position [24225, 0]
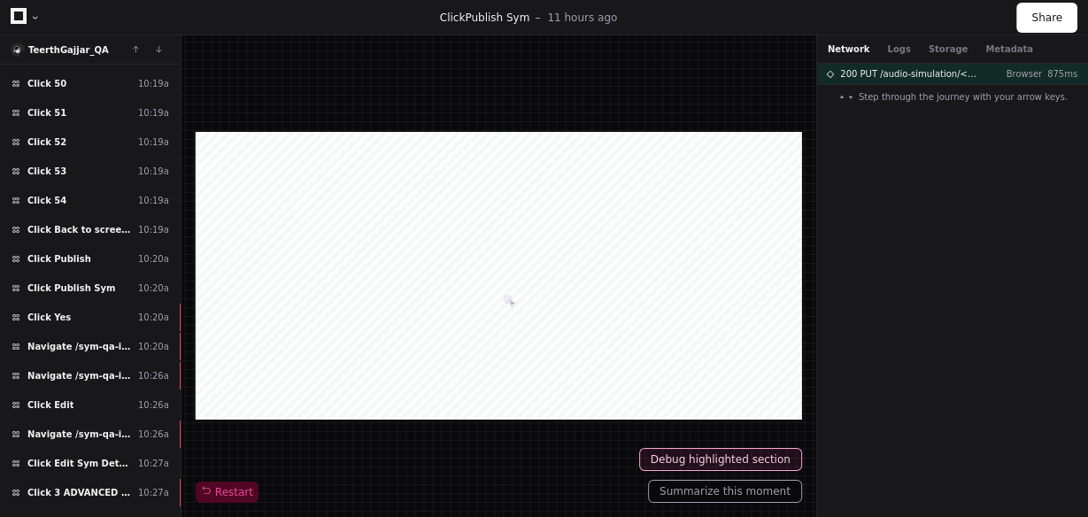
scroll to position [24797, 0]
